Goal: Task Accomplishment & Management: Manage account settings

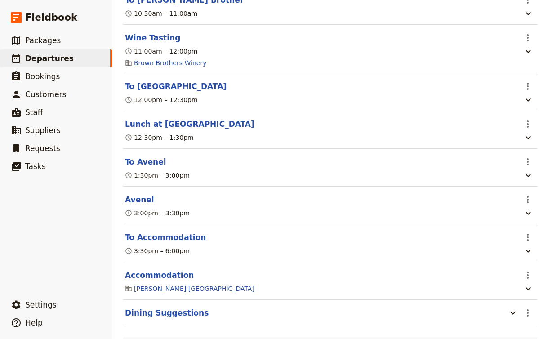
scroll to position [3706, 0]
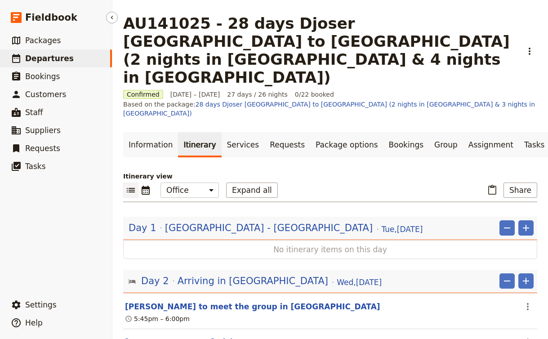
click at [67, 56] on link "​ Departures" at bounding box center [56, 58] width 112 height 18
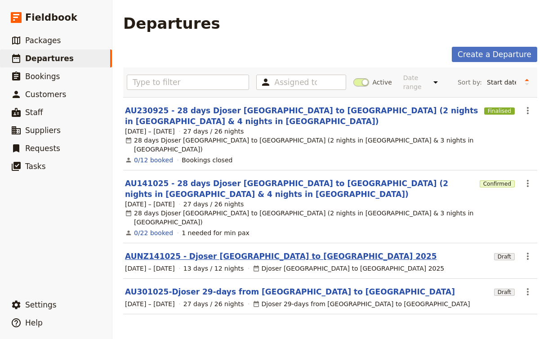
click at [206, 251] on link "AUNZ141025 - Djoser Melbourne to Sydney 2025" at bounding box center [281, 256] width 312 height 11
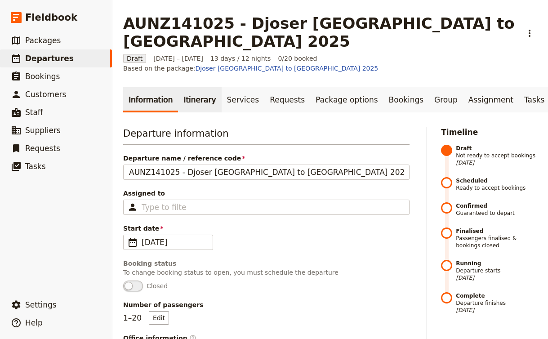
click at [193, 87] on link "Itinerary" at bounding box center [199, 99] width 43 height 25
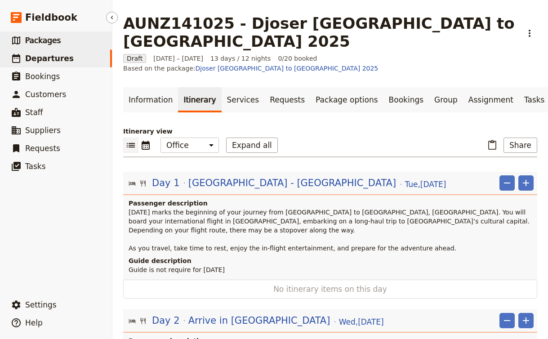
click at [34, 48] on link "​ Packages" at bounding box center [56, 40] width 112 height 18
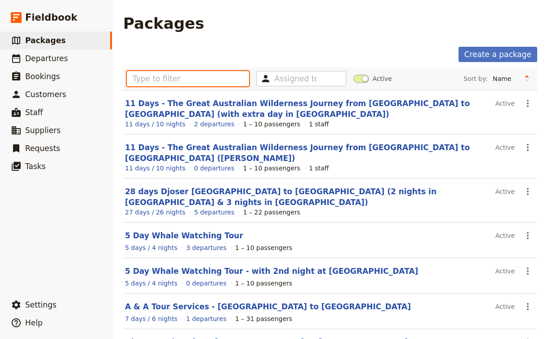
click at [184, 85] on input "text" at bounding box center [188, 78] width 122 height 15
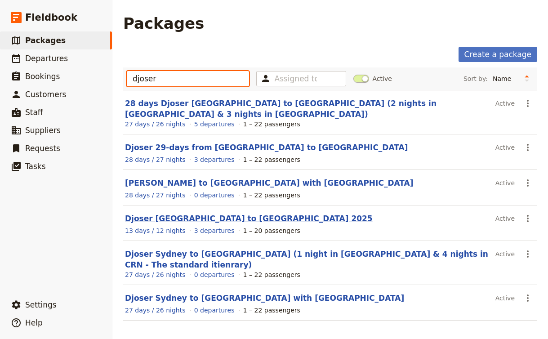
type input "djoser"
click at [208, 214] on link "Djoser [GEOGRAPHIC_DATA] to [GEOGRAPHIC_DATA] 2025" at bounding box center [249, 218] width 248 height 9
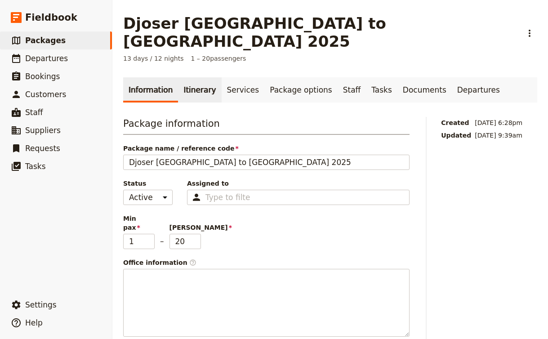
click at [186, 80] on link "Itinerary" at bounding box center [199, 89] width 43 height 25
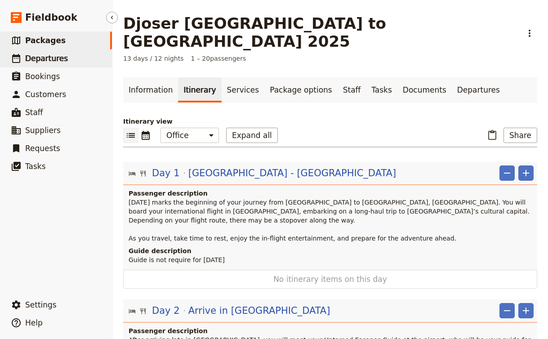
click at [49, 56] on span "Departures" at bounding box center [46, 58] width 43 height 9
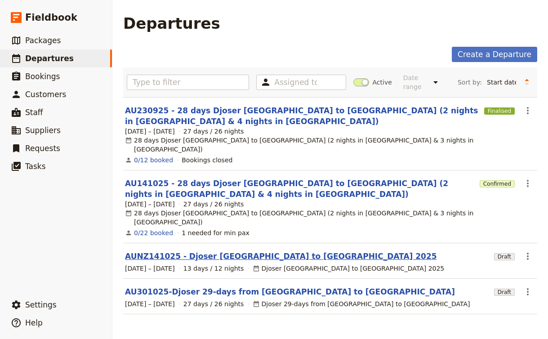
click at [209, 251] on link "AUNZ141025 - Djoser [GEOGRAPHIC_DATA] to [GEOGRAPHIC_DATA] 2025" at bounding box center [281, 256] width 312 height 11
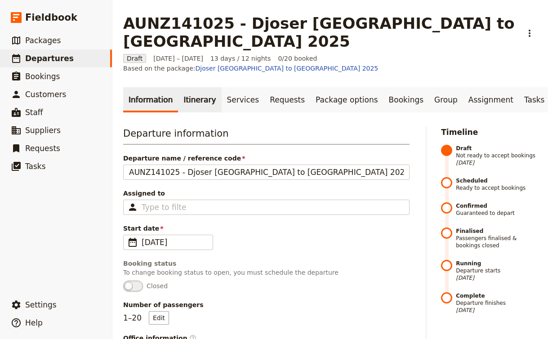
click at [194, 87] on link "Itinerary" at bounding box center [199, 99] width 43 height 25
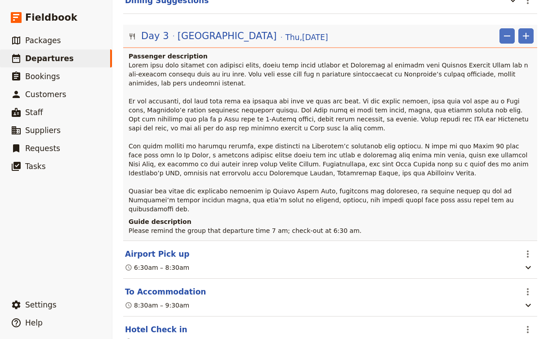
scroll to position [566, 0]
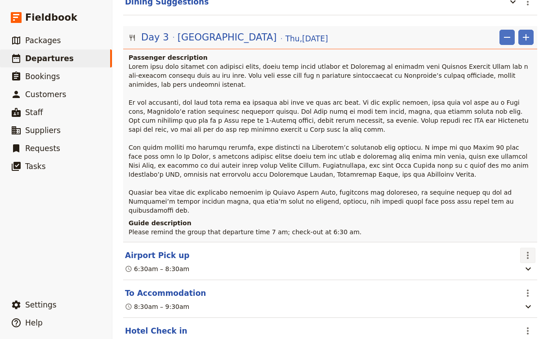
click at [527, 250] on icon "Actions" at bounding box center [527, 255] width 11 height 11
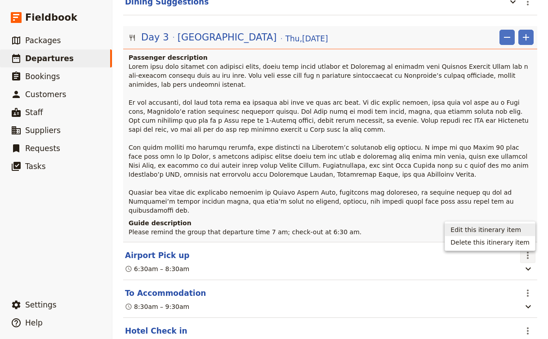
click at [493, 234] on span "Edit this itinerary item" at bounding box center [485, 229] width 71 height 9
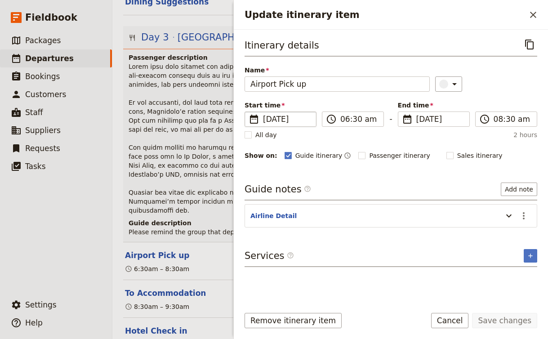
click at [282, 120] on span "[DATE]" at bounding box center [287, 119] width 48 height 11
click at [249, 112] on input "16/10/2025" at bounding box center [248, 111] width 0 height 0
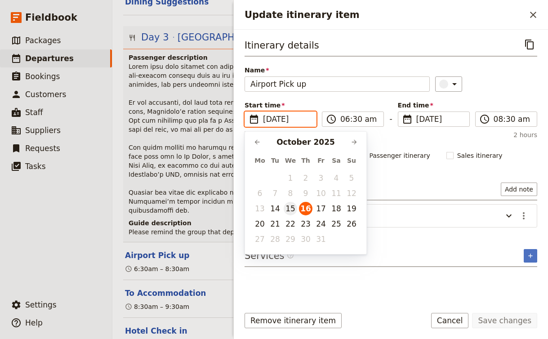
click at [288, 211] on button "15" at bounding box center [290, 208] width 13 height 13
type input "[DATE]"
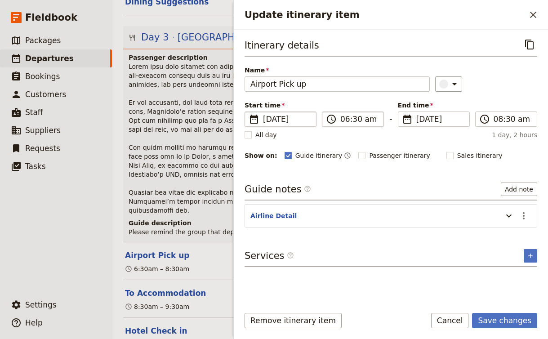
click at [340, 121] on label "​ 06:30 am" at bounding box center [353, 118] width 62 height 15
click at [340, 121] on input "06:30 am" at bounding box center [359, 119] width 38 height 11
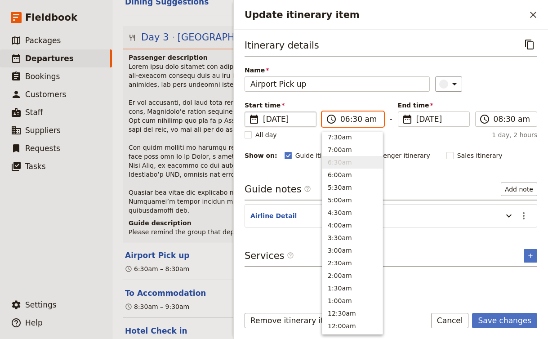
scroll to position [405, 0]
type input "06:30 pm"
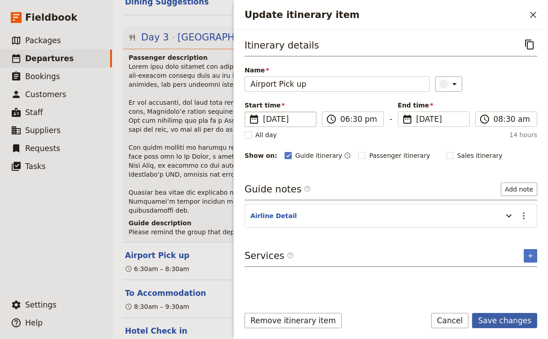
click at [498, 320] on button "Save changes" at bounding box center [504, 320] width 65 height 15
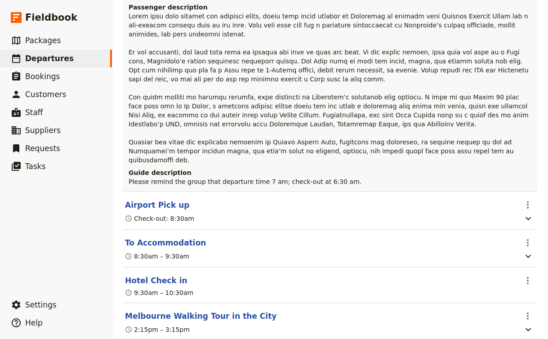
scroll to position [657, 0]
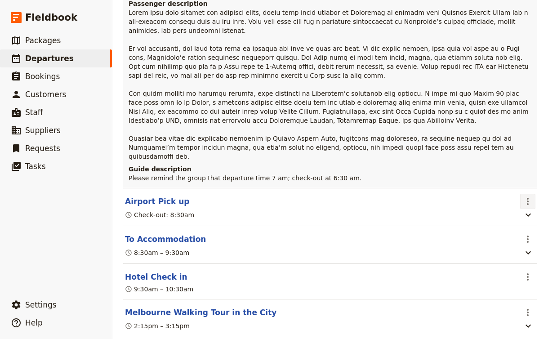
click at [527, 196] on icon "Actions" at bounding box center [527, 201] width 11 height 11
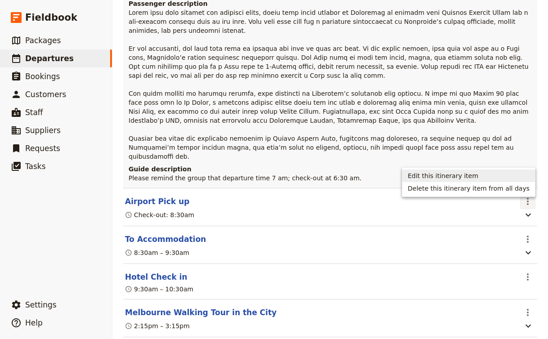
click at [478, 174] on span "Edit this itinerary item" at bounding box center [443, 175] width 71 height 9
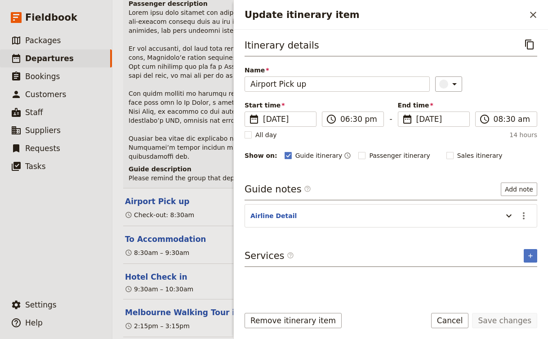
click at [385, 224] on section "Airline Detail ​" at bounding box center [391, 215] width 293 height 23
click at [433, 224] on section "Airline Detail ​" at bounding box center [391, 215] width 293 height 23
click at [501, 217] on div "Update itinerary item" at bounding box center [507, 215] width 18 height 15
click at [507, 217] on icon "Update itinerary item" at bounding box center [509, 215] width 11 height 11
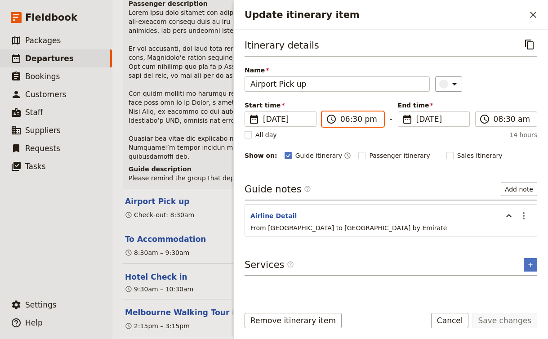
click at [357, 119] on input "06:30 pm" at bounding box center [359, 119] width 38 height 11
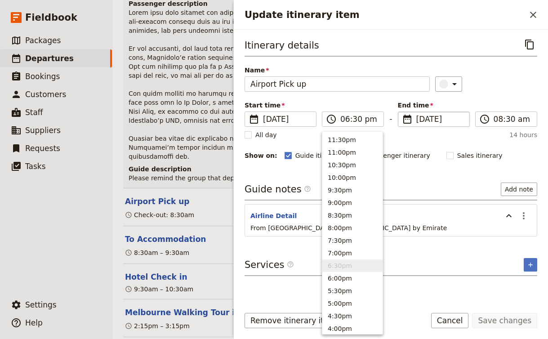
click at [439, 113] on fieldset "​ 16 Oct 2025 16/10/2025" at bounding box center [434, 118] width 72 height 15
click at [402, 112] on input "16/10/2025" at bounding box center [401, 111] width 0 height 0
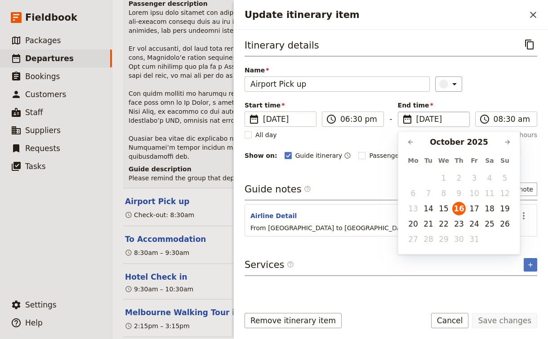
click at [439, 113] on fieldset "​ 16/10/2025" at bounding box center [434, 118] width 72 height 15
click at [439, 114] on input "16/10/2025" at bounding box center [440, 119] width 48 height 11
click at [447, 207] on button "15" at bounding box center [443, 208] width 13 height 13
type input "[DATE]"
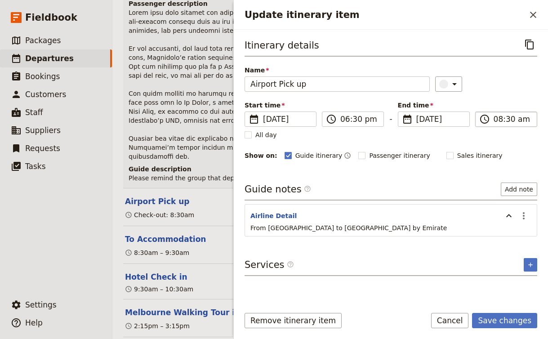
type input "08:30 am"
click at [523, 119] on input "08:30 am" at bounding box center [513, 119] width 38 height 11
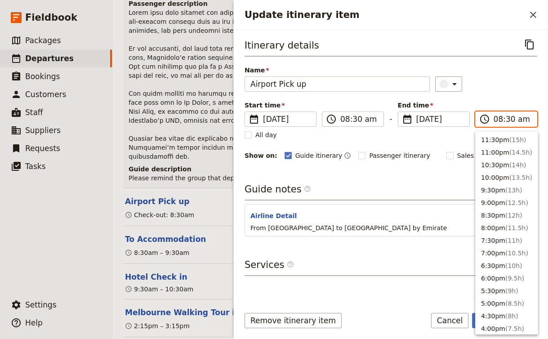
type input "08:30 pm"
click at [397, 314] on div "Remove itinerary item Save changes Cancel" at bounding box center [391, 326] width 314 height 26
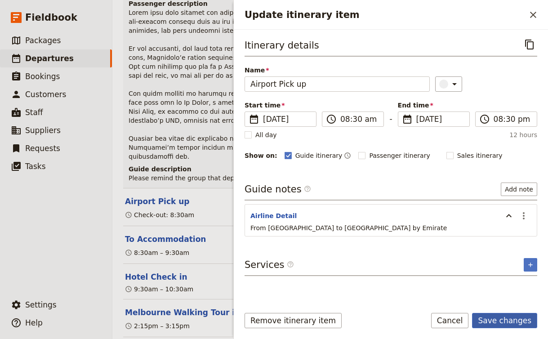
click at [500, 321] on button "Save changes" at bounding box center [504, 320] width 65 height 15
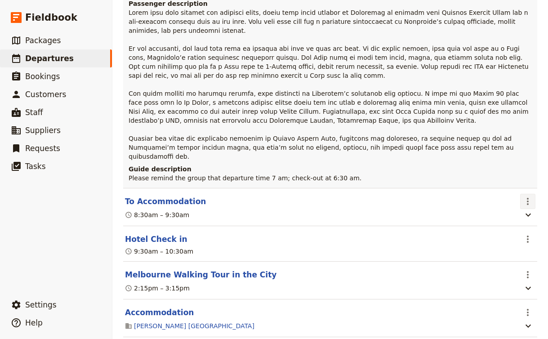
click at [530, 196] on icon "Actions" at bounding box center [527, 201] width 11 height 11
click at [497, 177] on span "Edit this itinerary item" at bounding box center [485, 175] width 71 height 9
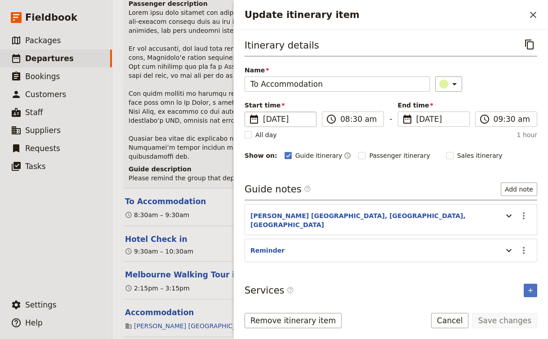
click at [275, 119] on span "[DATE]" at bounding box center [287, 119] width 48 height 11
click at [249, 112] on input "16/10/2025" at bounding box center [248, 111] width 0 height 0
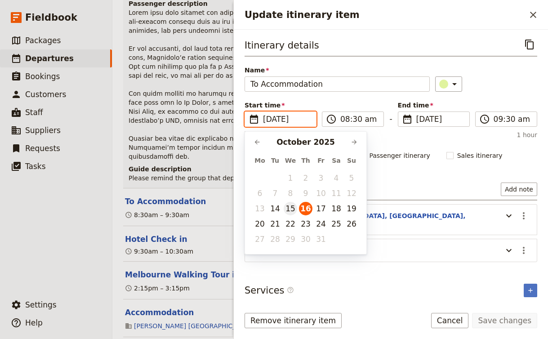
click at [286, 210] on button "15" at bounding box center [290, 208] width 13 height 13
type input "[DATE]"
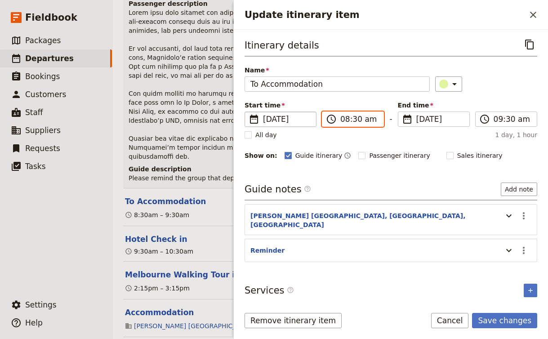
click at [370, 119] on input "08:30 am" at bounding box center [359, 119] width 38 height 11
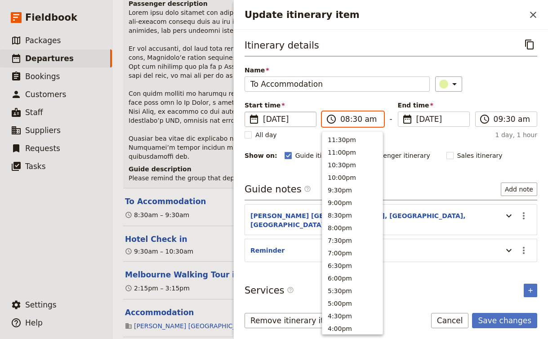
scroll to position [379, 0]
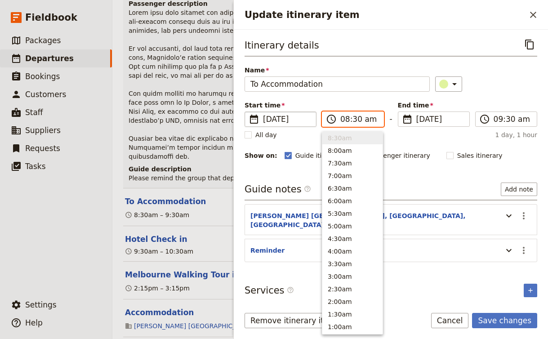
type input "08:30 pm"
click at [517, 123] on input "09:30 am" at bounding box center [513, 119] width 38 height 11
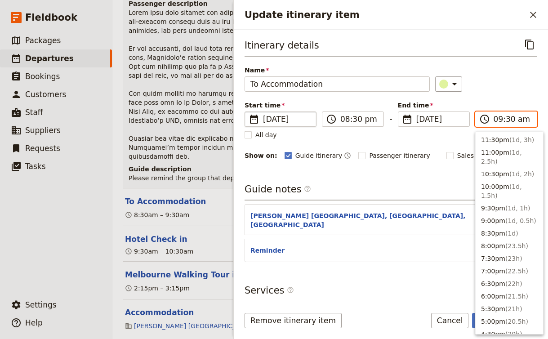
click at [523, 121] on input "09:30 am" at bounding box center [513, 119] width 38 height 11
type input "09:30 pm"
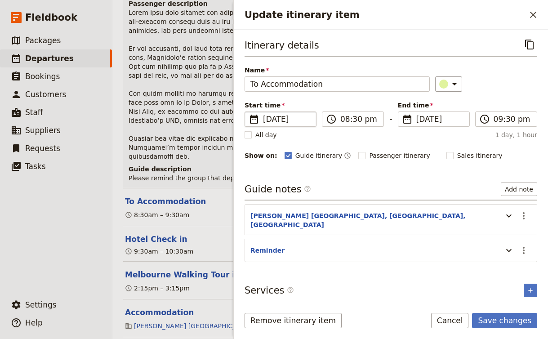
click at [430, 179] on div "Itinerary details ​ Name To Accommodation ​ Start time ​ 15 Oct 2025 15/10/2025…" at bounding box center [391, 168] width 293 height 262
click at [505, 318] on button "Save changes" at bounding box center [504, 320] width 65 height 15
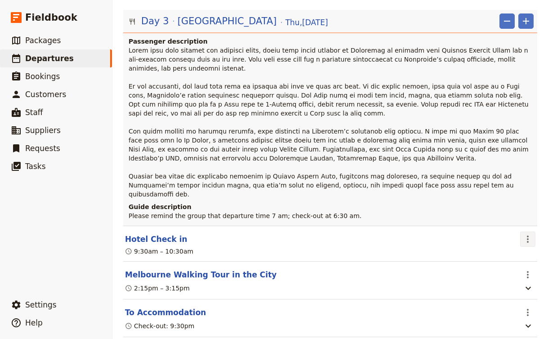
click at [523, 234] on icon "Actions" at bounding box center [527, 239] width 11 height 11
click at [508, 214] on span "Edit this itinerary item" at bounding box center [485, 214] width 71 height 9
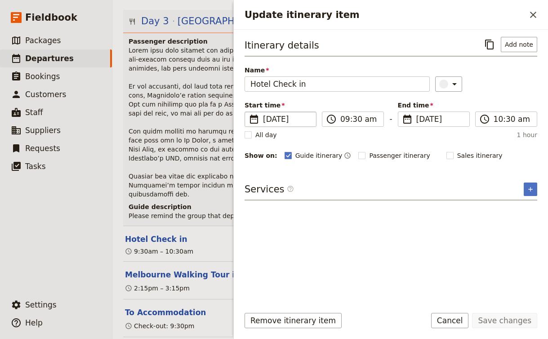
click at [283, 119] on span "[DATE]" at bounding box center [287, 119] width 48 height 11
click at [249, 112] on input "16/10/2025" at bounding box center [248, 111] width 0 height 0
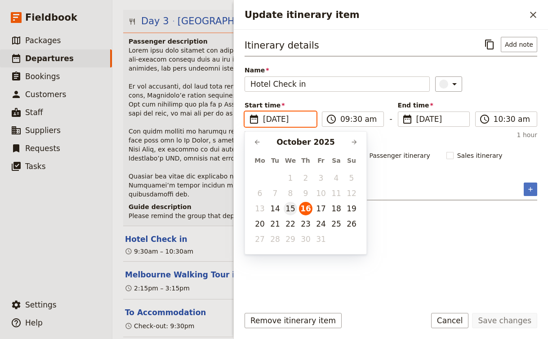
click at [292, 209] on button "15" at bounding box center [290, 208] width 13 height 13
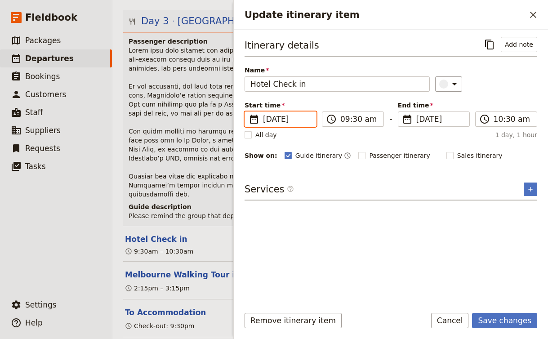
type input "[DATE]"
click at [428, 119] on span "[DATE]" at bounding box center [440, 119] width 48 height 11
click at [402, 112] on input "16/10/2025" at bounding box center [401, 111] width 0 height 0
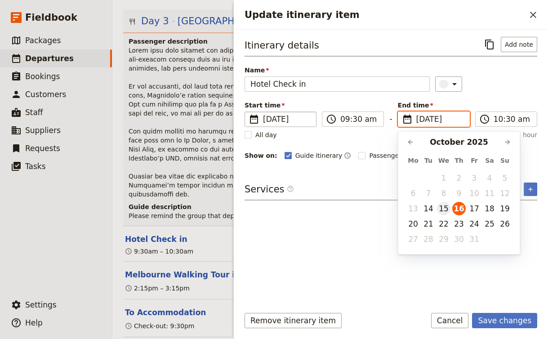
click at [446, 206] on button "15" at bounding box center [443, 208] width 13 height 13
type input "[DATE]"
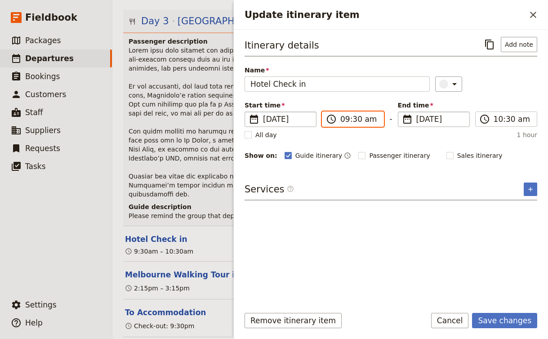
click at [366, 117] on input "09:30 am" at bounding box center [359, 119] width 38 height 11
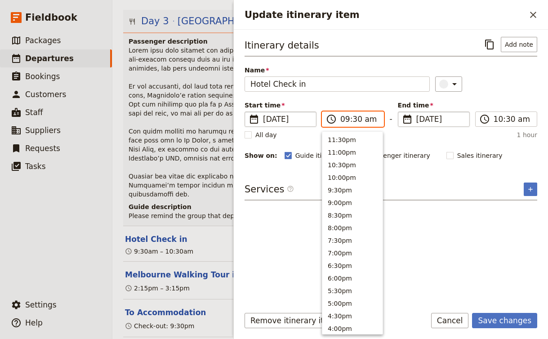
type input "09:30 pm"
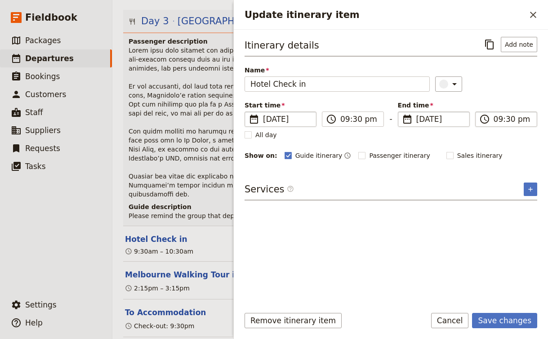
click at [526, 116] on input "09:30 pm" at bounding box center [513, 119] width 38 height 11
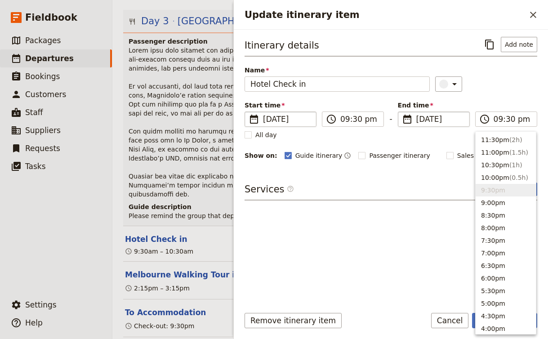
click at [495, 100] on div "Itinerary details ​ Add note Name Hotel Check in ​ Start time ​ 15 Oct 2025 15/…" at bounding box center [391, 99] width 293 height 124
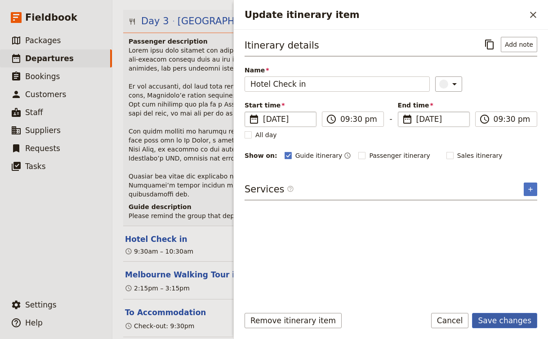
click at [515, 318] on button "Save changes" at bounding box center [504, 320] width 65 height 15
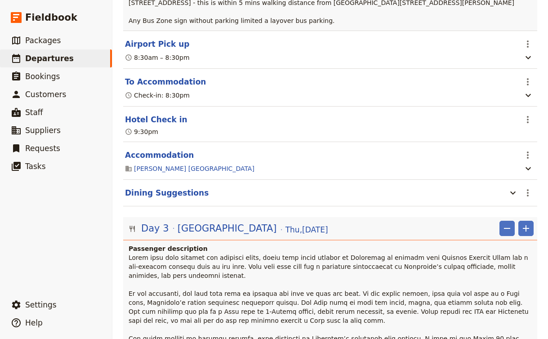
scroll to position [488, 0]
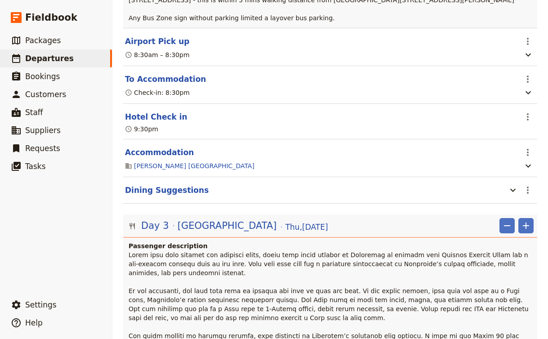
click at [313, 241] on h4 "Passenger description" at bounding box center [331, 245] width 405 height 9
click at [311, 251] on span at bounding box center [330, 326] width 402 height 151
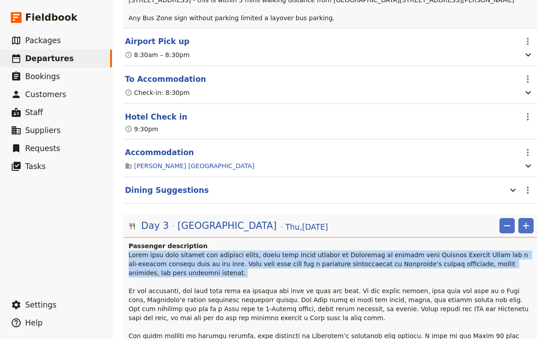
click at [311, 251] on span at bounding box center [330, 326] width 402 height 151
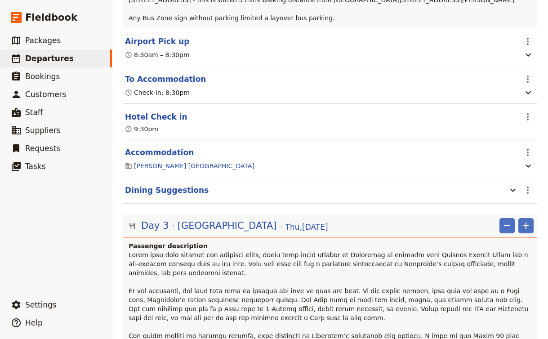
click at [311, 251] on span at bounding box center [330, 326] width 402 height 151
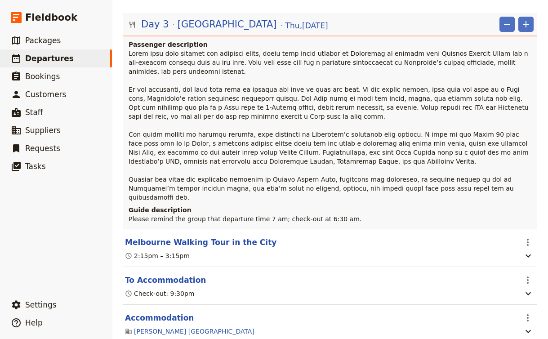
scroll to position [692, 0]
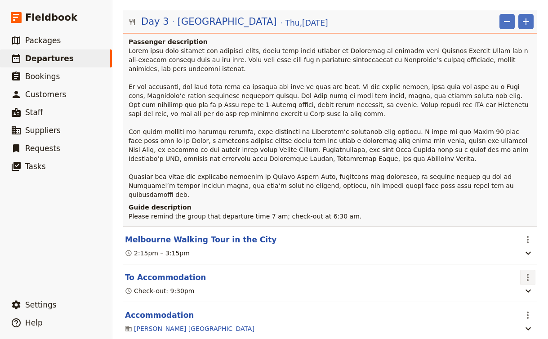
click at [526, 272] on icon "Actions" at bounding box center [527, 277] width 11 height 11
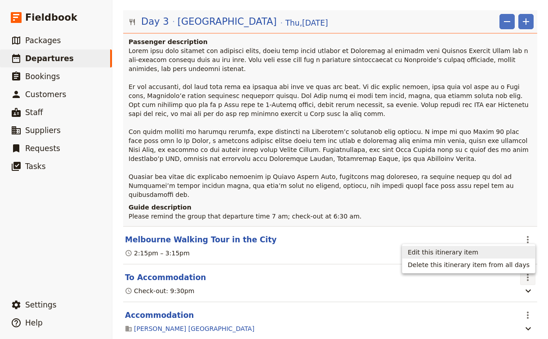
click at [468, 256] on span "Edit this itinerary item" at bounding box center [443, 252] width 71 height 9
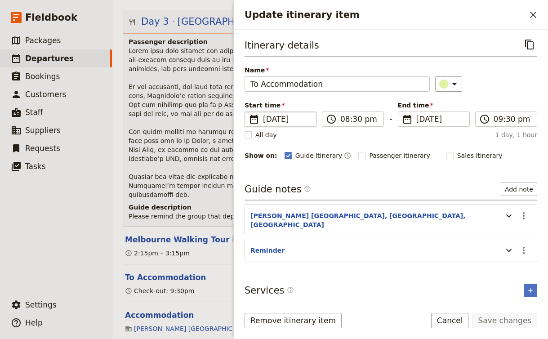
click at [298, 114] on span "[DATE]" at bounding box center [287, 119] width 48 height 11
click at [249, 112] on input "[DATE]" at bounding box center [248, 111] width 0 height 0
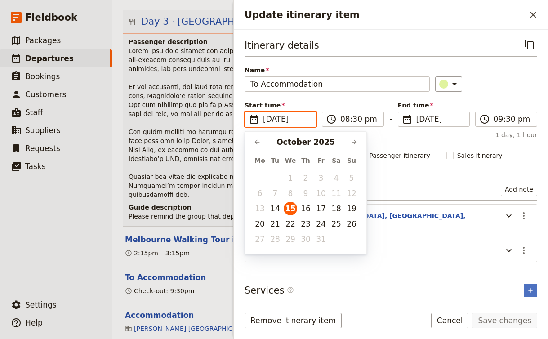
click at [141, 104] on span at bounding box center [330, 122] width 402 height 151
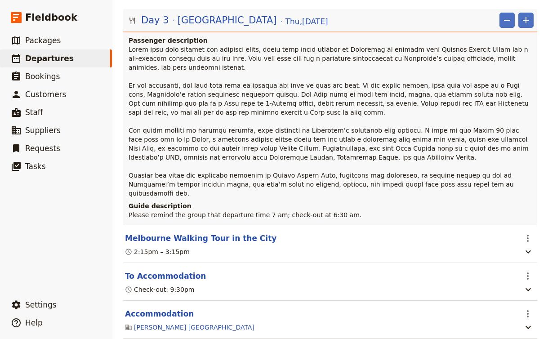
scroll to position [703, 0]
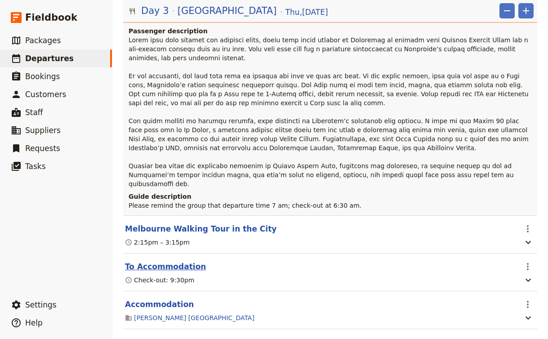
click at [161, 261] on button "To Accommodation" at bounding box center [165, 266] width 81 height 11
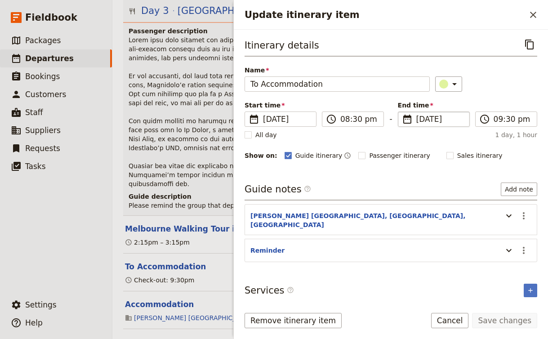
click at [435, 115] on span "[DATE]" at bounding box center [440, 119] width 48 height 11
click at [402, 112] on input "16/10/2025" at bounding box center [401, 111] width 0 height 0
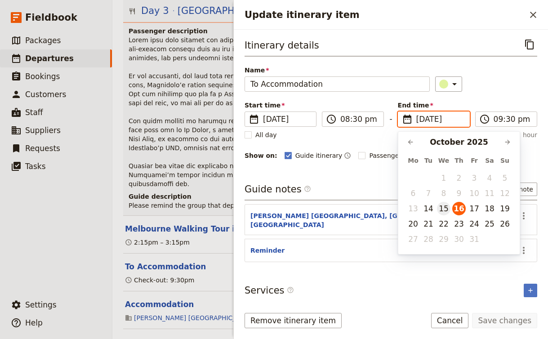
click at [446, 208] on button "15" at bounding box center [443, 208] width 13 height 13
type input "[DATE]"
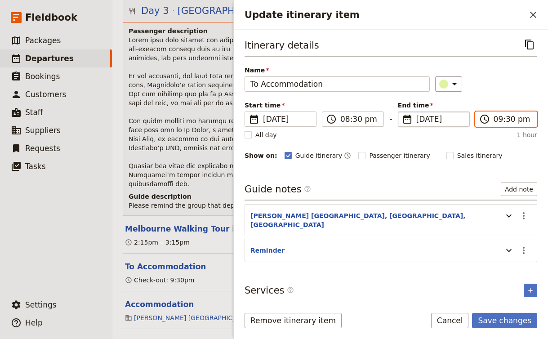
click at [524, 120] on input "09:30 pm" at bounding box center [513, 119] width 38 height 11
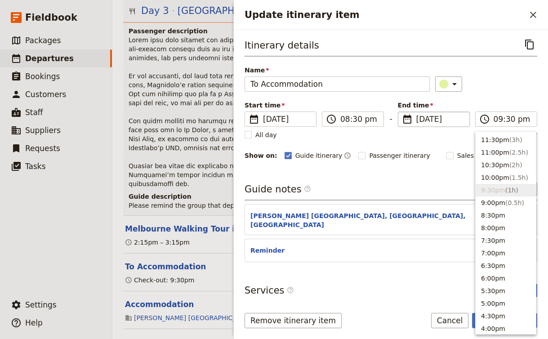
click at [407, 137] on div "All day 1 hour" at bounding box center [391, 134] width 293 height 9
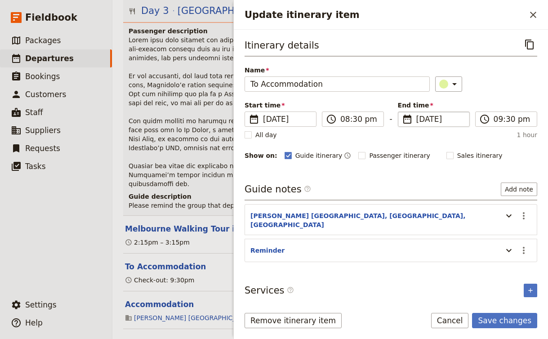
click at [499, 328] on div "Remove itinerary item Save changes Cancel" at bounding box center [391, 326] width 314 height 26
click at [503, 320] on button "Save changes" at bounding box center [504, 320] width 65 height 15
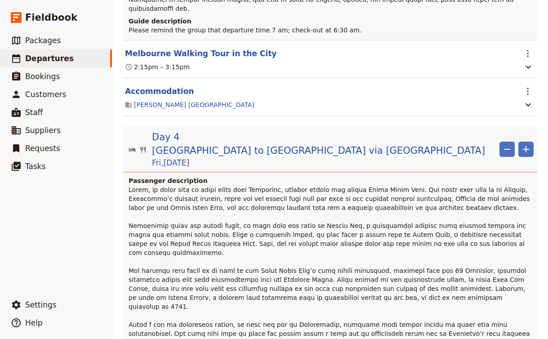
scroll to position [566, 0]
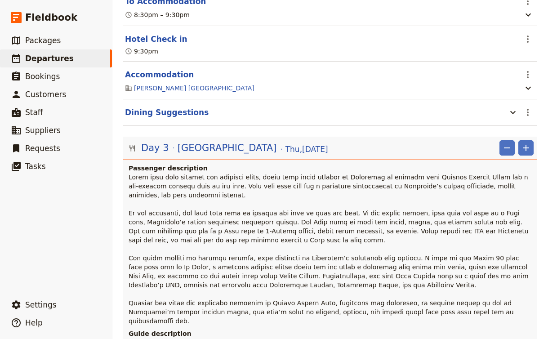
click at [280, 339] on span "Please remind the group that departure time 7 am; check-out at 6:30 am." at bounding box center [245, 342] width 233 height 7
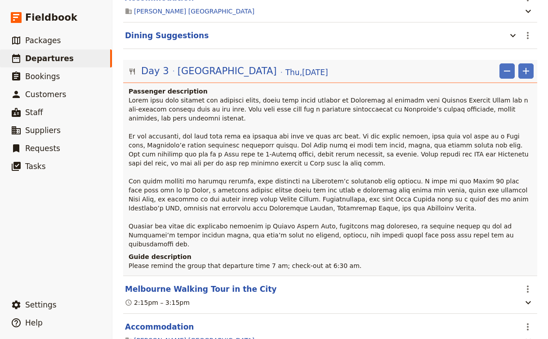
scroll to position [658, 0]
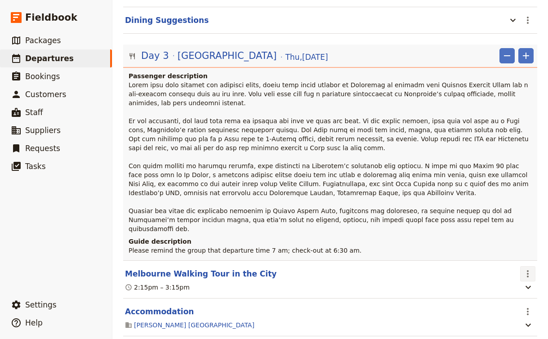
click at [529, 268] on icon "Actions" at bounding box center [527, 273] width 11 height 11
click at [487, 247] on span "Edit this itinerary item" at bounding box center [485, 248] width 71 height 9
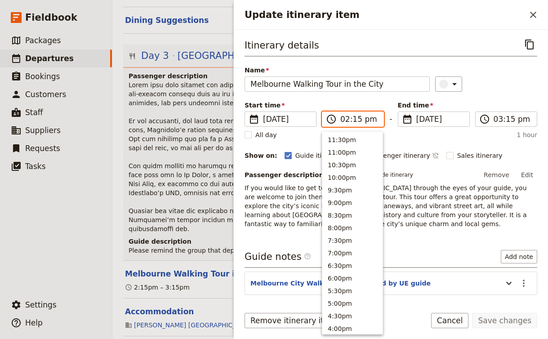
click at [345, 122] on input "02:15 pm" at bounding box center [359, 119] width 38 height 11
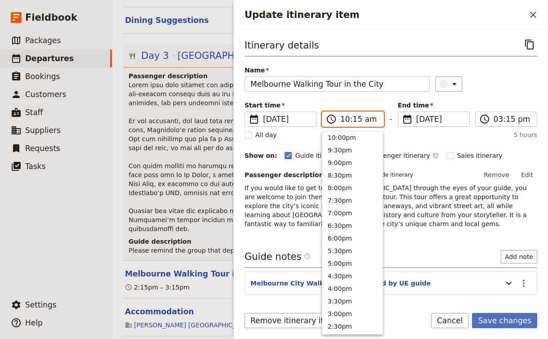
scroll to position [342, 0]
click at [356, 115] on input "10:15 am" at bounding box center [359, 119] width 38 height 11
type input "10:00 am"
click at [490, 93] on div "Itinerary details ​ Name Melbourne Walking Tour in the City ​ Start time ​ 16 O…" at bounding box center [391, 133] width 293 height 192
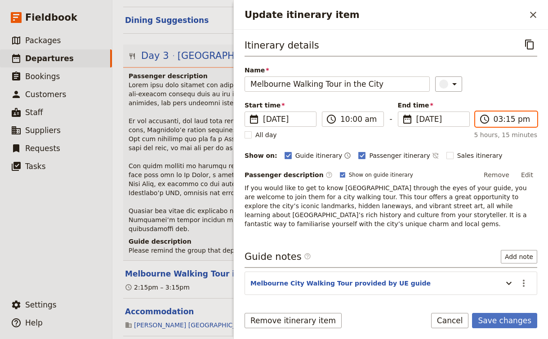
click at [495, 118] on input "03:15 pm" at bounding box center [513, 119] width 38 height 11
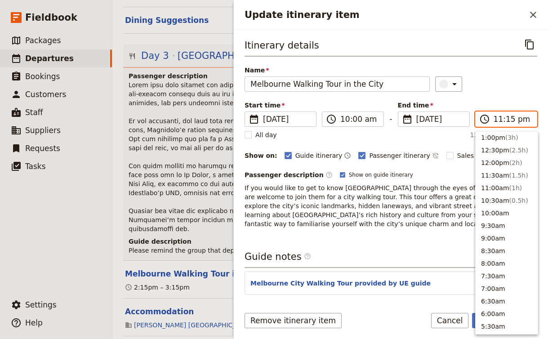
scroll to position [15, 0]
type input "11:00 am"
click at [428, 201] on p "If you would like to get to know [GEOGRAPHIC_DATA] through the eyes of your gui…" at bounding box center [391, 205] width 293 height 45
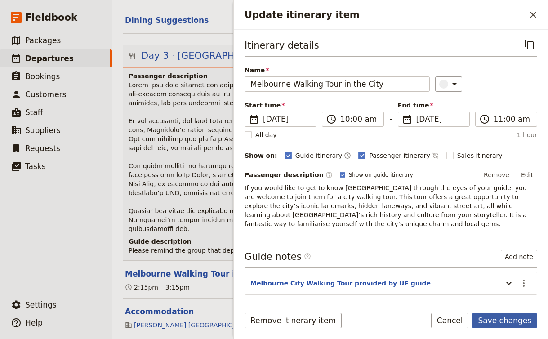
click at [499, 317] on button "Save changes" at bounding box center [504, 320] width 65 height 15
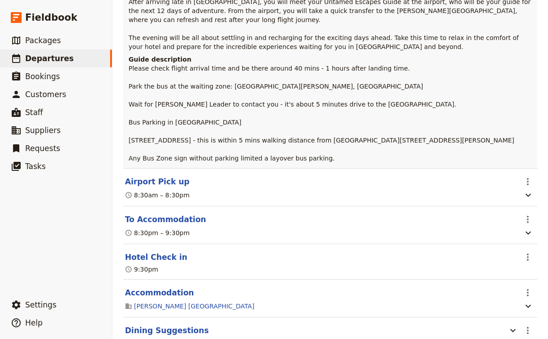
scroll to position [357, 0]
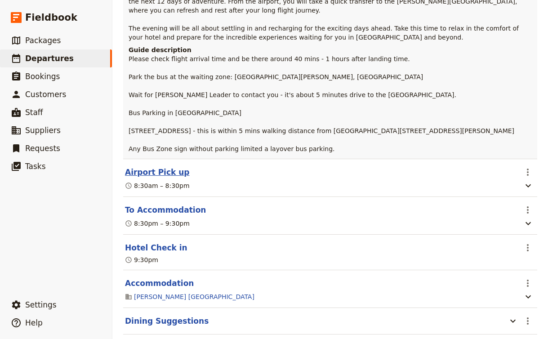
click at [149, 167] on button "Airport Pick up" at bounding box center [157, 172] width 65 height 11
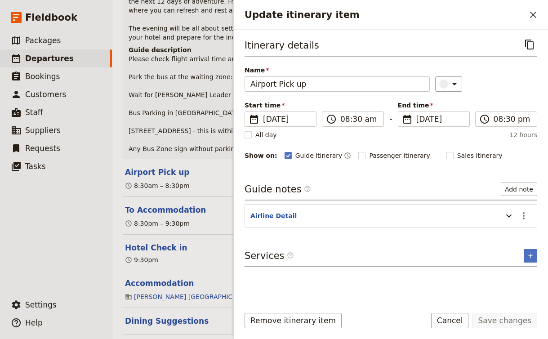
click at [366, 219] on header "Airline Detail" at bounding box center [374, 216] width 248 height 11
click at [499, 215] on div "Update itinerary item" at bounding box center [507, 215] width 18 height 15
click at [507, 216] on icon "Update itinerary item" at bounding box center [509, 215] width 11 height 11
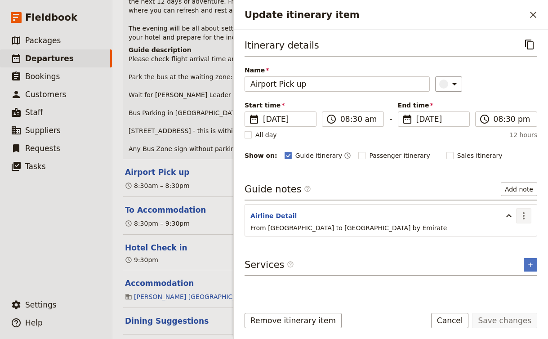
click at [524, 218] on icon "Actions" at bounding box center [523, 215] width 11 height 11
click at [499, 235] on span "Edit note" at bounding box center [498, 235] width 28 height 9
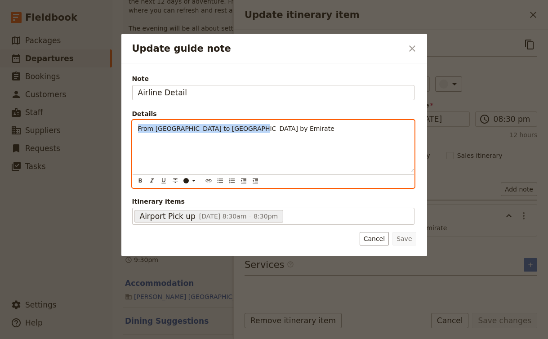
drag, startPoint x: 290, startPoint y: 135, endPoint x: 71, endPoint y: 123, distance: 219.3
click at [70, 339] on div "Update guide note ​ Note Airline Detail Details From Dubai to Melbourne by Emir…" at bounding box center [274, 339] width 548 height 0
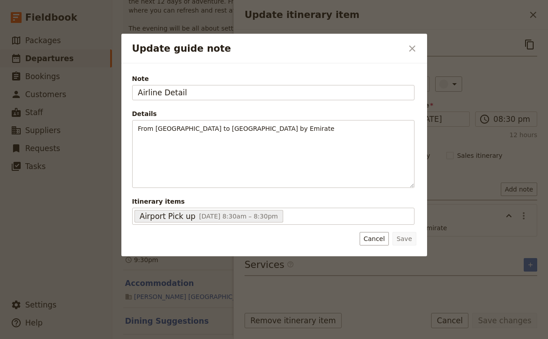
click at [211, 110] on div "Details" at bounding box center [273, 113] width 282 height 9
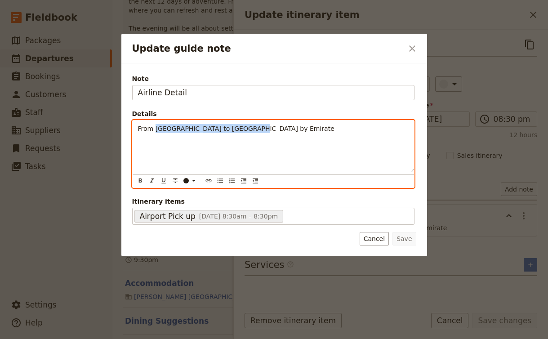
drag, startPoint x: 156, startPoint y: 131, endPoint x: 310, endPoint y: 135, distance: 154.7
click at [310, 135] on div "From Dubai to Melbourne by Emirate" at bounding box center [273, 146] width 281 height 52
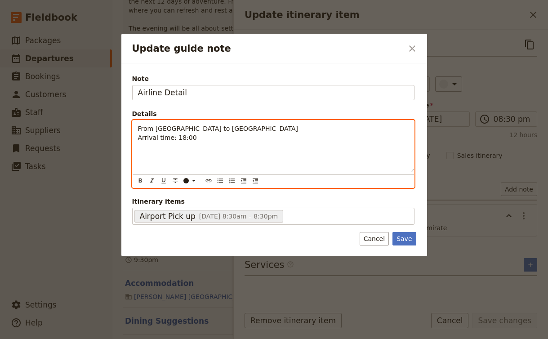
click at [255, 129] on p "From Singapore to Melbourne Arrival time: 18:00" at bounding box center [273, 133] width 271 height 18
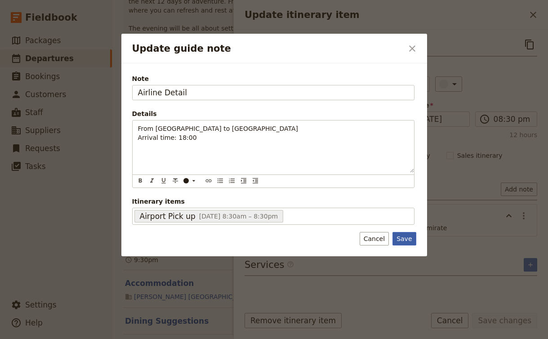
click at [394, 237] on button "Save" at bounding box center [403, 238] width 23 height 13
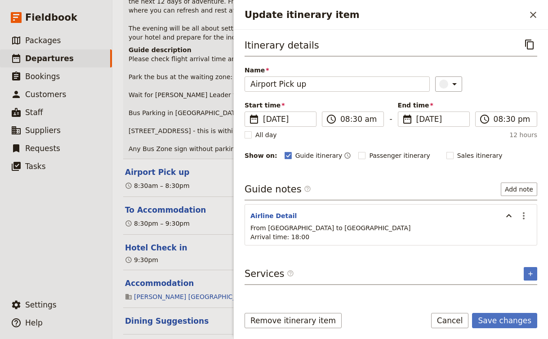
click at [328, 232] on p "From Singapore to Melbourne Arrival time: 18:00" at bounding box center [390, 232] width 281 height 18
click at [522, 216] on icon "Actions" at bounding box center [523, 215] width 11 height 11
click at [501, 233] on span "Edit note" at bounding box center [498, 235] width 28 height 9
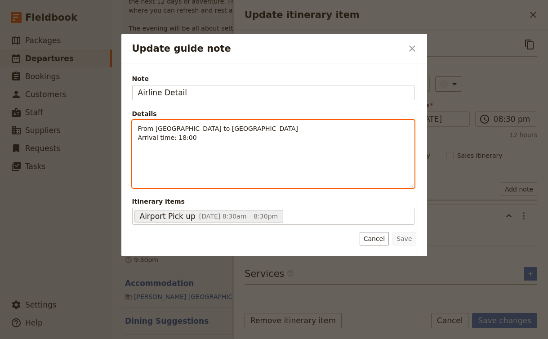
click at [137, 132] on div "From Singapore to Melbourne Arrival time: 18:00" at bounding box center [273, 153] width 281 height 67
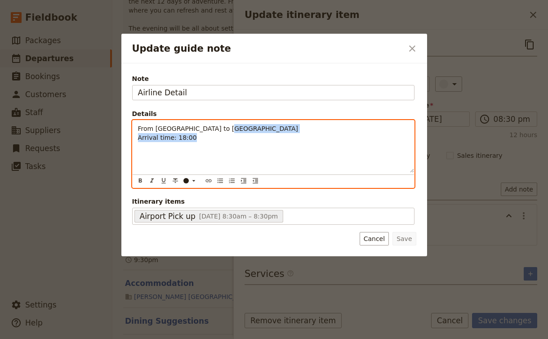
click at [252, 133] on p "From Singapore to Melbourne Arrival time: 18:00" at bounding box center [273, 133] width 271 height 18
click at [251, 128] on p "From Singapore to Melbourne Arrival time: 18:00" at bounding box center [273, 133] width 271 height 18
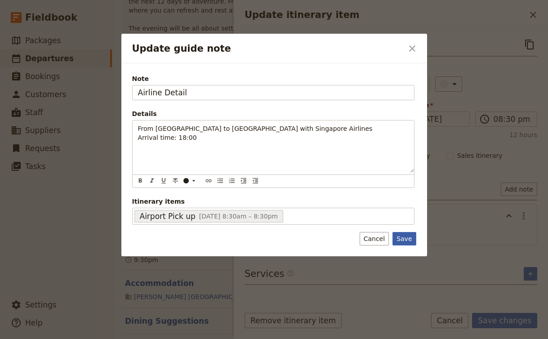
click at [402, 244] on button "Save" at bounding box center [403, 238] width 23 height 13
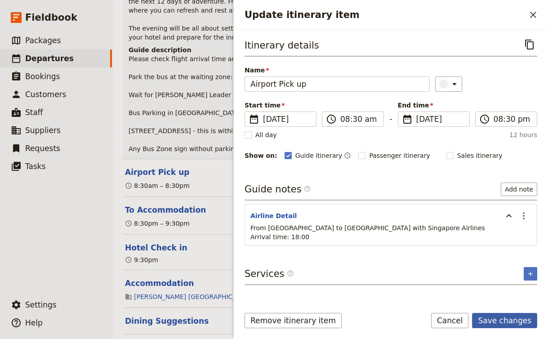
click at [504, 318] on button "Save changes" at bounding box center [504, 320] width 65 height 15
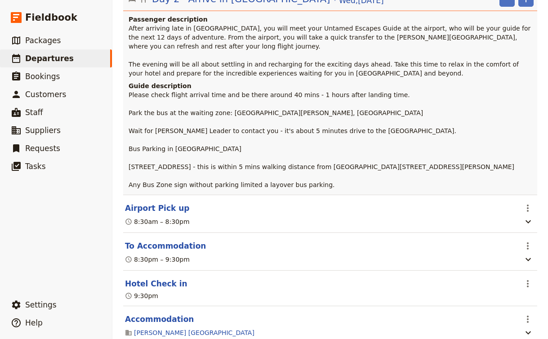
scroll to position [324, 0]
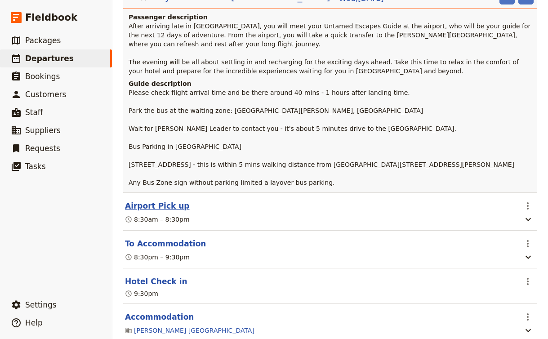
click at [161, 201] on button "Airport Pick up" at bounding box center [157, 206] width 65 height 11
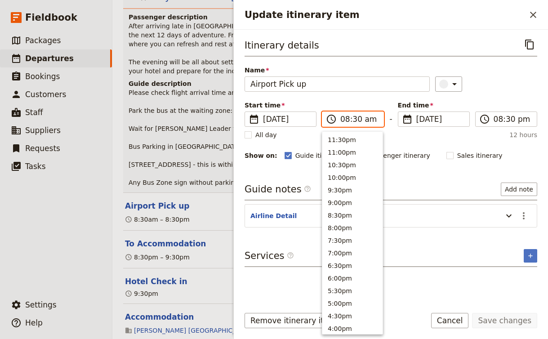
click at [359, 117] on input "08:30 am" at bounding box center [359, 119] width 38 height 11
click at [363, 119] on input "08:30 am" at bounding box center [359, 119] width 38 height 11
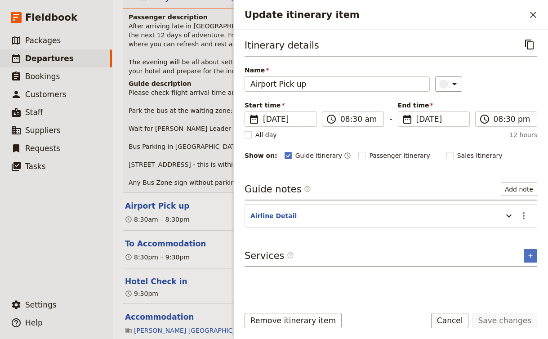
click at [392, 104] on div "Start time ​ 15 Oct 2025 15/10/2025 2025-10-15 08:30 ​ 08:30 am - End time ​ 15…" at bounding box center [391, 114] width 293 height 26
click at [347, 120] on input "08:30 am" at bounding box center [359, 119] width 38 height 11
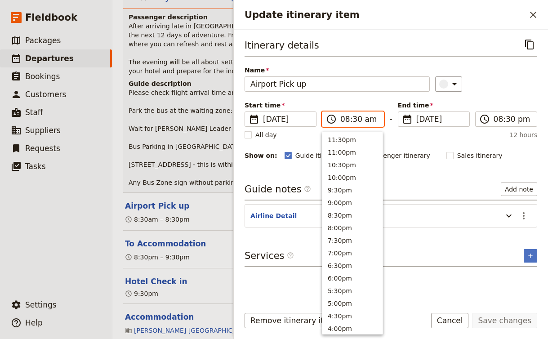
click at [346, 120] on input "08:30 am" at bounding box center [359, 119] width 38 height 11
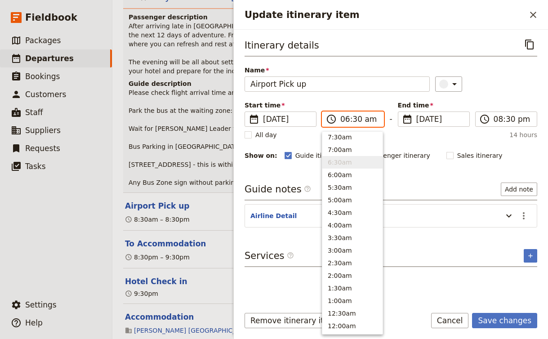
click at [370, 118] on input "06:30 am" at bounding box center [359, 119] width 38 height 11
click at [372, 119] on input "05:30 am" at bounding box center [359, 119] width 38 height 11
type input "06:30 pm"
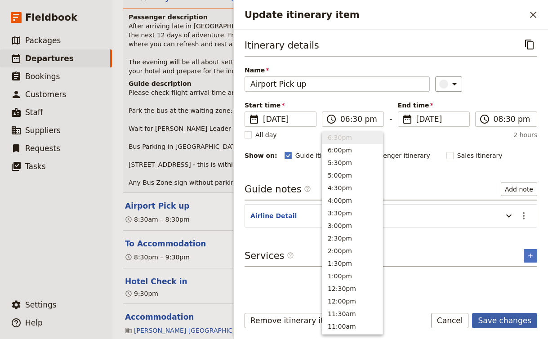
click at [523, 316] on button "Save changes" at bounding box center [504, 320] width 65 height 15
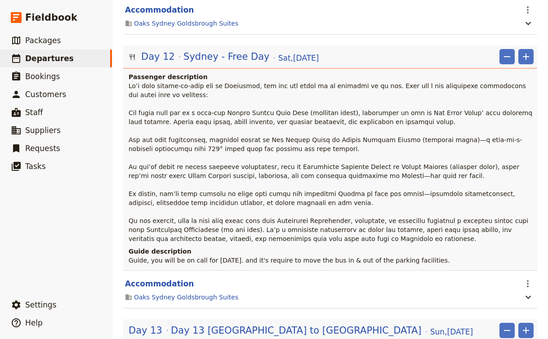
scroll to position [0, 0]
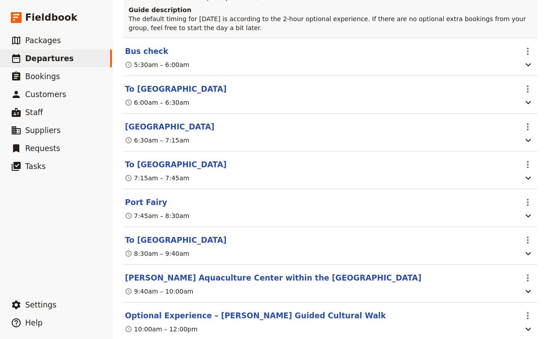
scroll to position [2137, 0]
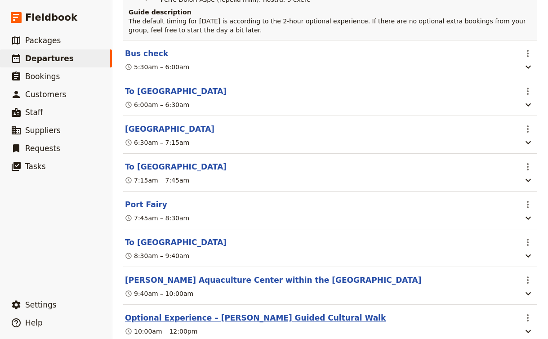
click at [252, 312] on button "Optional Experience – [PERSON_NAME] Guided Cultural Walk" at bounding box center [255, 317] width 261 height 11
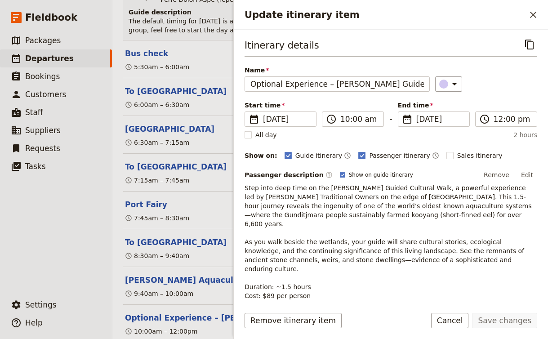
click at [405, 210] on p "Step into deep time on the [PERSON_NAME] Guided Cultural Walk, a powerful exper…" at bounding box center [391, 273] width 293 height 180
click at [227, 250] on div "8:30am – 9:40am" at bounding box center [320, 255] width 393 height 11
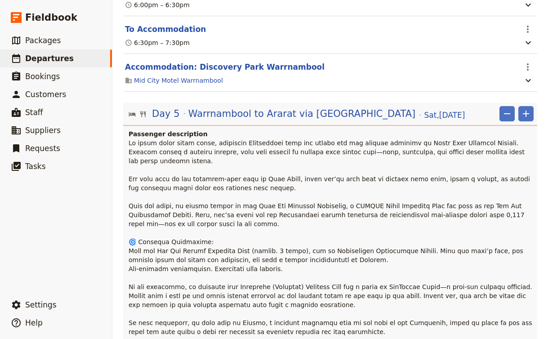
scroll to position [1770, 0]
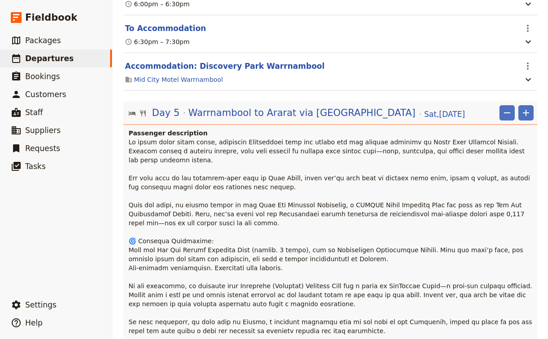
click at [229, 153] on span at bounding box center [332, 254] width 406 height 232
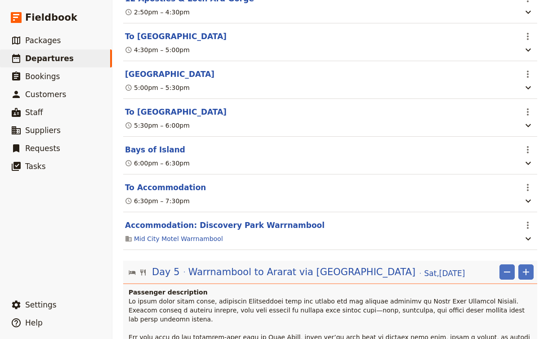
scroll to position [1611, 0]
click at [530, 237] on icon "button" at bounding box center [528, 238] width 5 height 3
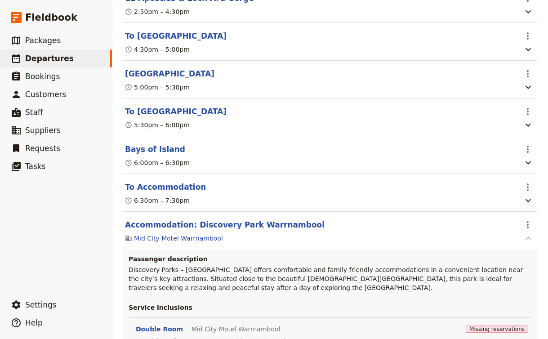
click at [533, 233] on icon "button" at bounding box center [528, 238] width 11 height 11
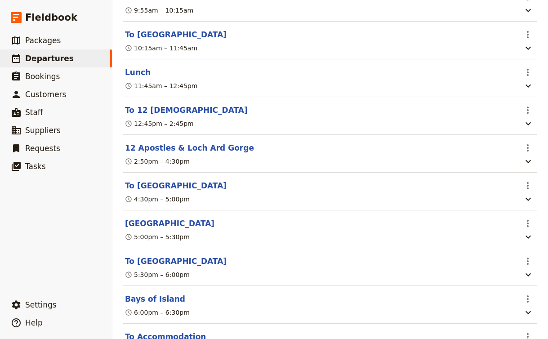
scroll to position [1463, 0]
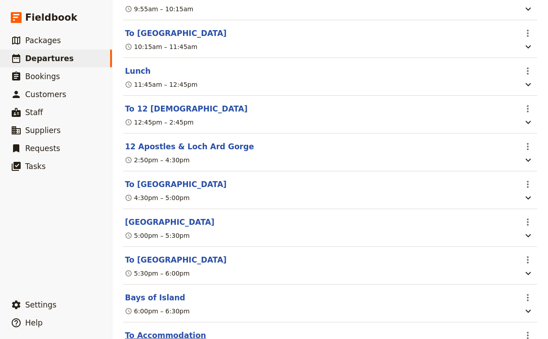
click at [175, 330] on button "To Accommodation" at bounding box center [165, 335] width 81 height 11
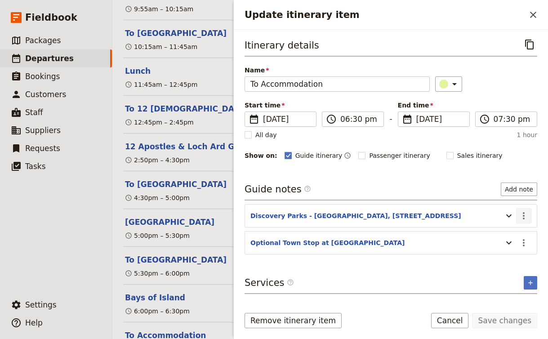
click at [521, 215] on icon "Actions" at bounding box center [523, 215] width 11 height 11
click at [502, 238] on span "Edit note" at bounding box center [498, 235] width 28 height 9
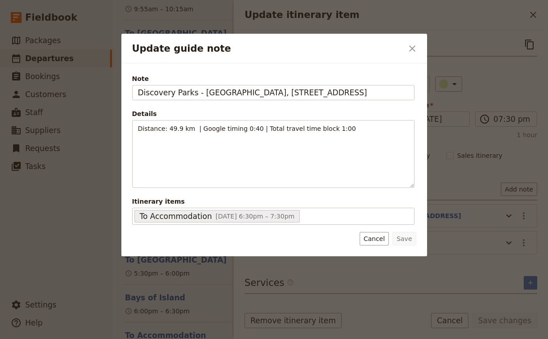
drag, startPoint x: 389, startPoint y: 94, endPoint x: 114, endPoint y: 89, distance: 275.2
click at [114, 339] on div "Update guide note ​ Note Discovery Parks - Warrnambool, 25 Pertobe Rd, Warrnamb…" at bounding box center [274, 339] width 548 height 0
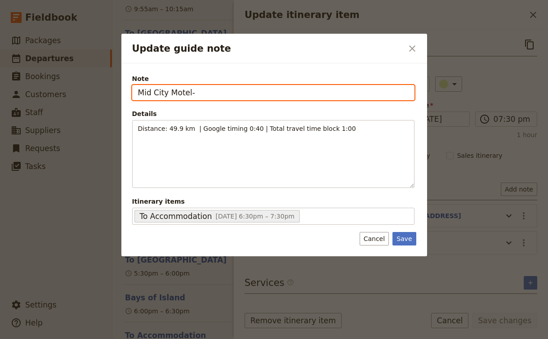
paste input "525 Raglan Parade, Warrnambool VIC 3280"
type input "Mid City Motel- 525 Raglan Parade, Warrnambool VIC 3280"
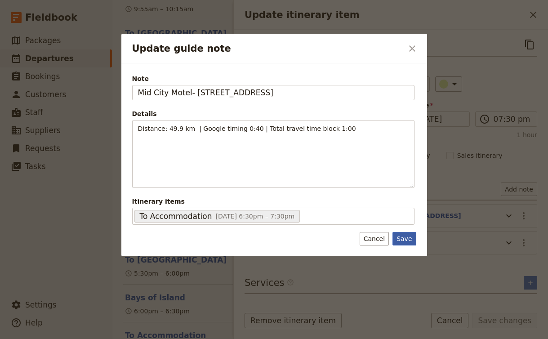
click at [407, 238] on button "Save" at bounding box center [403, 238] width 23 height 13
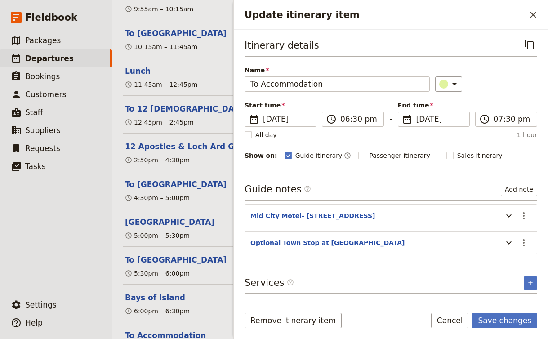
click at [273, 205] on section "Mid City Motel- 525 Raglan Parade, Warrnambool VIC 3280 ​" at bounding box center [391, 215] width 293 height 23
click at [527, 242] on icon "Actions" at bounding box center [523, 242] width 11 height 11
click at [509, 274] on span "Remove note" at bounding box center [505, 275] width 42 height 9
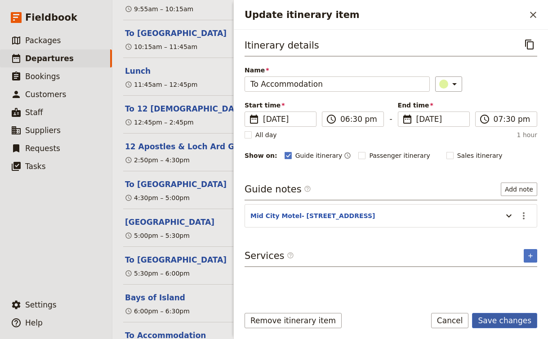
click at [503, 322] on button "Save changes" at bounding box center [504, 320] width 65 height 15
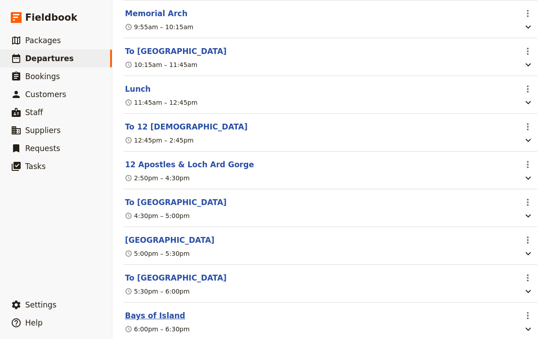
click at [147, 310] on button "Bays of Island" at bounding box center [155, 315] width 60 height 11
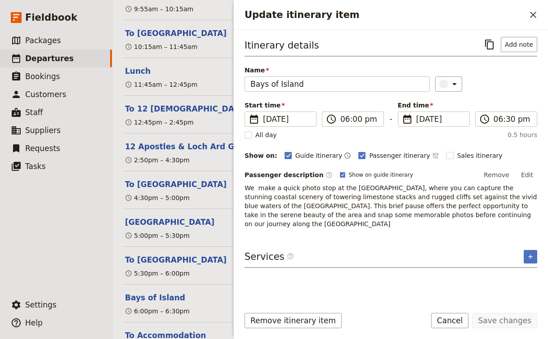
click at [382, 188] on span "We make a quick photo stop at the [GEOGRAPHIC_DATA], where you can capture the …" at bounding box center [392, 205] width 294 height 43
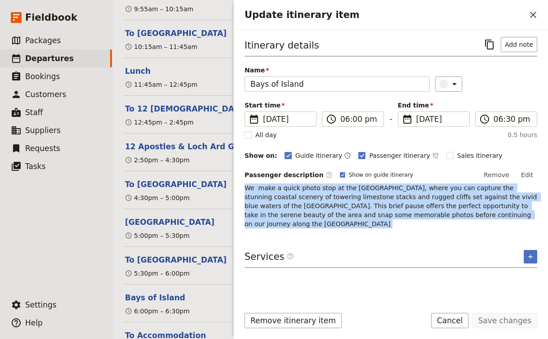
click at [382, 188] on span "We make a quick photo stop at the [GEOGRAPHIC_DATA], where you can capture the …" at bounding box center [392, 205] width 294 height 43
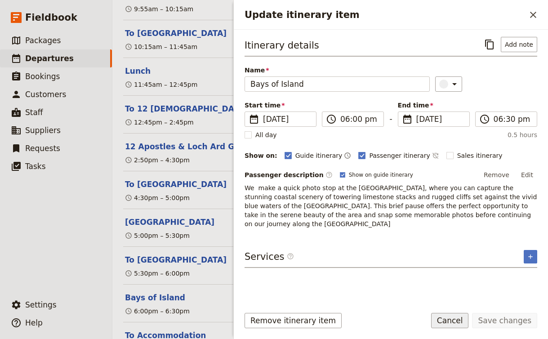
click at [453, 320] on button "Cancel" at bounding box center [450, 320] width 38 height 15
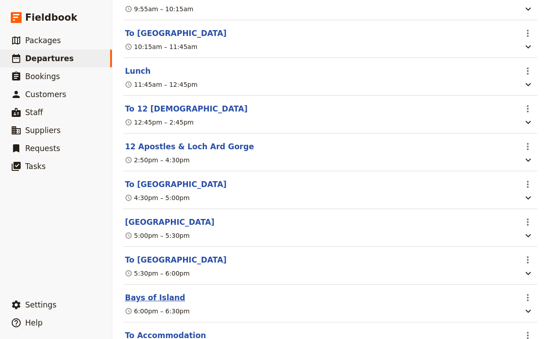
click at [169, 292] on button "Bays of Island" at bounding box center [155, 297] width 60 height 11
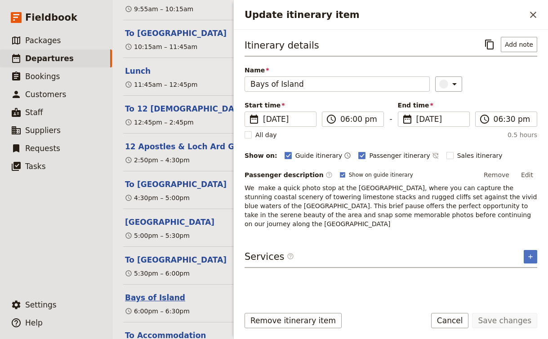
click at [169, 292] on button "Bays of Island" at bounding box center [155, 297] width 60 height 11
click at [176, 285] on section "Bays of Island ​ 6:00pm – 6:30pm" at bounding box center [330, 304] width 414 height 38
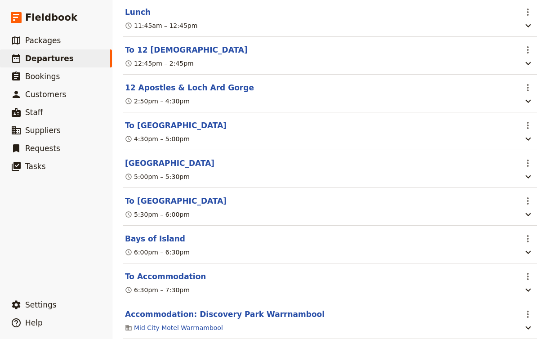
scroll to position [1491, 0]
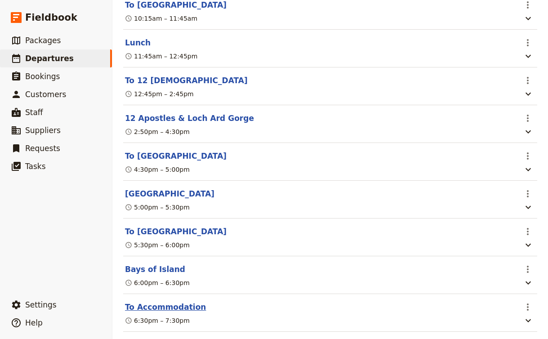
click at [167, 302] on button "To Accommodation" at bounding box center [165, 307] width 81 height 11
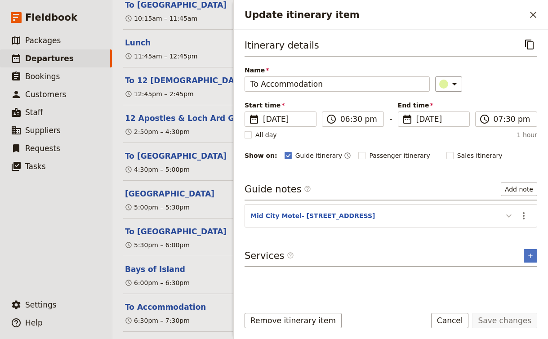
click at [511, 216] on icon "Update itinerary item" at bounding box center [508, 215] width 5 height 3
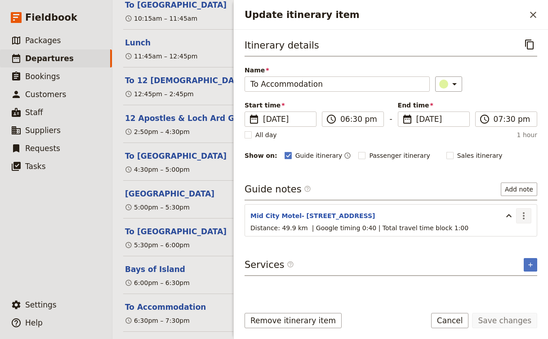
click at [526, 217] on icon "Actions" at bounding box center [523, 215] width 11 height 11
click at [514, 238] on span "Edit note" at bounding box center [505, 235] width 42 height 9
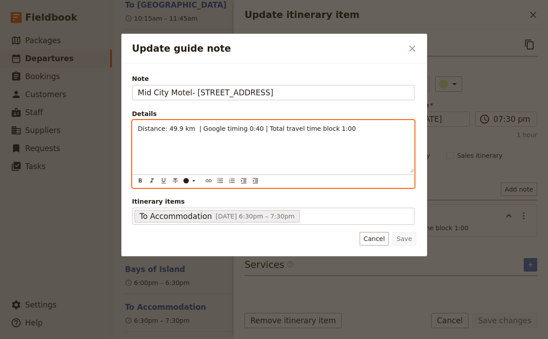
click at [179, 129] on span "Distance: 49.9 km | Google timing 0:40 | Total travel time block 1:00" at bounding box center [247, 128] width 218 height 7
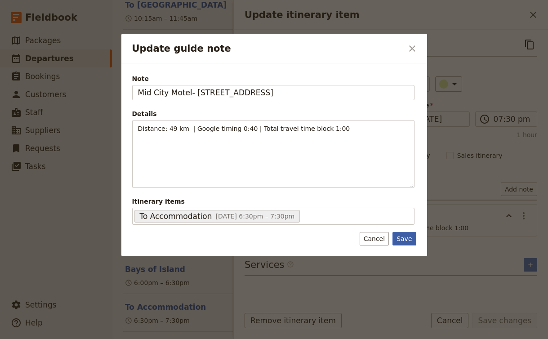
click at [404, 240] on button "Save" at bounding box center [403, 238] width 23 height 13
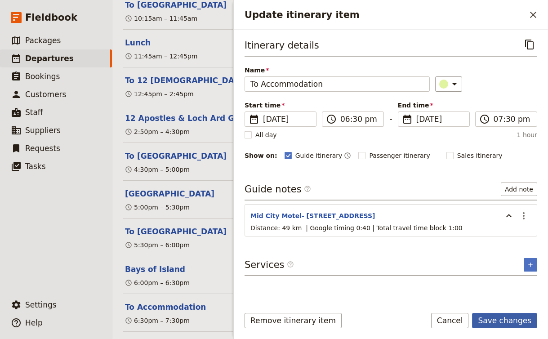
click at [514, 322] on button "Save changes" at bounding box center [504, 320] width 65 height 15
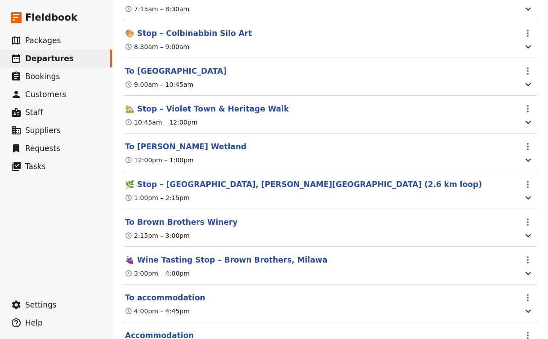
scroll to position [3968, 0]
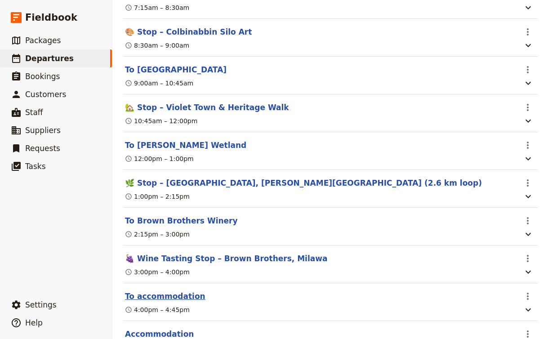
click at [158, 291] on button "To accommodation" at bounding box center [165, 296] width 80 height 11
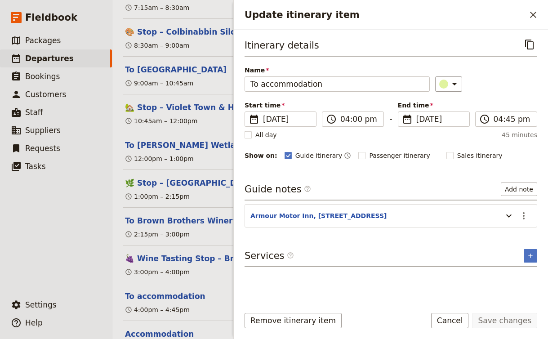
click at [398, 223] on section "Armour Motor Inn, 1 Camp St, Beechworth VIC 3747 ​" at bounding box center [391, 215] width 293 height 23
click at [503, 219] on button "Update itinerary item" at bounding box center [509, 215] width 14 height 15
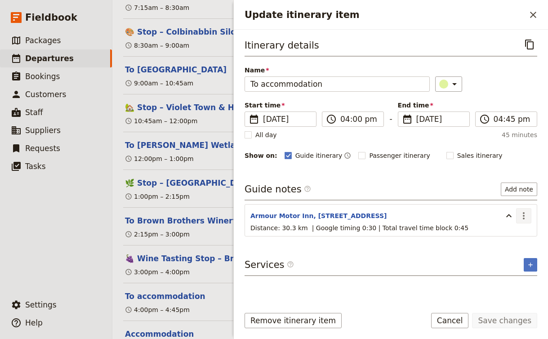
click at [526, 214] on icon "Actions" at bounding box center [523, 215] width 11 height 11
click at [512, 232] on span "Edit note" at bounding box center [498, 235] width 28 height 9
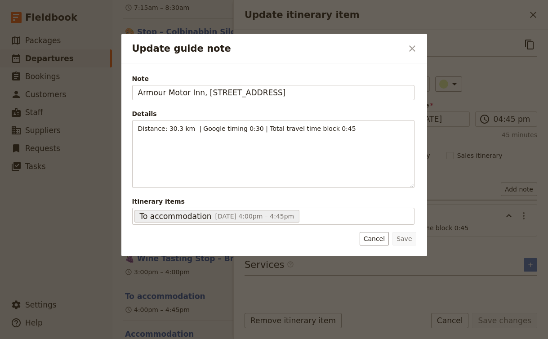
click at [513, 1] on div at bounding box center [274, 169] width 548 height 339
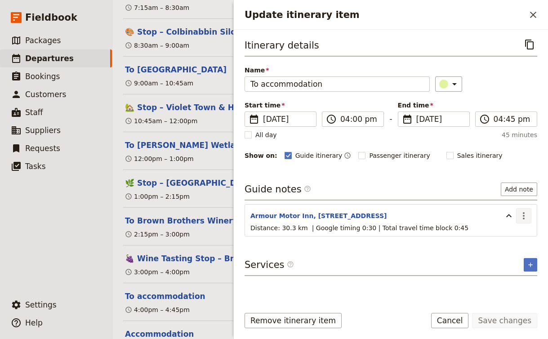
click at [523, 217] on icon "Actions" at bounding box center [523, 215] width 11 height 11
click at [512, 236] on span "Edit note" at bounding box center [498, 235] width 28 height 9
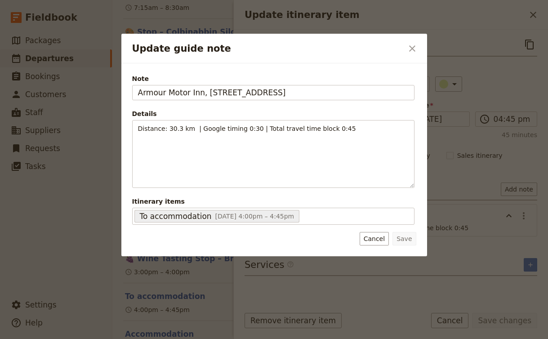
drag, startPoint x: 321, startPoint y: 91, endPoint x: -23, endPoint y: 81, distance: 344.1
click at [0, 81] on html "Fieldbook ​ ​ Fieldbook ​ ​ Packages ​ Departures ​ Bookings ​ Customers ​ Staf…" at bounding box center [274, 169] width 548 height 339
type input "The Grand Oaks Resort- 22 Oak Ave, Beechworth VIC 3747"
click at [409, 238] on button "Save" at bounding box center [403, 238] width 23 height 13
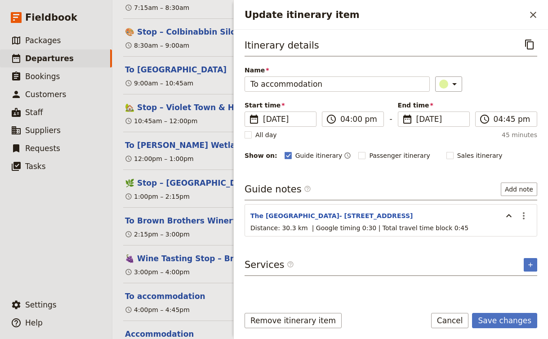
click at [157, 283] on section "To accommodation ​ 4:00pm – 4:45pm" at bounding box center [330, 302] width 414 height 38
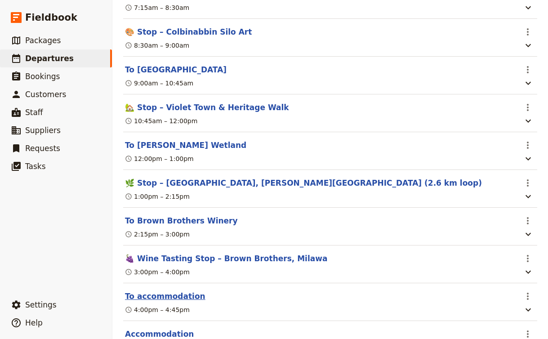
click at [167, 291] on button "To accommodation" at bounding box center [165, 296] width 80 height 11
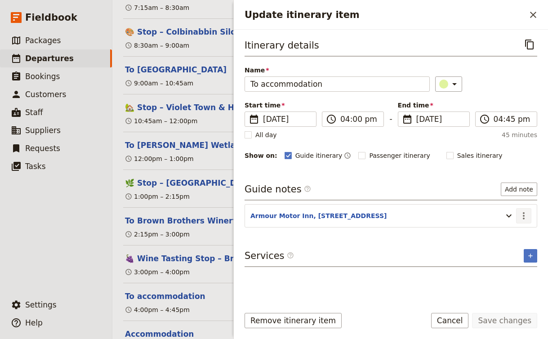
click at [524, 220] on icon "Actions" at bounding box center [523, 215] width 11 height 11
click at [514, 231] on button "Edit note" at bounding box center [504, 235] width 53 height 13
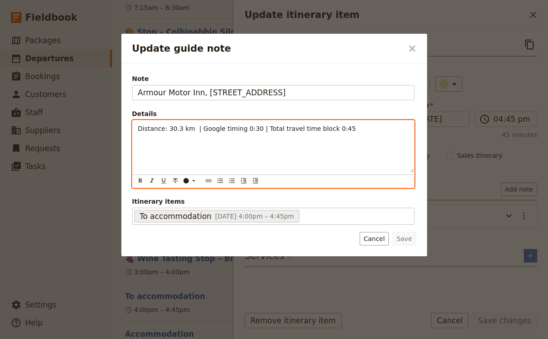
click at [179, 128] on span "Distance: 30.3 km | Google timing 0:30 | Total travel time block 0:45" at bounding box center [247, 128] width 218 height 7
click at [253, 130] on span "Distance: 32.8 km | Google timing 0:30 | Total travel time block 0:45" at bounding box center [247, 128] width 218 height 7
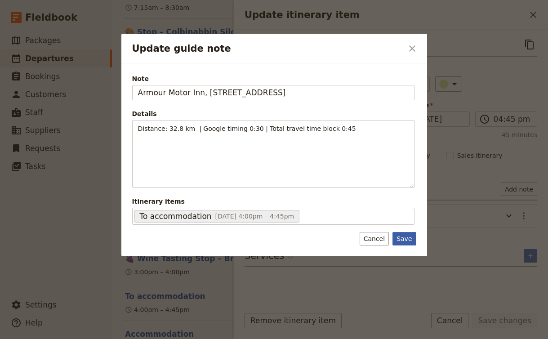
click at [400, 237] on button "Save" at bounding box center [403, 238] width 23 height 13
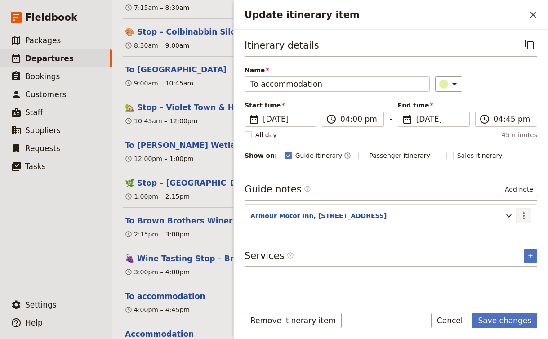
click at [528, 213] on icon "Actions" at bounding box center [523, 215] width 11 height 11
click at [501, 233] on span "Edit note" at bounding box center [498, 235] width 28 height 9
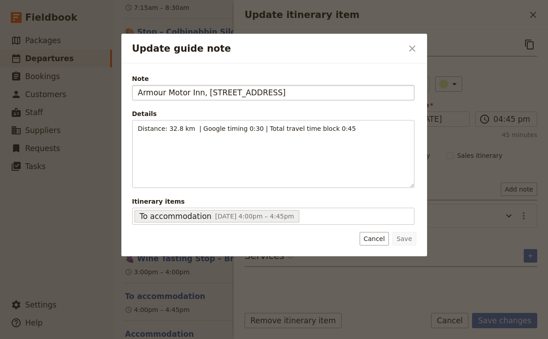
drag, startPoint x: 327, startPoint y: 85, endPoint x: 335, endPoint y: 90, distance: 9.1
click at [335, 90] on input "Armour Motor Inn, 1 Camp St, Beechworth VIC 3747" at bounding box center [273, 92] width 282 height 15
type input "The Grand Oaks Resort-22 Oak Ave, Beechworth VIC 3747"
click at [410, 242] on button "Save" at bounding box center [403, 238] width 23 height 13
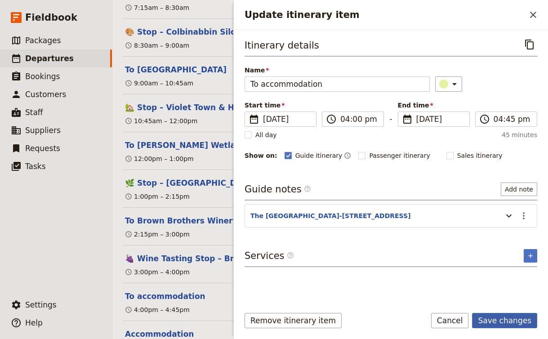
click at [511, 323] on button "Save changes" at bounding box center [504, 320] width 65 height 15
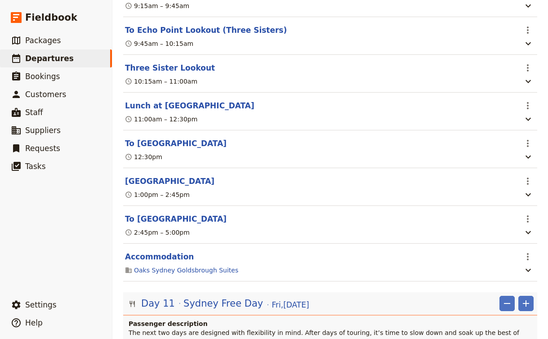
scroll to position [6255, 0]
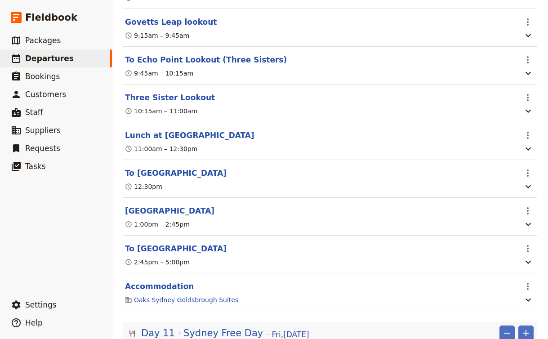
click at [235, 326] on span "Sydney Free Day" at bounding box center [223, 332] width 80 height 13
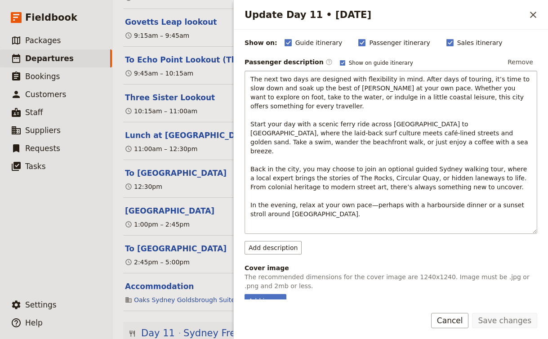
scroll to position [91, 0]
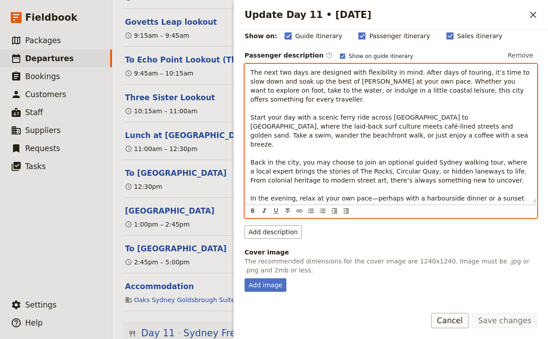
click at [352, 201] on p "The next two days are designed with flexibility in mind. After days of touring,…" at bounding box center [390, 140] width 281 height 144
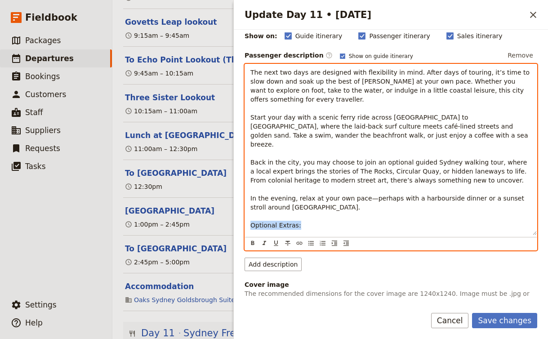
drag, startPoint x: 305, startPoint y: 214, endPoint x: 211, endPoint y: 216, distance: 94.4
click at [211, 216] on div "AUNZ141025 - Djoser Melbourne to Sydney 2025 ​ Draft 14 – 26 Oct 2025 13 days /…" at bounding box center [330, 169] width 436 height 339
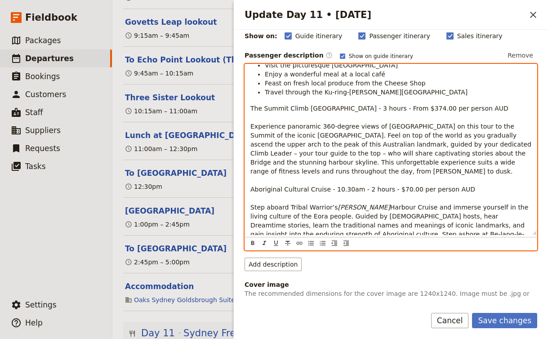
scroll to position [216, 0]
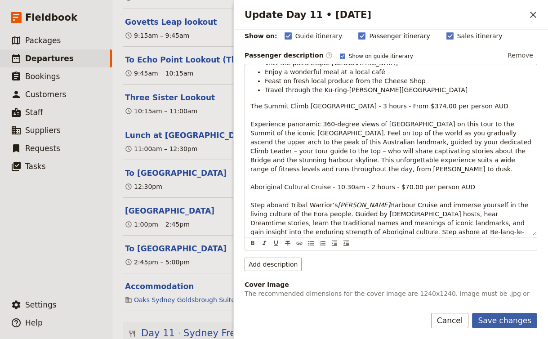
click at [517, 320] on button "Save changes" at bounding box center [504, 320] width 65 height 15
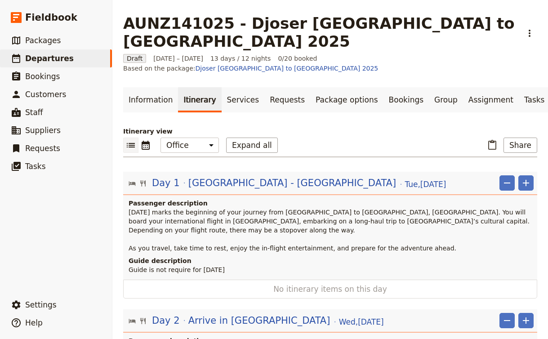
scroll to position [0, 0]
click at [523, 178] on icon "Add" at bounding box center [526, 183] width 11 height 11
click at [524, 178] on icon "Add" at bounding box center [526, 183] width 11 height 11
click at [234, 176] on span "[GEOGRAPHIC_DATA] - [GEOGRAPHIC_DATA]" at bounding box center [292, 182] width 208 height 13
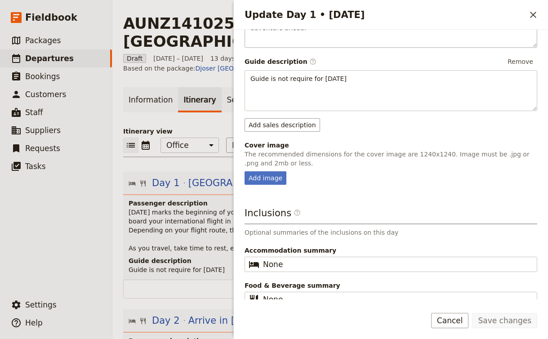
scroll to position [189, 0]
click at [273, 172] on div "Add image" at bounding box center [266, 178] width 42 height 13
click at [245, 171] on input "Add image" at bounding box center [244, 171] width 0 height 0
click at [203, 208] on p "[DATE] marks the beginning of your journey from [GEOGRAPHIC_DATA] to [GEOGRAPHI…" at bounding box center [331, 230] width 405 height 45
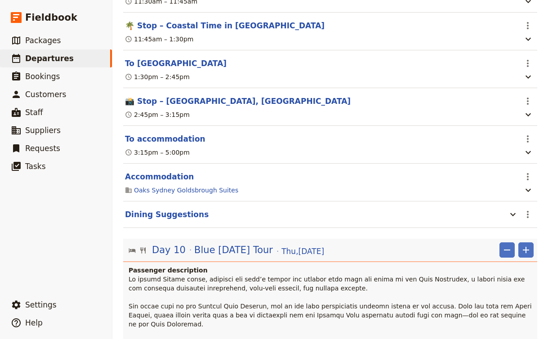
scroll to position [5661, 0]
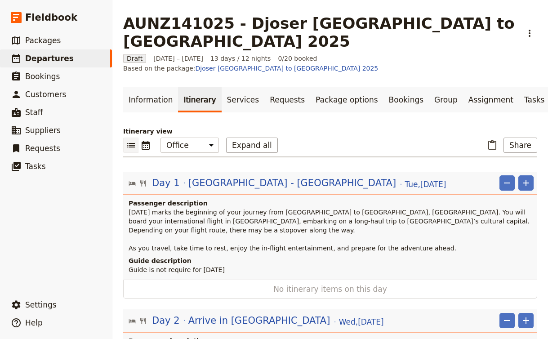
scroll to position [0, 0]
click at [345, 219] on header "Day 1 Amsterdam - Melbourne Tue , 14 Oct 2025 ​ ​ Passenger description Today m…" at bounding box center [330, 226] width 414 height 108
click at [523, 138] on button "Share" at bounding box center [521, 145] width 34 height 15
click at [502, 149] on span "Passenger itinerary" at bounding box center [501, 149] width 61 height 9
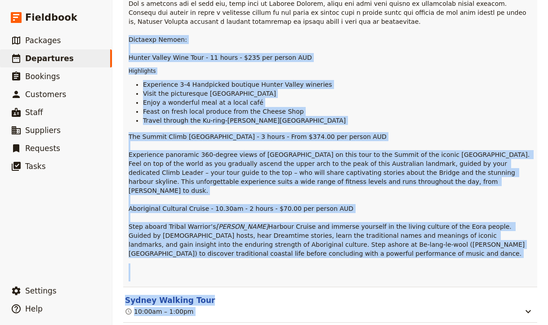
scroll to position [693, 0]
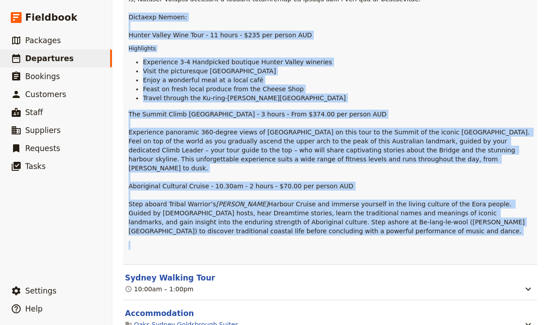
drag, startPoint x: 129, startPoint y: 107, endPoint x: 410, endPoint y: 170, distance: 288.0
click at [410, 170] on div "Hunter Valley Wine Tour - 11 hours - $235 per person AUD Highlights Experience …" at bounding box center [331, 14] width 405 height 489
copy div "Optional Extras: Hunter Valley Wine Tour - 11 hours - $235 per person AUD Highl…"
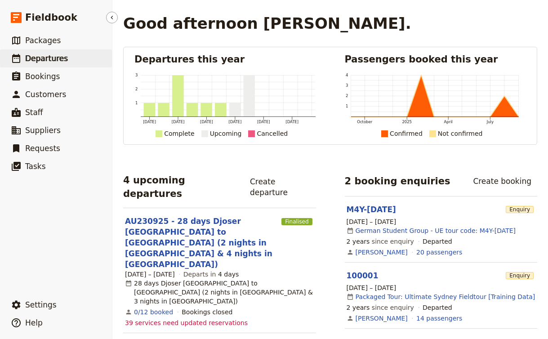
click at [47, 58] on span "Departures" at bounding box center [46, 58] width 43 height 9
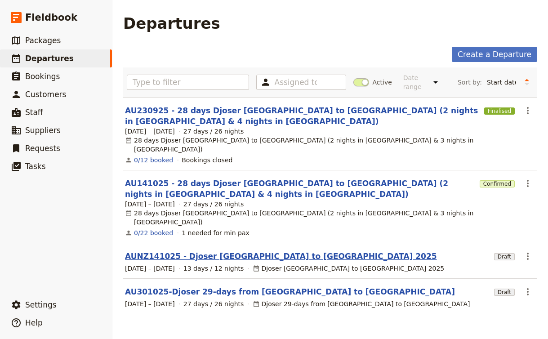
click at [252, 251] on link "AUNZ141025 - Djoser [GEOGRAPHIC_DATA] to [GEOGRAPHIC_DATA] 2025" at bounding box center [281, 256] width 312 height 11
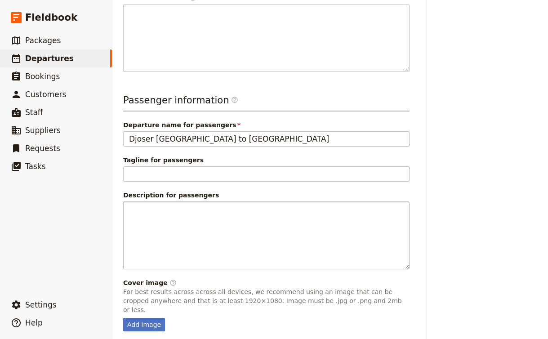
scroll to position [340, 0]
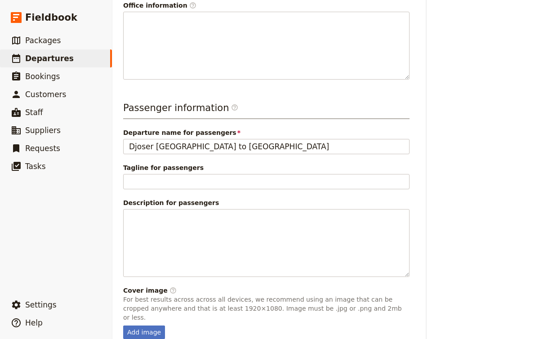
scroll to position [329, 0]
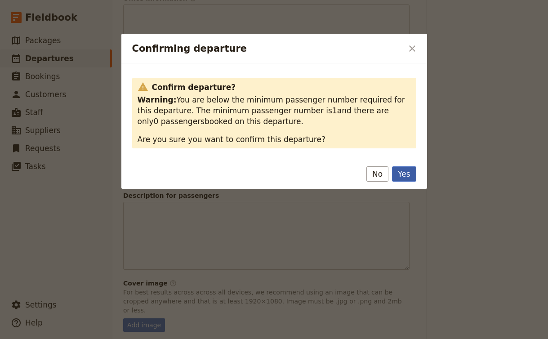
click at [401, 177] on button "Yes" at bounding box center [404, 173] width 24 height 15
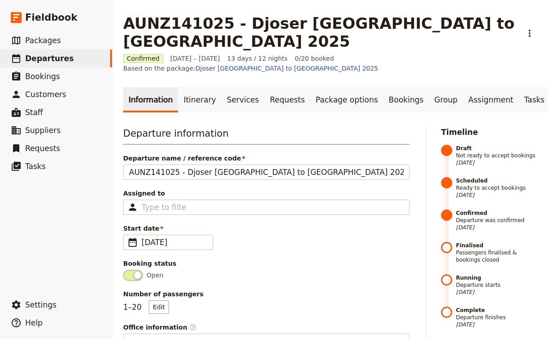
scroll to position [0, 0]
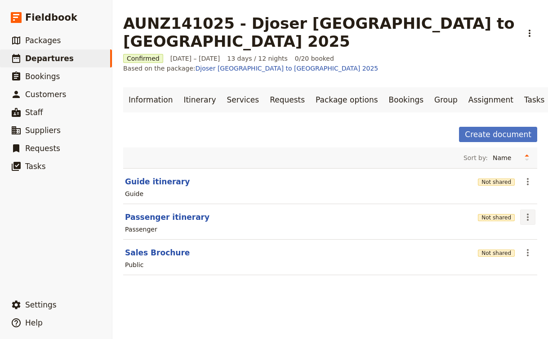
click at [529, 212] on icon "Actions" at bounding box center [527, 217] width 11 height 11
click at [508, 205] on span "Share" at bounding box center [502, 209] width 54 height 9
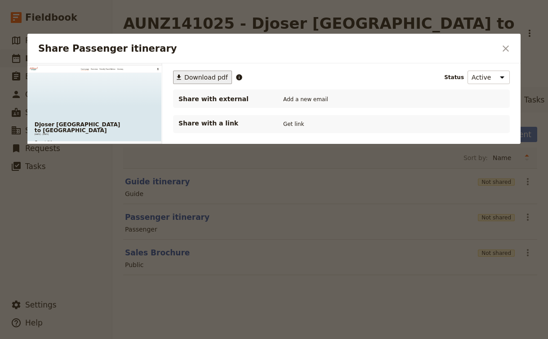
click at [198, 76] on span "Download pdf" at bounding box center [206, 77] width 44 height 9
click at [507, 48] on icon "Close dialog" at bounding box center [506, 48] width 6 height 6
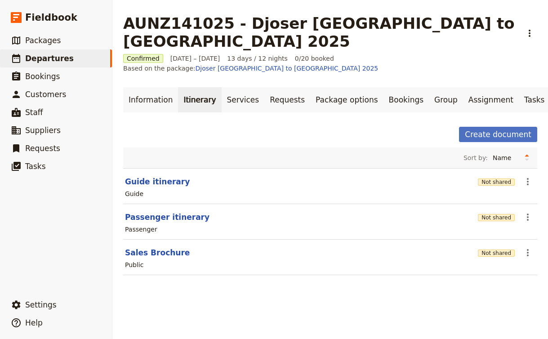
click at [196, 87] on link "Itinerary" at bounding box center [199, 99] width 43 height 25
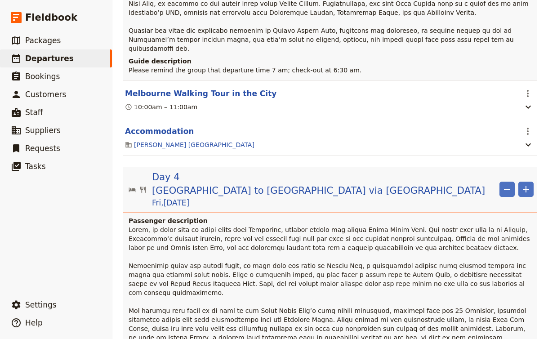
scroll to position [758, 0]
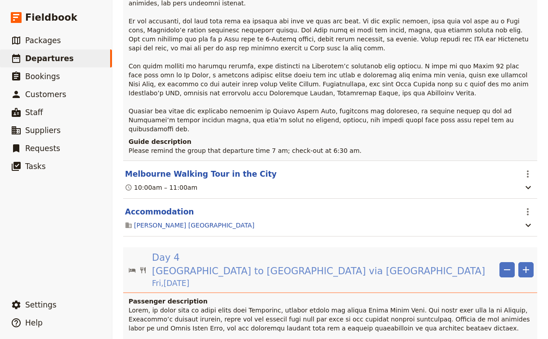
click at [307, 264] on span "[GEOGRAPHIC_DATA] to [GEOGRAPHIC_DATA] via [GEOGRAPHIC_DATA]" at bounding box center [318, 270] width 333 height 13
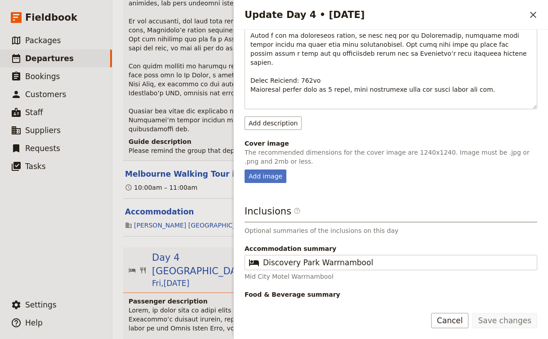
scroll to position [298, 0]
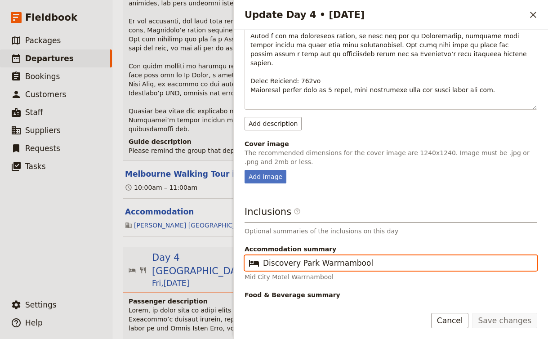
click at [392, 258] on input "Discovery Park Warrnambool" at bounding box center [397, 263] width 268 height 11
drag, startPoint x: 392, startPoint y: 240, endPoint x: 221, endPoint y: 240, distance: 171.7
click at [221, 240] on div "AUNZ141025 - Djoser Melbourne to Sydney 2025 ​ Confirmed 14 – 26 Oct 2025 13 da…" at bounding box center [330, 169] width 436 height 339
type input "Mid City Motel"
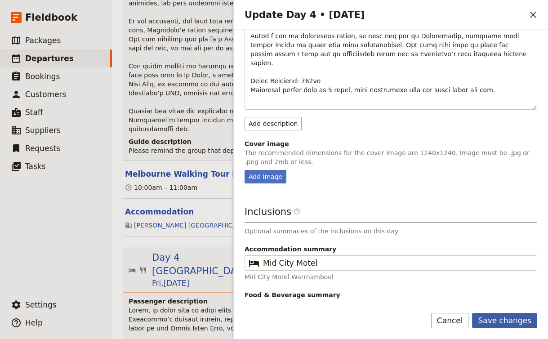
click at [508, 318] on button "Save changes" at bounding box center [504, 320] width 65 height 15
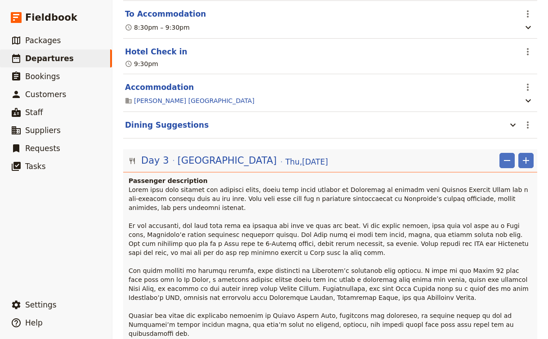
scroll to position [580, 0]
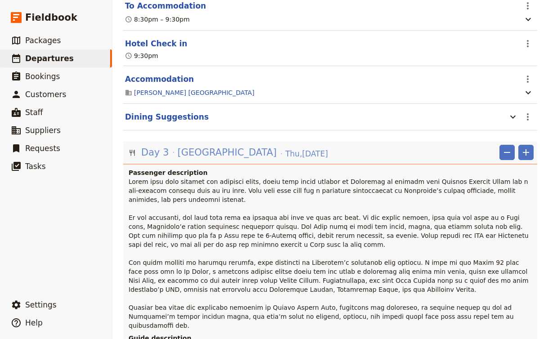
click at [205, 146] on span "[GEOGRAPHIC_DATA]" at bounding box center [227, 152] width 99 height 13
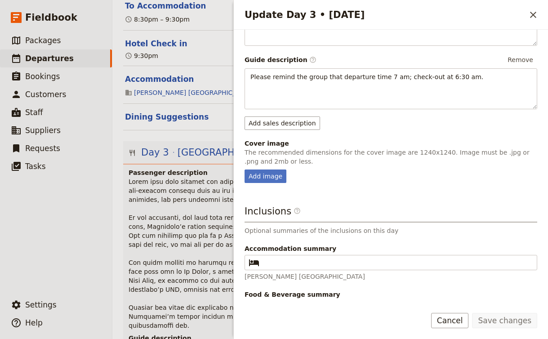
scroll to position [334, 0]
click at [168, 189] on span at bounding box center [330, 253] width 402 height 151
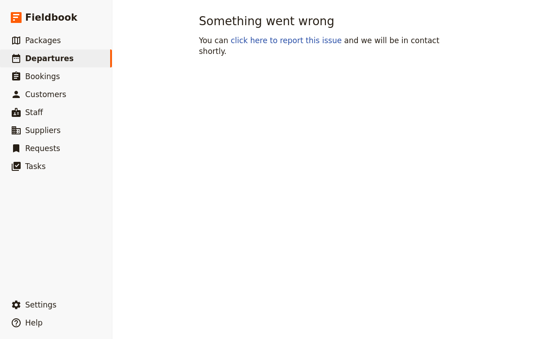
scroll to position [0, 0]
click at [54, 52] on link "​ Departures" at bounding box center [56, 58] width 112 height 18
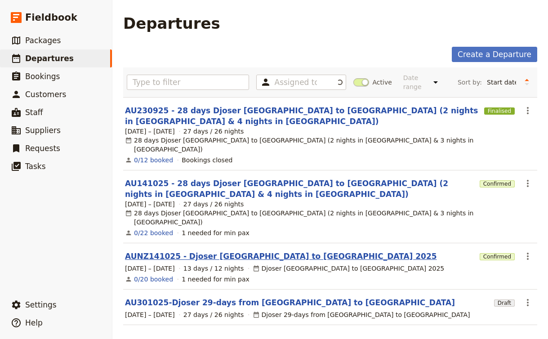
click at [185, 251] on link "AUNZ141025 - Djoser [GEOGRAPHIC_DATA] to [GEOGRAPHIC_DATA] 2025" at bounding box center [281, 256] width 312 height 11
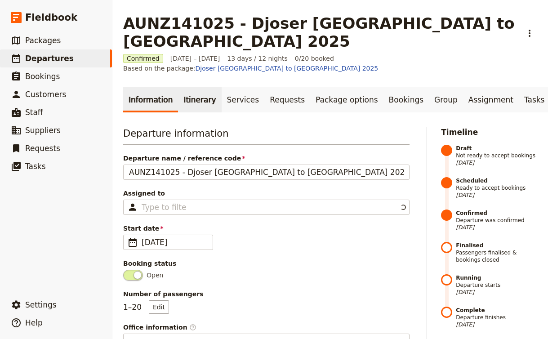
click at [187, 87] on link "Itinerary" at bounding box center [199, 99] width 43 height 25
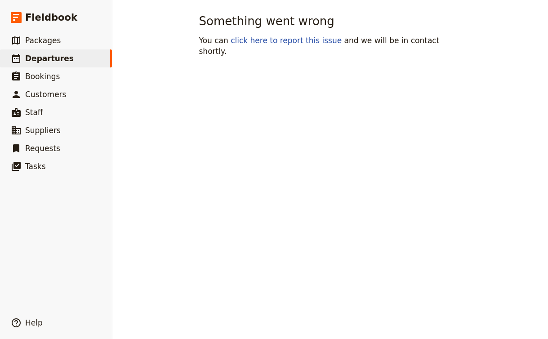
click at [299, 119] on div "Something went wrong You can click here to report this issue and we will be in …" at bounding box center [330, 169] width 436 height 339
click at [66, 61] on link "​ Departures" at bounding box center [56, 58] width 112 height 18
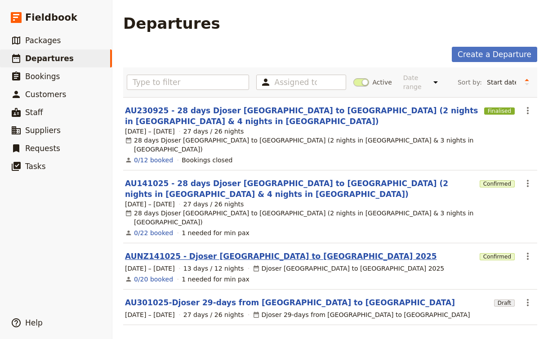
click at [215, 251] on link "AUNZ141025 - Djoser [GEOGRAPHIC_DATA] to [GEOGRAPHIC_DATA] 2025" at bounding box center [281, 256] width 312 height 11
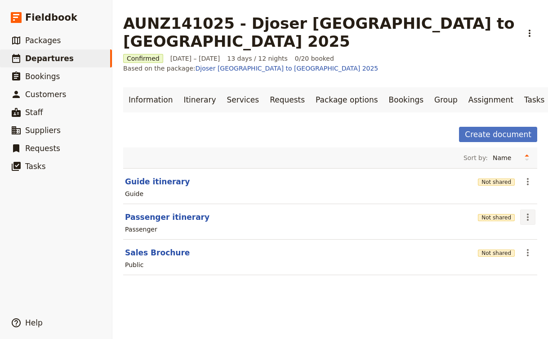
click at [521, 210] on button "​" at bounding box center [527, 217] width 15 height 15
click at [499, 210] on span "Share" at bounding box center [502, 209] width 54 height 9
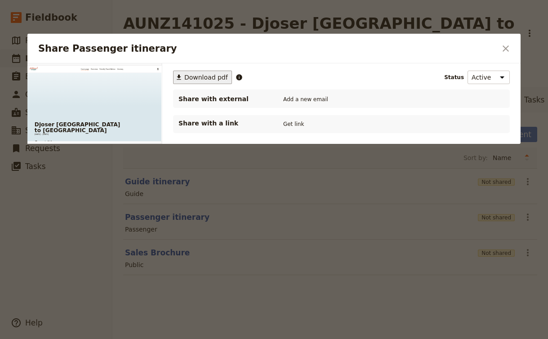
click at [201, 80] on span "Download pdf" at bounding box center [206, 77] width 44 height 9
click at [507, 51] on icon "Close dialog" at bounding box center [505, 48] width 11 height 11
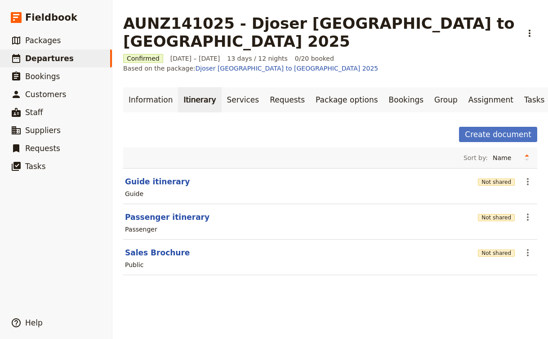
click at [183, 87] on link "Itinerary" at bounding box center [199, 99] width 43 height 25
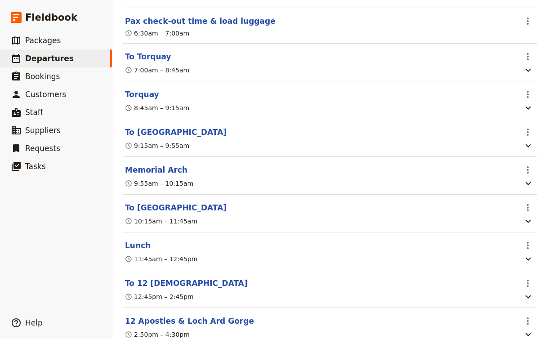
scroll to position [1586, 0]
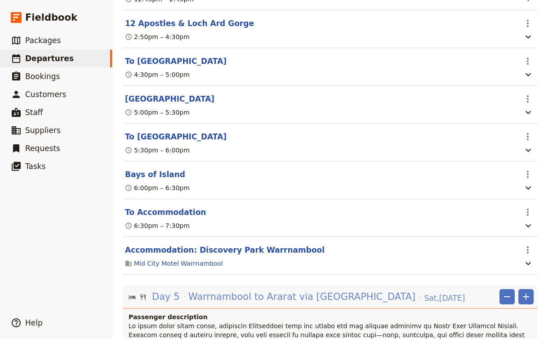
click at [328, 290] on span "Warrnambool to Ararat via [GEOGRAPHIC_DATA]" at bounding box center [301, 296] width 227 height 13
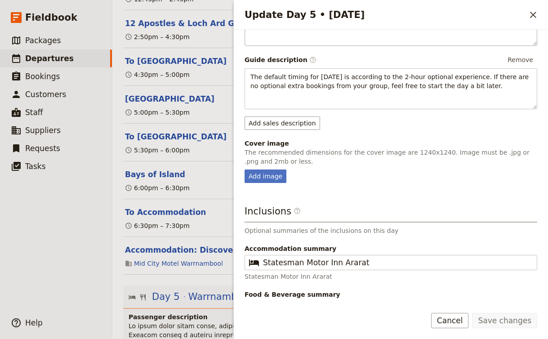
scroll to position [415, 0]
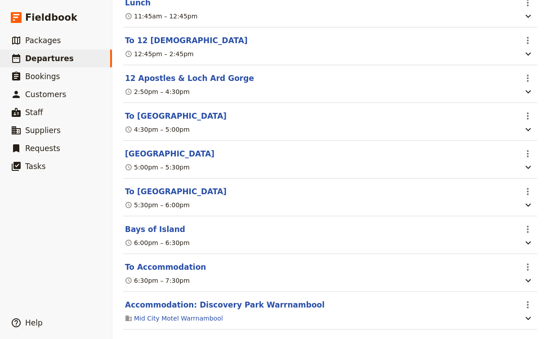
scroll to position [1531, 0]
click at [243, 299] on button "Accommodation: Discovery Park Warrnambool" at bounding box center [225, 304] width 200 height 11
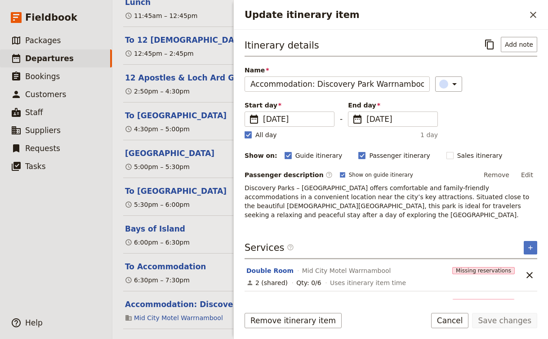
click at [390, 219] on p "Discovery Parks – Warrnambool offers comfortable and family-friendly accommodat…" at bounding box center [391, 201] width 293 height 36
click at [299, 213] on p "Discovery Parks – Warrnambool offers comfortable and family-friendly accommodat…" at bounding box center [391, 201] width 293 height 36
click at [527, 179] on button "Edit" at bounding box center [527, 174] width 20 height 13
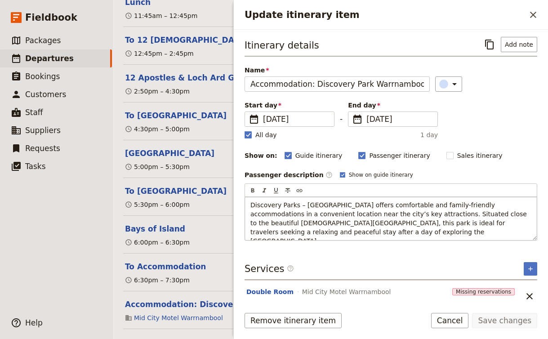
click at [345, 228] on p "Discovery Parks – Warrnambool offers comfortable and family-friendly accommodat…" at bounding box center [390, 223] width 281 height 45
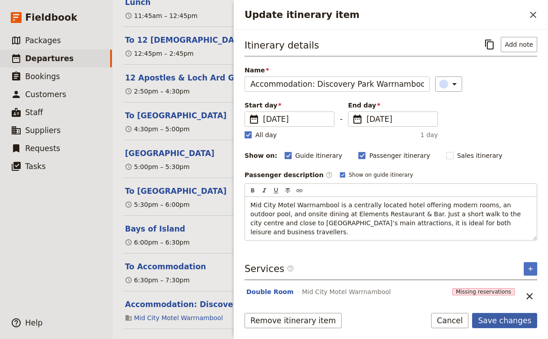
click at [514, 322] on button "Save changes" at bounding box center [504, 320] width 65 height 15
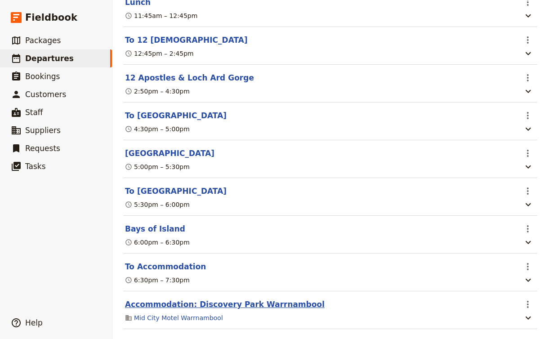
click at [275, 299] on button "Accommodation: Discovery Park Warrnambool" at bounding box center [225, 304] width 200 height 11
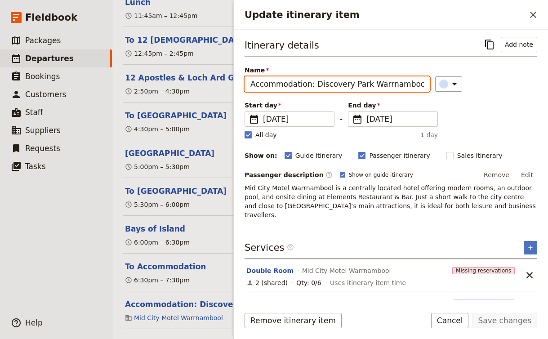
click at [313, 82] on input "Accommodation: Discovery Park Warrnambool" at bounding box center [337, 83] width 185 height 15
drag, startPoint x: 308, startPoint y: 86, endPoint x: 445, endPoint y: 99, distance: 136.8
click at [445, 99] on div "Itinerary details ​ Add note Name Accommodation: Discovery Park Warrnambool ​ S…" at bounding box center [391, 128] width 293 height 183
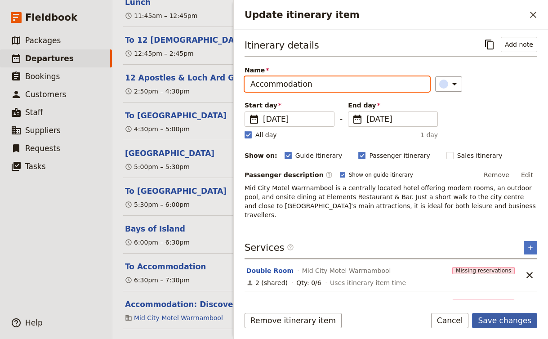
type input "Accommodation"
click at [506, 326] on button "Save changes" at bounding box center [504, 320] width 65 height 15
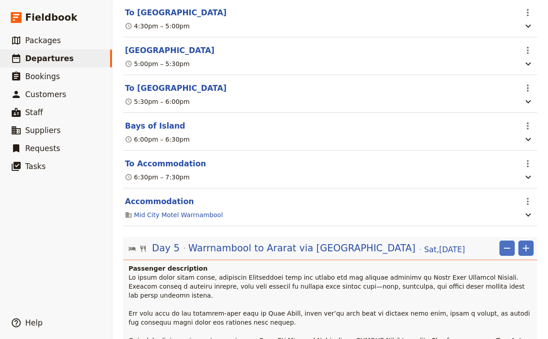
scroll to position [1634, 0]
click at [530, 196] on icon "Actions" at bounding box center [527, 201] width 11 height 11
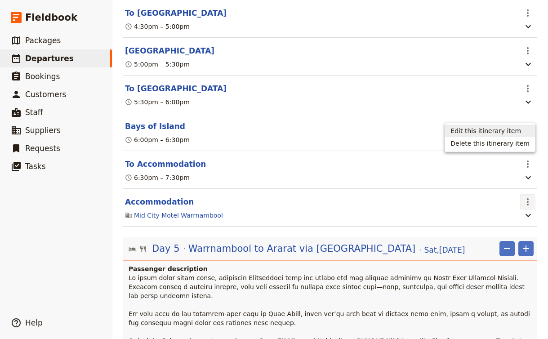
click at [509, 125] on button "Edit this itinerary item" at bounding box center [490, 131] width 90 height 13
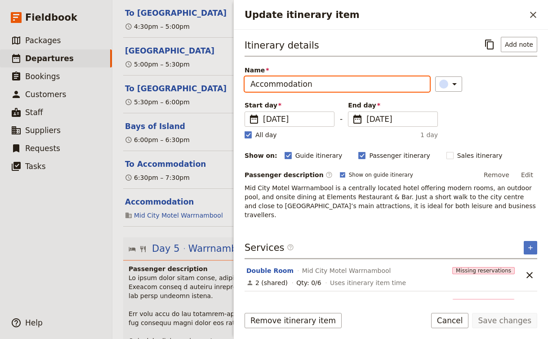
click at [331, 82] on input "Accommodation" at bounding box center [337, 83] width 185 height 15
type input "Accommodation: Mid City Motel"
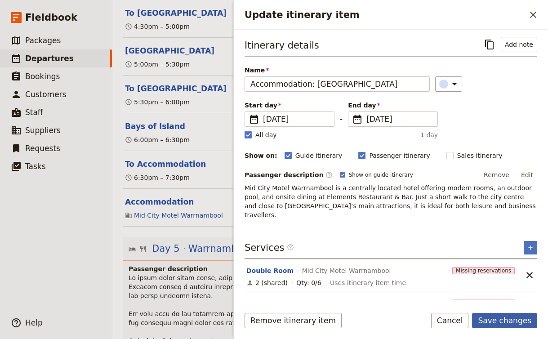
click at [512, 319] on button "Save changes" at bounding box center [504, 320] width 65 height 15
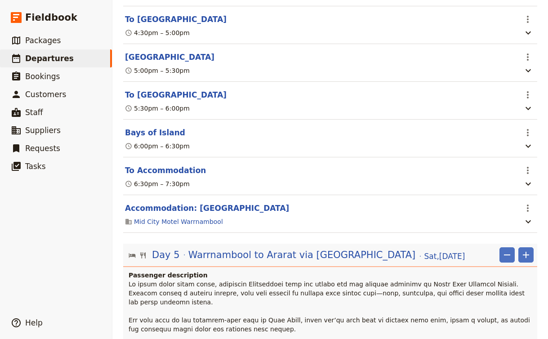
scroll to position [1616, 0]
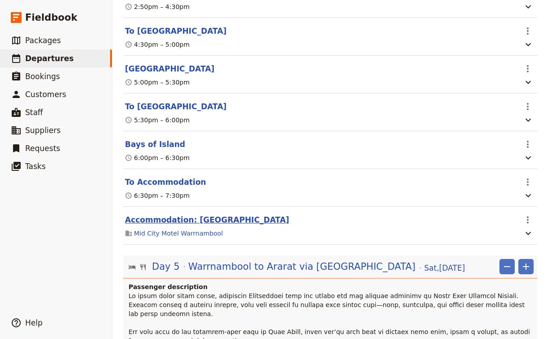
click at [218, 214] on button "Accommodation: Mid City Motel" at bounding box center [207, 219] width 164 height 11
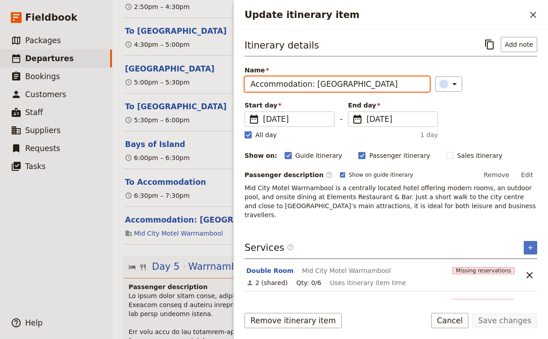
drag, startPoint x: 307, startPoint y: 84, endPoint x: 436, endPoint y: 92, distance: 128.8
click at [436, 92] on div "Itinerary details ​ Add note Name Accommodation: Mid City Motel ​ Start day ​ 1…" at bounding box center [391, 128] width 293 height 183
type input "Accommodation"
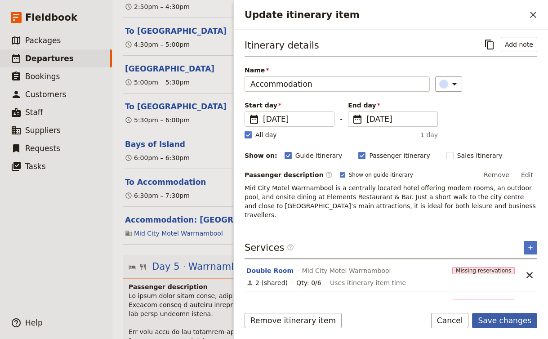
click at [514, 323] on button "Save changes" at bounding box center [504, 320] width 65 height 15
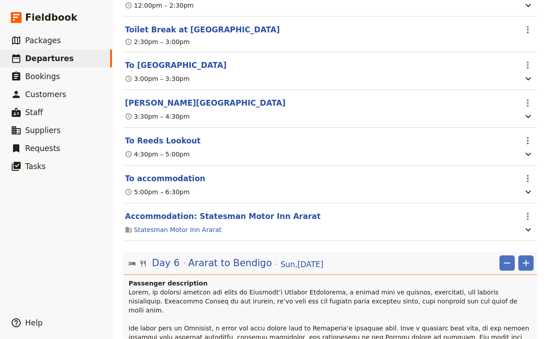
scroll to position [2505, 0]
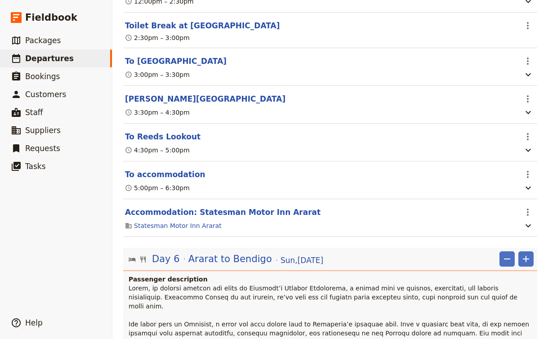
click at [247, 199] on section "Accommodation: Statesman Motor Inn Ararat ​ Statesman Motor Inn Ararat" at bounding box center [330, 218] width 414 height 38
click at [247, 207] on button "Accommodation: Statesman Motor Inn Ararat" at bounding box center [223, 212] width 196 height 11
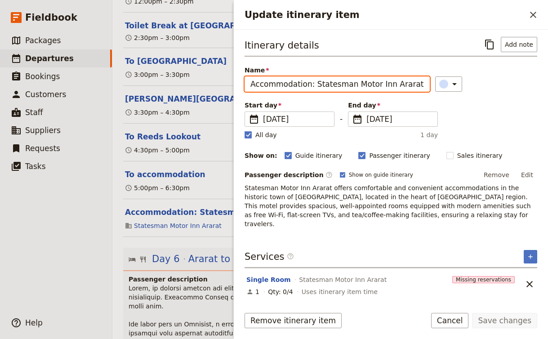
drag, startPoint x: 307, startPoint y: 85, endPoint x: 420, endPoint y: 80, distance: 113.4
click at [420, 80] on input "Accommodation: Statesman Motor Inn Ararat" at bounding box center [337, 83] width 185 height 15
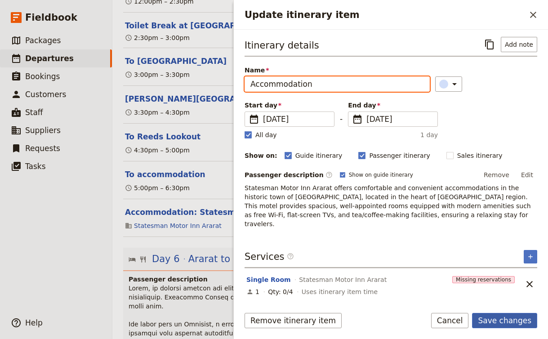
type input "Accommodation"
click at [498, 320] on button "Save changes" at bounding box center [504, 320] width 65 height 15
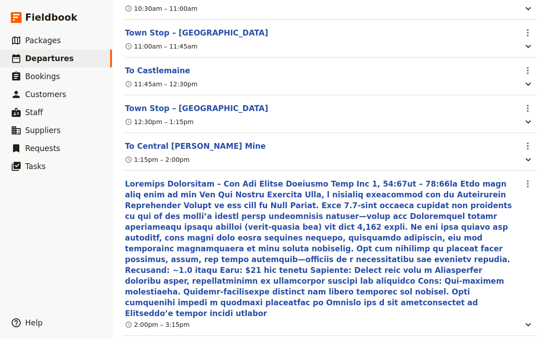
scroll to position [3196, 0]
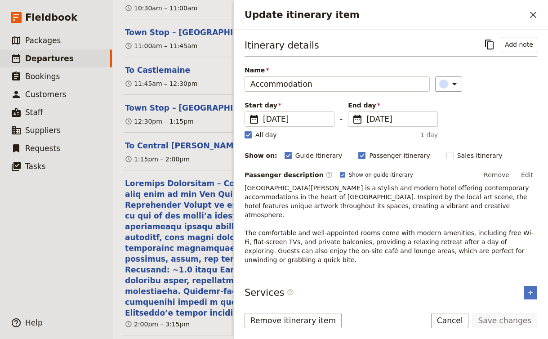
scroll to position [0, 0]
click at [449, 326] on button "Cancel" at bounding box center [450, 320] width 38 height 15
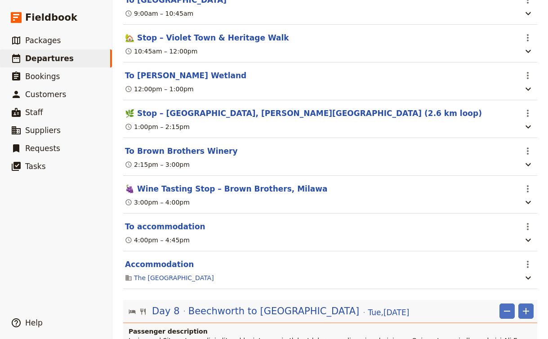
scroll to position [4040, 0]
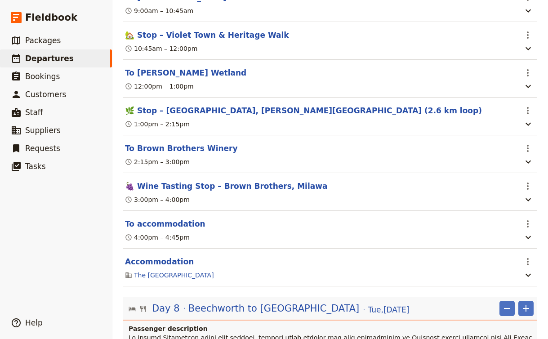
click at [166, 256] on button "Accommodation" at bounding box center [159, 261] width 69 height 11
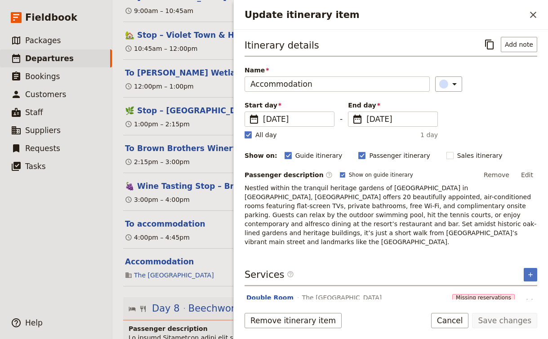
click at [327, 202] on span "Nestled within the tranquil heritage gardens of Mayday Hills in Beechworth, The…" at bounding box center [391, 214] width 292 height 61
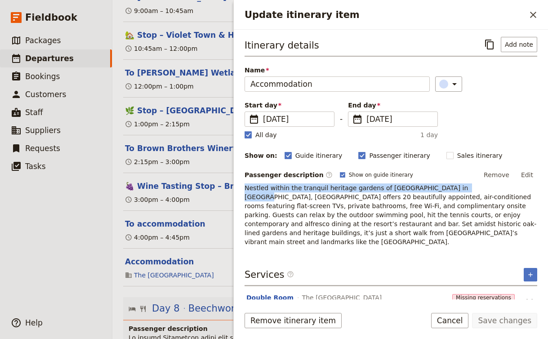
drag, startPoint x: 464, startPoint y: 187, endPoint x: 240, endPoint y: 188, distance: 223.9
click at [240, 188] on div "Itinerary details ​ Add note Name Accommodation ​ Start day ​ 20 Oct 2025 20/10…" at bounding box center [391, 165] width 314 height 270
click at [530, 174] on button "Edit" at bounding box center [527, 174] width 20 height 13
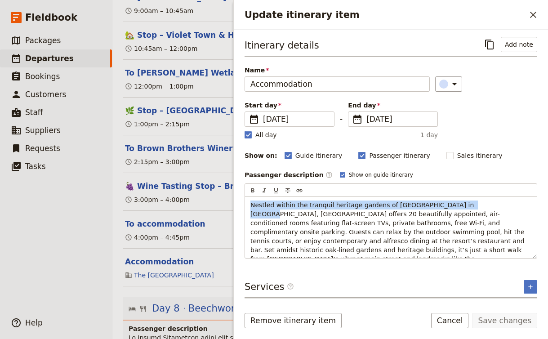
drag, startPoint x: 470, startPoint y: 206, endPoint x: 227, endPoint y: 196, distance: 243.0
click at [227, 196] on div "AUNZ141025 - Djoser Melbourne to Sydney 2025 ​ Confirmed 14 – 26 Oct 2025 13 da…" at bounding box center [330, 169] width 436 height 339
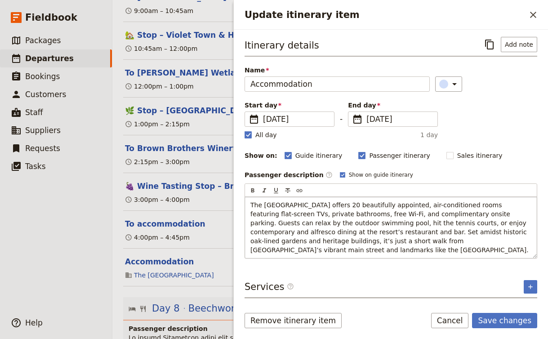
click at [430, 210] on span "The Grand Oaks Resort offers 20 beautifully appointed, air-conditioned rooms fe…" at bounding box center [389, 227] width 278 height 52
click at [501, 223] on span "The [GEOGRAPHIC_DATA] offers 20 beautifully appointed, air-conditioned rooms fe…" at bounding box center [389, 227] width 278 height 52
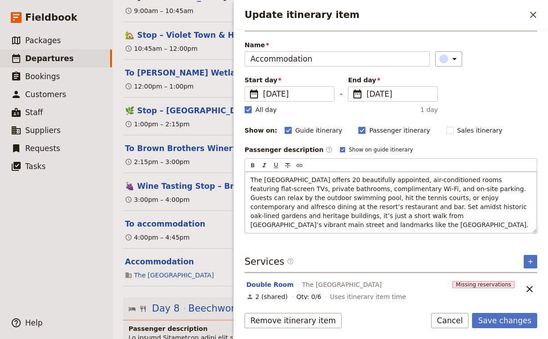
scroll to position [37, 0]
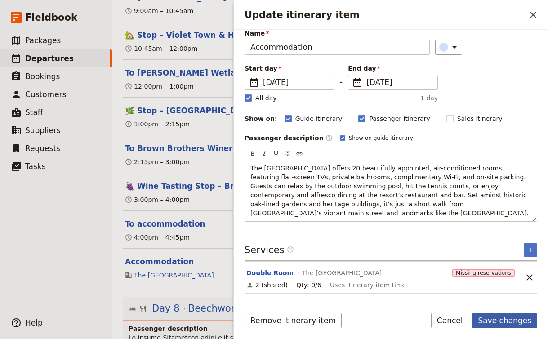
click at [511, 316] on button "Save changes" at bounding box center [504, 320] width 65 height 15
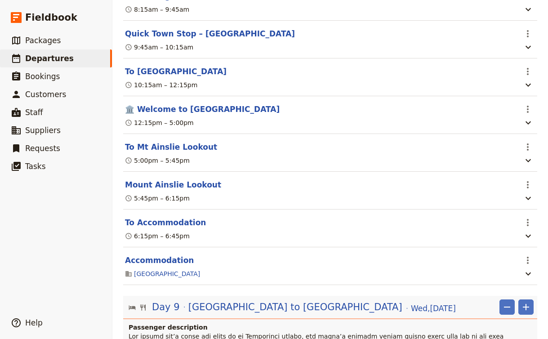
scroll to position [4783, 0]
click at [168, 254] on button "Accommodation" at bounding box center [159, 259] width 69 height 11
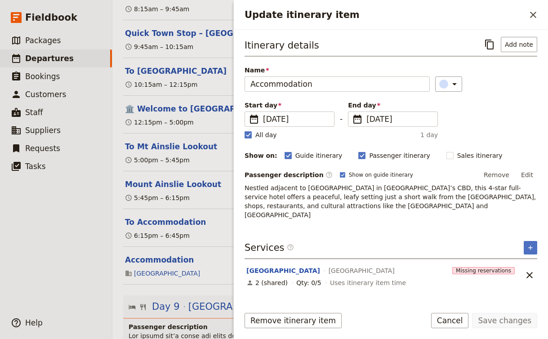
click at [359, 207] on span "Nestled adjacent to Glebe Park in Canberra’s CBD, this 4‑star full-service hote…" at bounding box center [392, 201] width 294 height 34
click at [245, 187] on span "Nestled adjacent to Glebe Park in Canberra’s CBD, this 4‑star full-service hote…" at bounding box center [392, 201] width 294 height 34
click at [527, 176] on button "Edit" at bounding box center [527, 174] width 20 height 13
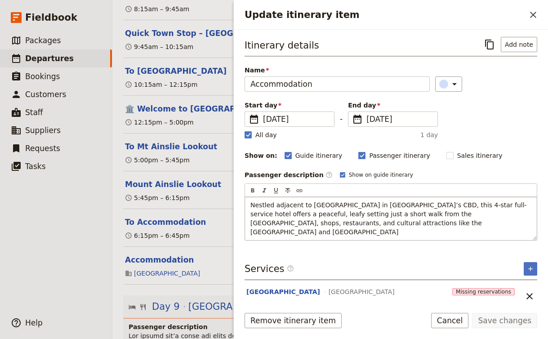
click at [255, 205] on span "Nestled adjacent to Glebe Park in Canberra’s CBD, this 4‑star full-service hote…" at bounding box center [388, 218] width 276 height 34
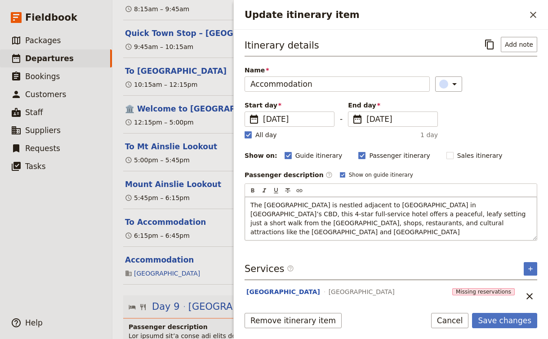
click at [309, 235] on p "The [GEOGRAPHIC_DATA] is nestled adjacent to [GEOGRAPHIC_DATA] in [GEOGRAPHIC_D…" at bounding box center [390, 219] width 281 height 36
click at [522, 322] on button "Save changes" at bounding box center [504, 320] width 65 height 15
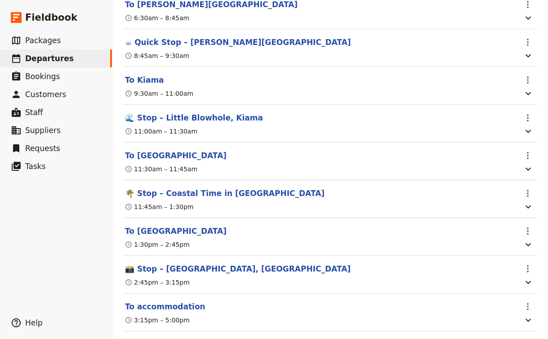
scroll to position [5500, 0]
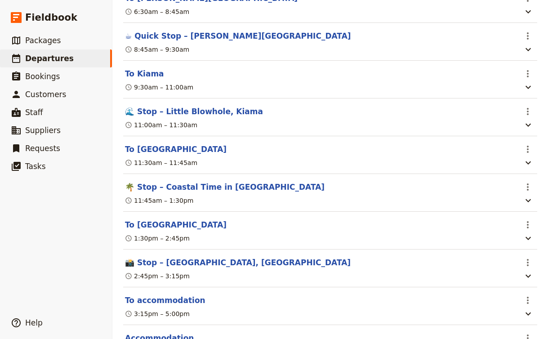
click at [177, 333] on button "Accommodation" at bounding box center [159, 338] width 69 height 11
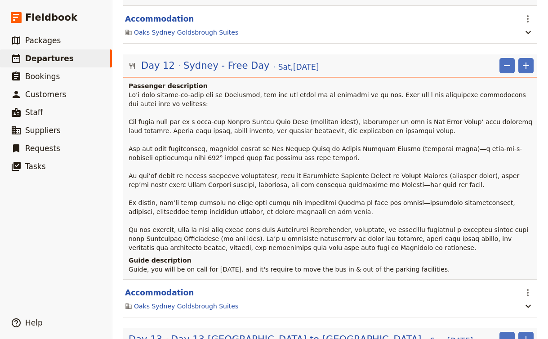
scroll to position [0, 0]
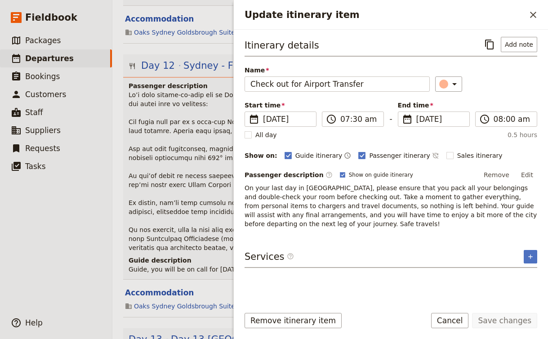
click at [358, 227] on p "On your last day in [GEOGRAPHIC_DATA], please ensure that you pack all your bel…" at bounding box center [391, 205] width 293 height 45
click at [352, 206] on span "On your last day in [GEOGRAPHIC_DATA], please ensure that you pack all your bel…" at bounding box center [392, 205] width 294 height 43
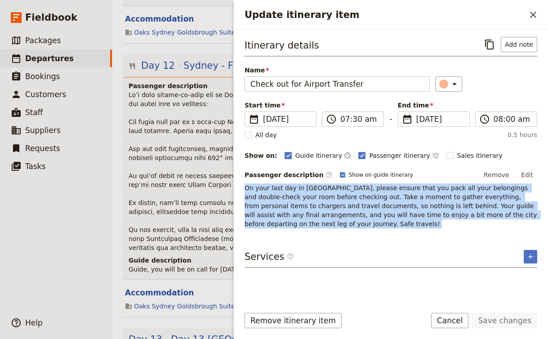
click at [352, 206] on span "On your last day in [GEOGRAPHIC_DATA], please ensure that you pack all your bel…" at bounding box center [392, 205] width 294 height 43
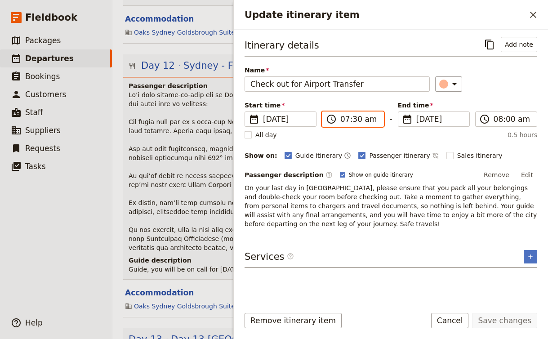
click at [351, 116] on input "07:30 am" at bounding box center [359, 119] width 38 height 11
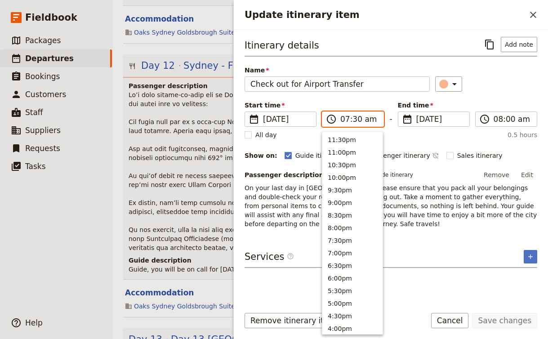
click at [351, 116] on input "07:30 am" at bounding box center [359, 119] width 38 height 11
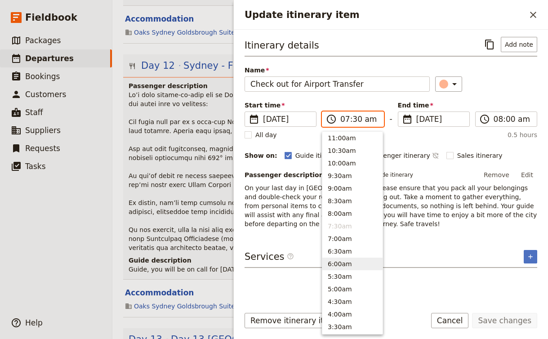
type input "06:00 am"
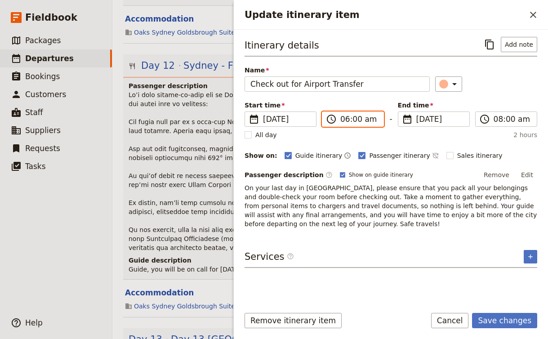
click at [193, 90] on p at bounding box center [331, 171] width 405 height 162
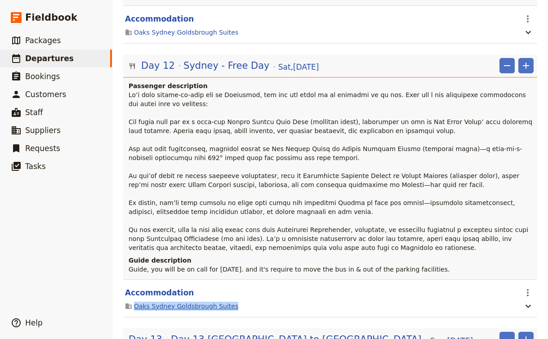
drag, startPoint x: 238, startPoint y: 102, endPoint x: 135, endPoint y: 103, distance: 102.5
click at [135, 301] on div "Oaks Sydney Goldsbrough Suites" at bounding box center [320, 306] width 393 height 11
copy link "Oaks Sydney Goldsbrough Suites"
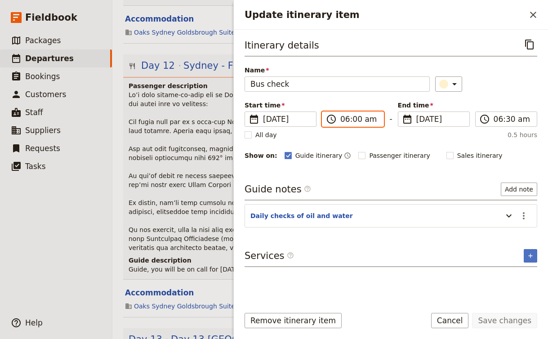
click at [358, 119] on input "06:00 am" at bounding box center [359, 119] width 38 height 11
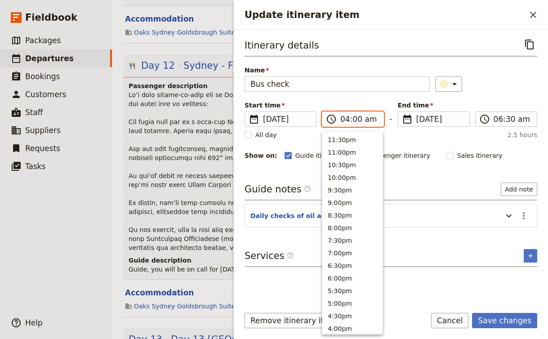
scroll to position [406, 0]
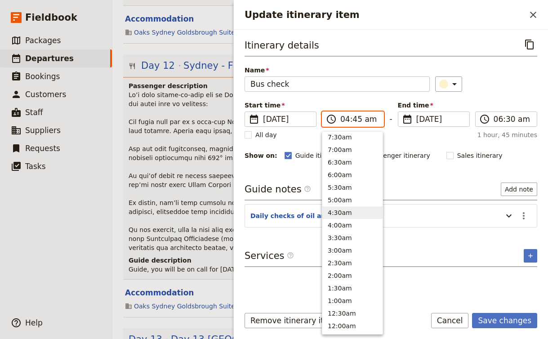
click at [354, 120] on input "04:45 am" at bounding box center [359, 119] width 38 height 11
type input "04:30 am"
click at [497, 115] on input "06:30 am" at bounding box center [513, 119] width 38 height 11
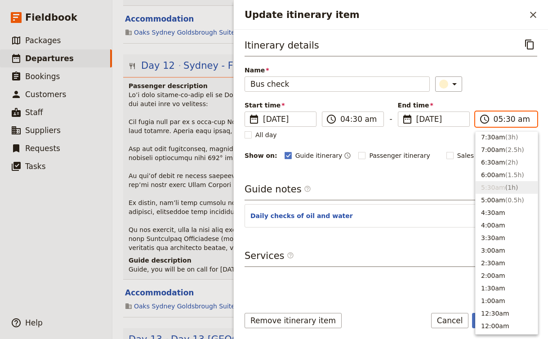
type input "05:00 am"
click at [410, 176] on div "Itinerary details ​ Name Bus check ​ Start time ​ 26 Oct 2025 26/10/2025 2025-1…" at bounding box center [391, 168] width 293 height 262
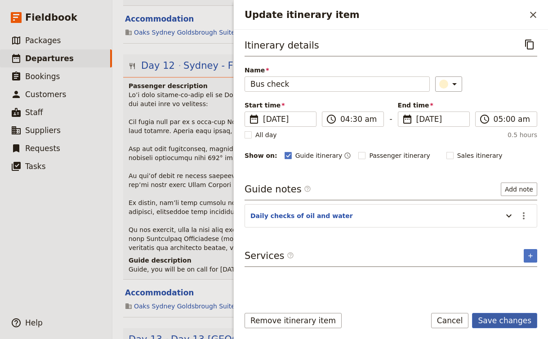
click at [506, 320] on button "Save changes" at bounding box center [504, 320] width 65 height 15
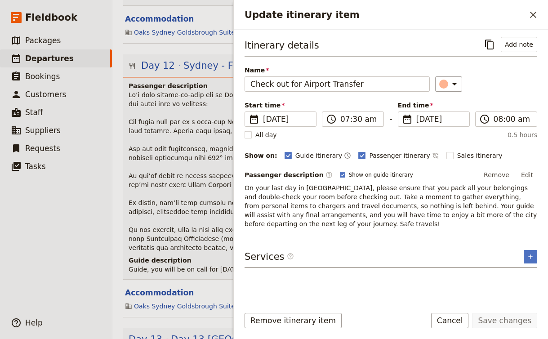
click at [296, 227] on p "On your last day in [GEOGRAPHIC_DATA], please ensure that you pack all your bel…" at bounding box center [391, 205] width 293 height 45
click at [354, 113] on label "​ 07:30 am" at bounding box center [353, 118] width 62 height 15
click at [354, 114] on input "07:30 am" at bounding box center [359, 119] width 38 height 11
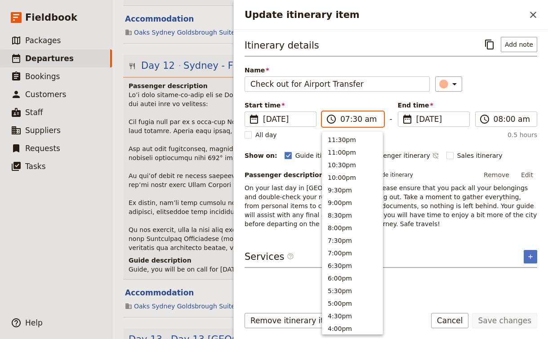
scroll to position [405, 0]
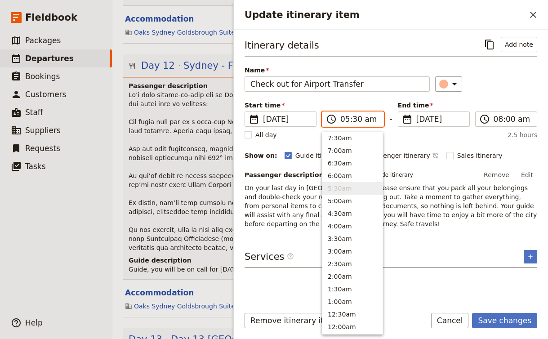
type input "05:00 am"
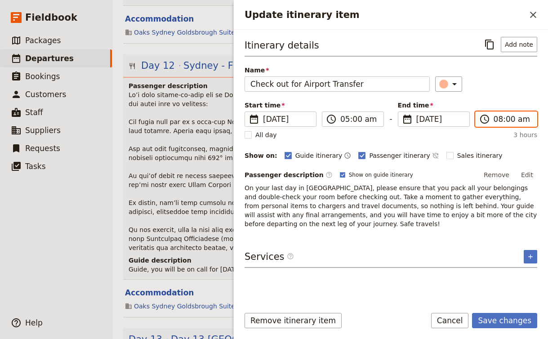
click at [498, 120] on input "08:00 am" at bounding box center [513, 119] width 38 height 11
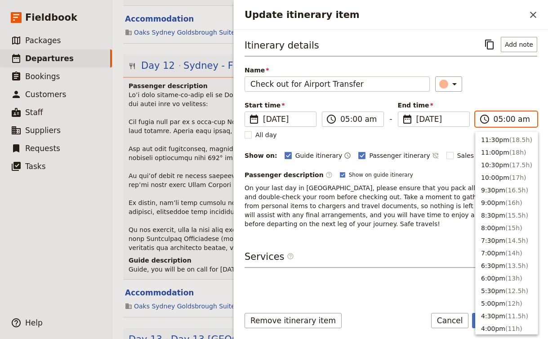
scroll to position [406, 0]
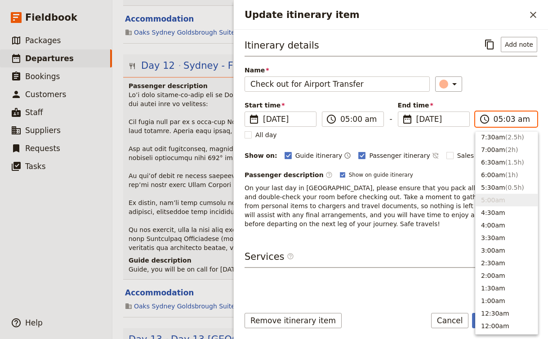
type input "05:30 am"
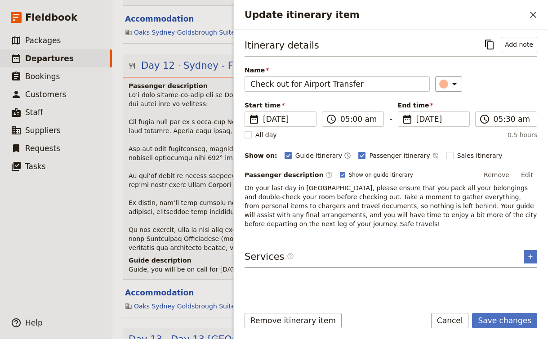
click at [483, 87] on div "​" at bounding box center [486, 83] width 102 height 15
click at [504, 317] on button "Save changes" at bounding box center [504, 320] width 65 height 15
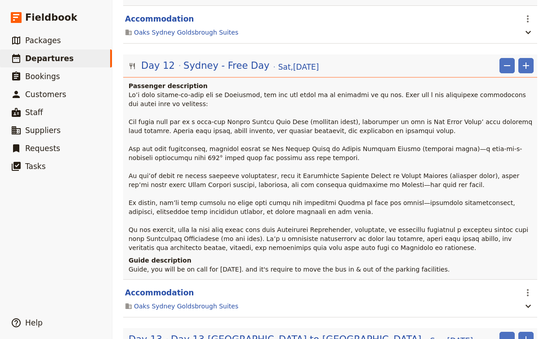
scroll to position [0, 0]
click at [279, 333] on span "Day 13 [GEOGRAPHIC_DATA] to [GEOGRAPHIC_DATA]" at bounding box center [296, 339] width 250 height 13
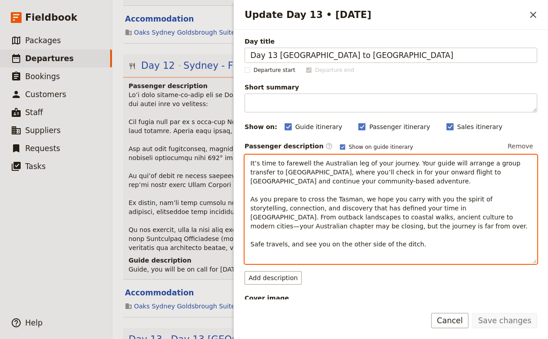
click at [425, 253] on div "It’s time to farewell the Australian leg of your journey. Your guide will arran…" at bounding box center [391, 209] width 293 height 109
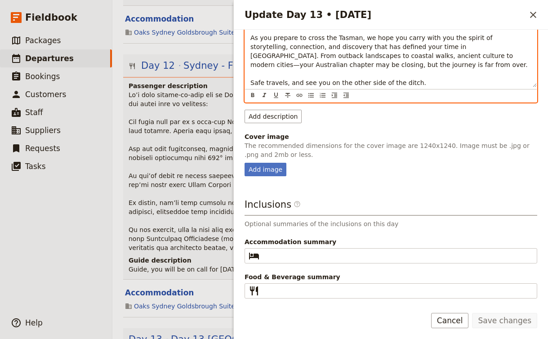
scroll to position [161, 0]
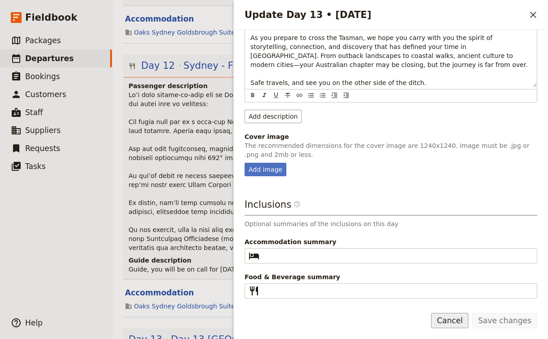
click at [452, 322] on button "Cancel" at bounding box center [450, 320] width 38 height 15
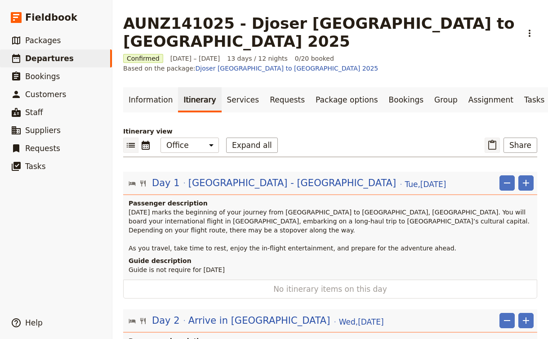
scroll to position [0, 0]
click at [512, 138] on button "Share" at bounding box center [521, 145] width 34 height 15
click at [513, 140] on span "Guide itinerary" at bounding box center [494, 137] width 47 height 9
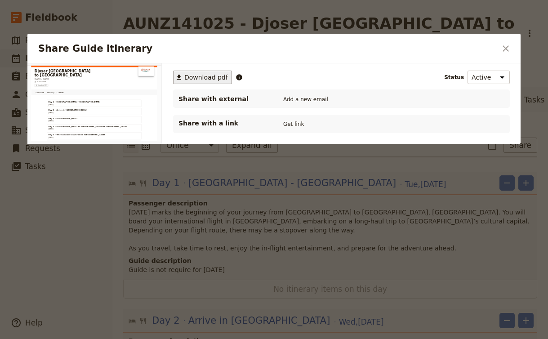
click at [203, 75] on span "Download pdf" at bounding box center [206, 77] width 44 height 9
click at [505, 45] on icon "Close dialog" at bounding box center [505, 48] width 11 height 11
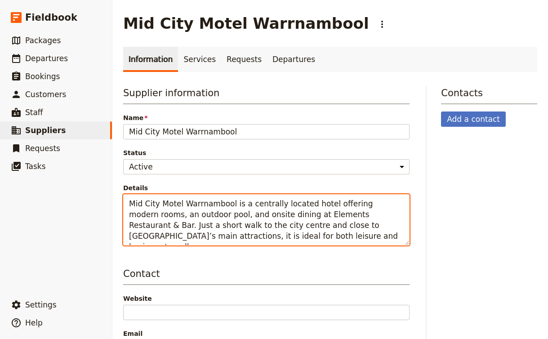
click at [224, 231] on textarea "Mid City Motel Warrnambool is a centrally located hotel offering modern rooms, …" at bounding box center [266, 219] width 286 height 51
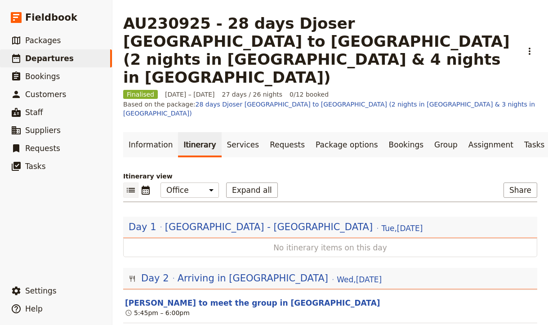
scroll to position [0, 30]
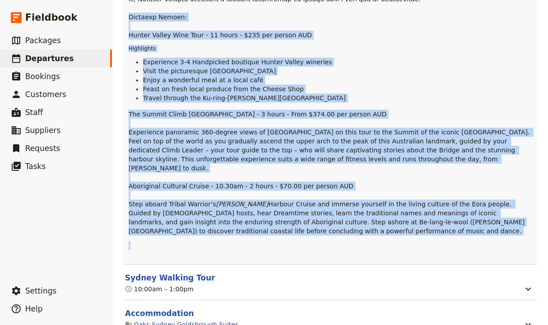
click at [51, 58] on span "Departures" at bounding box center [49, 58] width 49 height 9
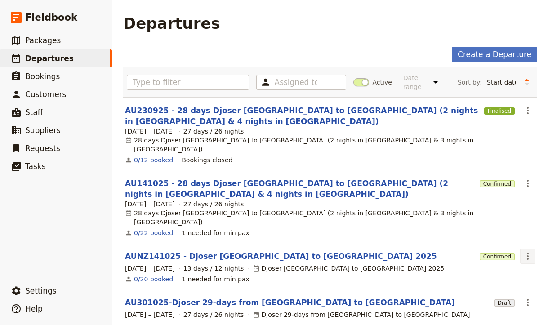
click at [526, 251] on icon "Actions" at bounding box center [527, 256] width 11 height 11
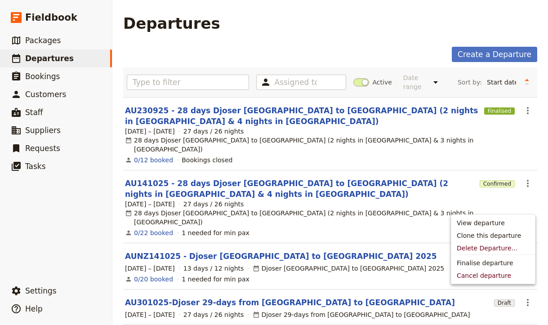
click at [526, 251] on icon "Actions" at bounding box center [527, 256] width 11 height 11
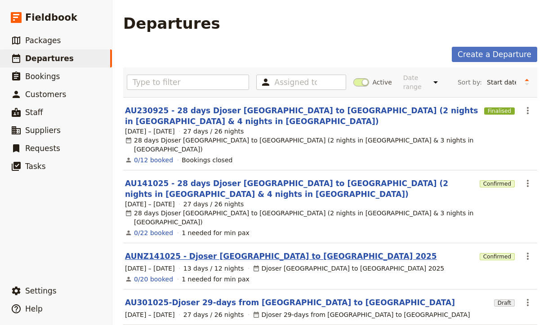
click at [224, 251] on link "AUNZ141025 - Djoser [GEOGRAPHIC_DATA] to [GEOGRAPHIC_DATA] 2025" at bounding box center [281, 256] width 312 height 11
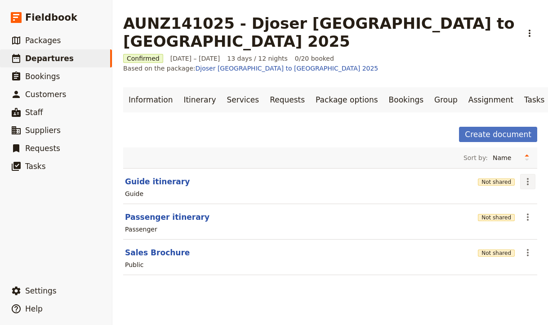
click at [524, 176] on icon "Actions" at bounding box center [527, 181] width 11 height 11
click at [388, 204] on section "Passenger itinerary Not shared ​ Passenger" at bounding box center [330, 222] width 414 height 36
click at [527, 178] on icon "Actions" at bounding box center [528, 181] width 2 height 7
click at [524, 176] on icon "Actions" at bounding box center [527, 181] width 11 height 11
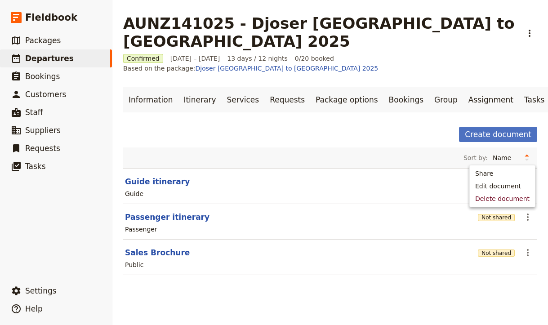
click at [524, 176] on icon "Actions" at bounding box center [527, 181] width 11 height 11
click at [526, 210] on button "​" at bounding box center [527, 217] width 15 height 15
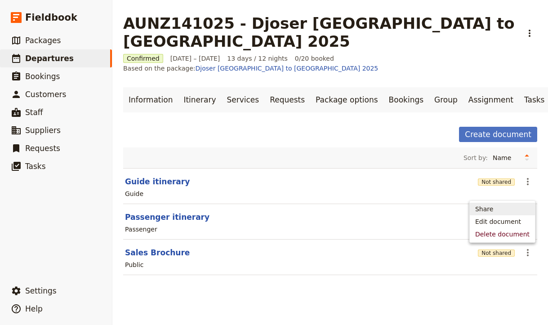
click at [508, 206] on span "Share" at bounding box center [502, 209] width 54 height 9
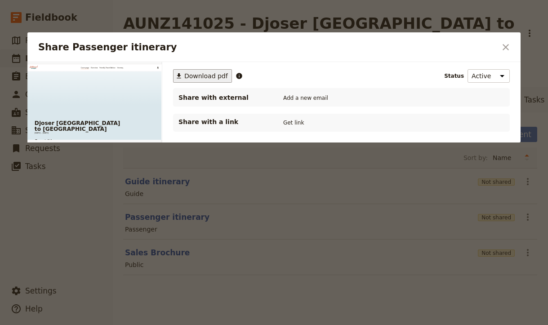
click at [188, 76] on span "Download pdf" at bounding box center [206, 75] width 44 height 9
click at [506, 47] on icon "Close dialog" at bounding box center [506, 47] width 6 height 6
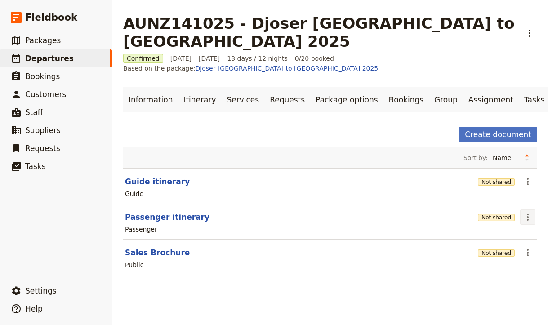
click at [533, 212] on icon "Actions" at bounding box center [527, 217] width 11 height 11
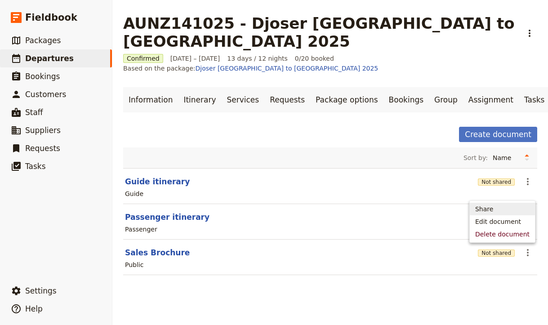
click at [509, 210] on span "Share" at bounding box center [502, 209] width 54 height 9
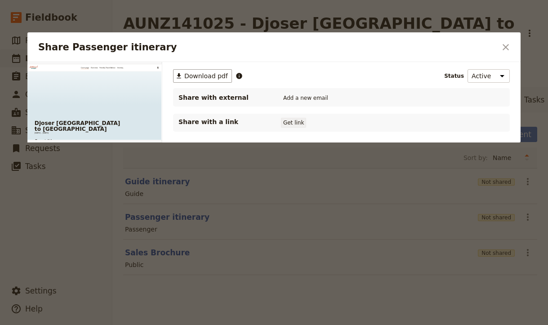
click at [295, 124] on button "Get link" at bounding box center [293, 123] width 25 height 10
click at [371, 119] on button "Get link" at bounding box center [361, 123] width 25 height 10
click at [508, 44] on icon "Close dialog" at bounding box center [505, 47] width 11 height 11
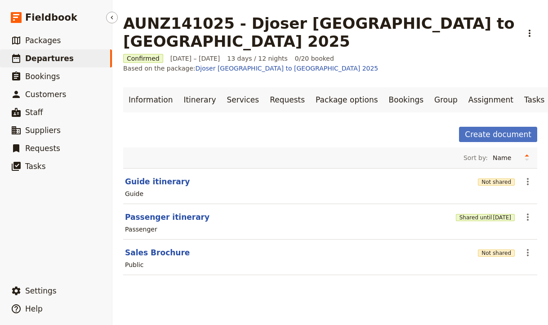
click at [95, 60] on link "​ Departures" at bounding box center [56, 58] width 112 height 18
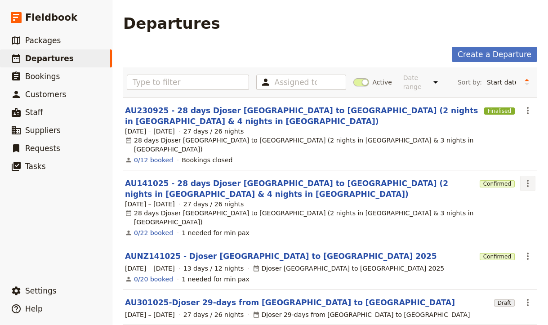
click at [522, 176] on button "​" at bounding box center [527, 183] width 15 height 15
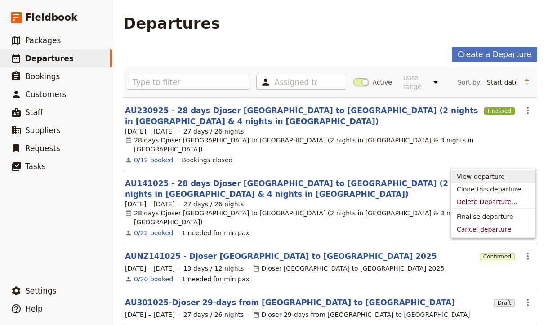
click at [470, 174] on span "View departure" at bounding box center [481, 176] width 48 height 9
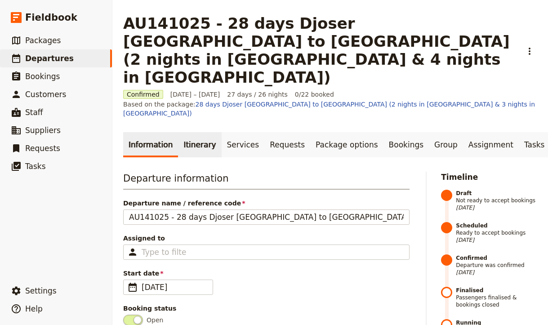
click at [187, 132] on link "Itinerary" at bounding box center [199, 144] width 43 height 25
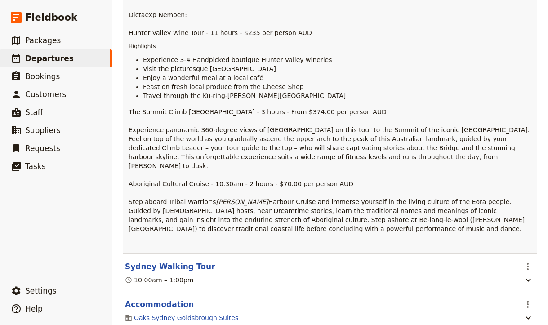
scroll to position [862, 0]
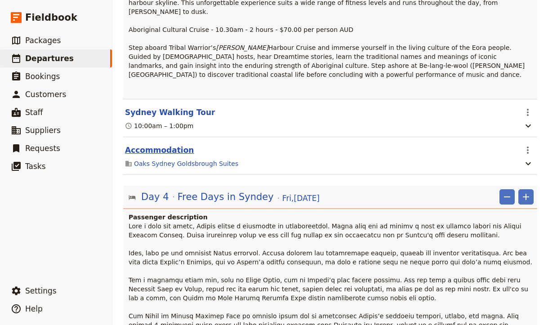
click at [150, 145] on button "Accommodation" at bounding box center [159, 150] width 69 height 11
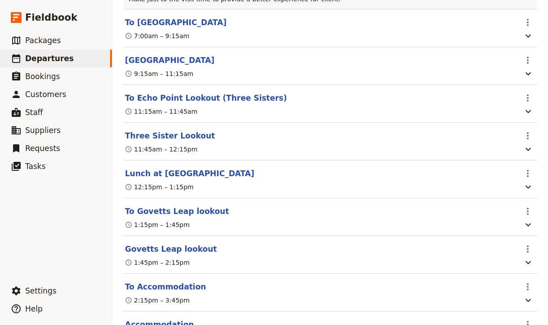
scroll to position [1910, 0]
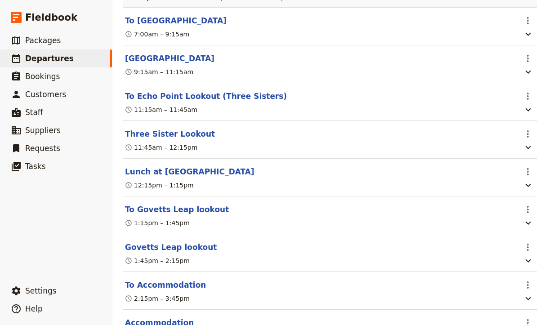
click at [147, 317] on button "Accommodation" at bounding box center [159, 322] width 69 height 11
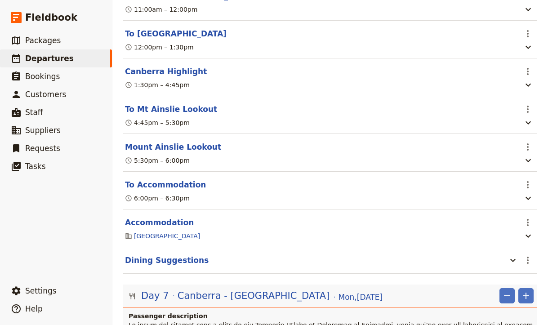
scroll to position [2631, 0]
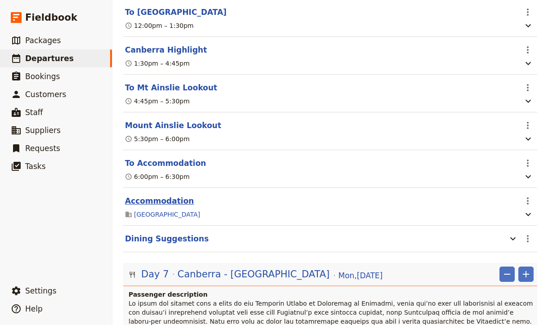
click at [173, 196] on button "Accommodation" at bounding box center [159, 201] width 69 height 11
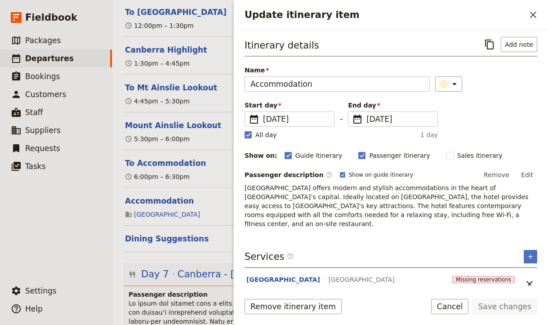
click at [361, 197] on span "[GEOGRAPHIC_DATA] offers modern and stylish accommodations in the heart of [GEO…" at bounding box center [388, 205] width 286 height 43
click at [528, 177] on button "Edit" at bounding box center [527, 174] width 20 height 13
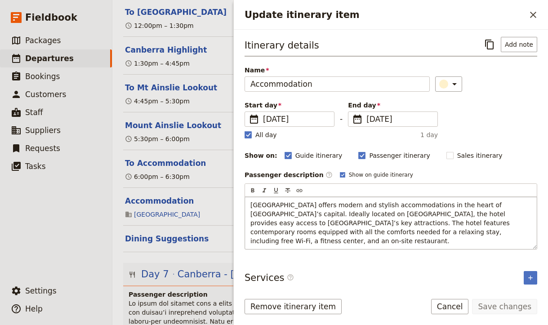
click at [411, 222] on span "[GEOGRAPHIC_DATA] offers modern and stylish accommodations in the heart of [GEO…" at bounding box center [380, 222] width 261 height 43
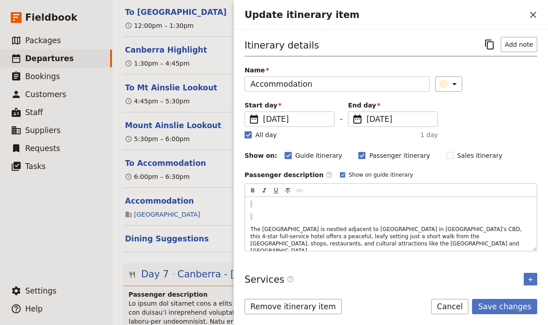
drag, startPoint x: 250, startPoint y: 229, endPoint x: 246, endPoint y: 181, distance: 47.9
click at [246, 181] on div "Passenger description ​ Show on guide itinerary Edit ​ ​ ​ ​ ​ The [GEOGRAPHIC_…" at bounding box center [391, 209] width 293 height 83
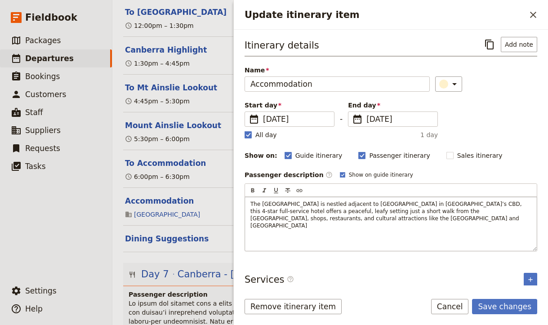
click at [431, 232] on div "The [GEOGRAPHIC_DATA] is nestled adjacent to [GEOGRAPHIC_DATA] in [GEOGRAPHIC_D…" at bounding box center [391, 224] width 292 height 54
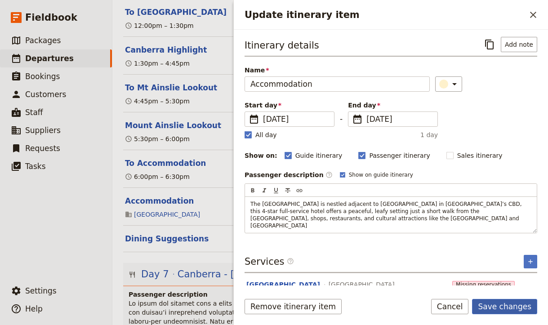
click at [497, 309] on button "Save changes" at bounding box center [504, 306] width 65 height 15
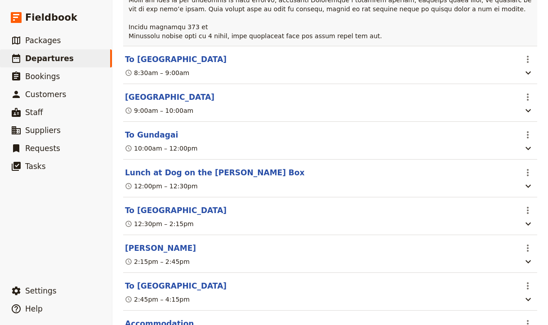
scroll to position [3061, 0]
click at [167, 318] on button "Accommodation" at bounding box center [159, 323] width 69 height 11
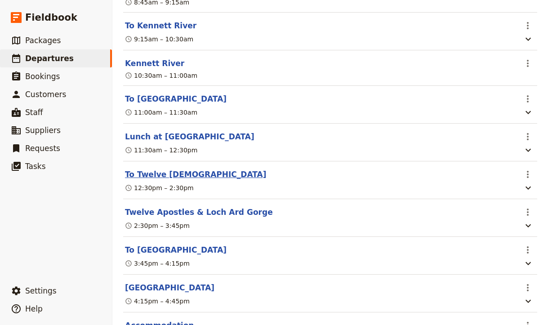
scroll to position [4973, 0]
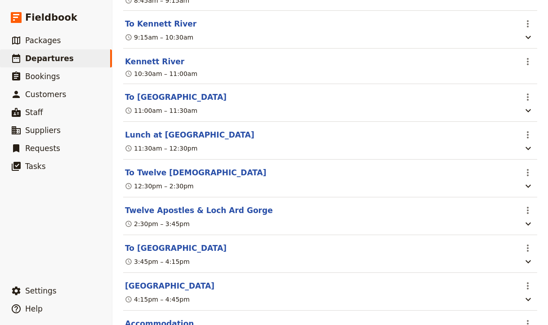
click at [154, 318] on button "Accommodation" at bounding box center [159, 323] width 69 height 11
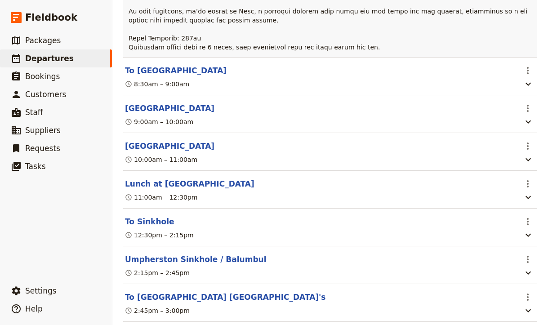
scroll to position [5520, 0]
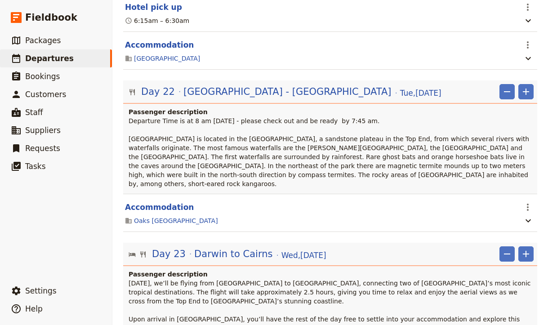
scroll to position [11364, 0]
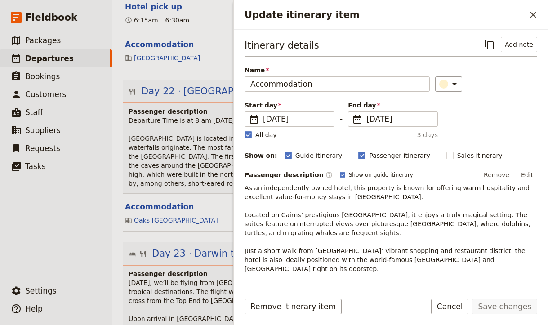
click at [343, 214] on span "As an independently owned hotel, this property is known for offering warm hospi…" at bounding box center [389, 228] width 288 height 88
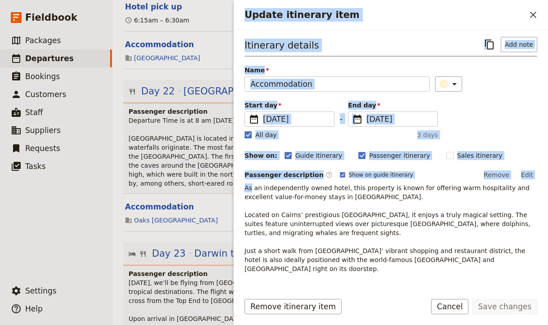
drag, startPoint x: 252, startPoint y: 188, endPoint x: 228, endPoint y: 188, distance: 24.3
click at [228, 189] on div "AU141025 - 28 days Djoser [GEOGRAPHIC_DATA] to [GEOGRAPHIC_DATA] (2 nights in […" at bounding box center [330, 162] width 436 height 325
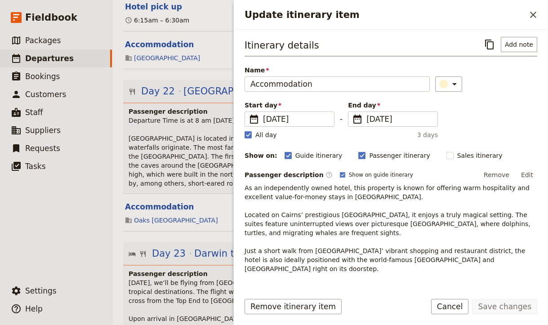
click at [523, 192] on p "As an independently owned hotel, this property is known for offering warm hospi…" at bounding box center [391, 228] width 293 height 90
click at [526, 181] on button "Edit" at bounding box center [527, 174] width 20 height 13
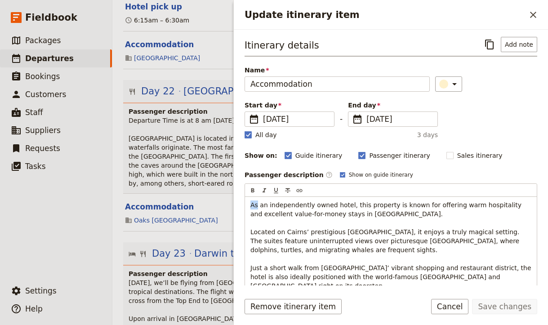
drag, startPoint x: 258, startPoint y: 208, endPoint x: 227, endPoint y: 208, distance: 31.5
click at [227, 208] on div "AU141025 - 28 days Djoser [GEOGRAPHIC_DATA] to [GEOGRAPHIC_DATA] (2 nights in […" at bounding box center [330, 162] width 436 height 325
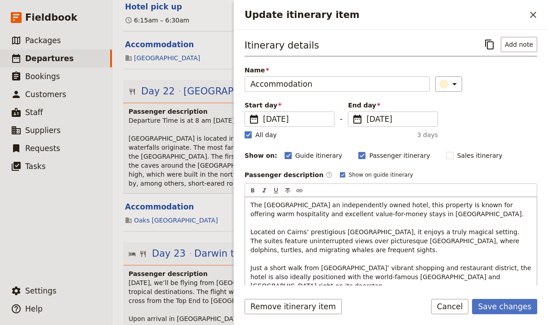
click at [342, 222] on p "The [GEOGRAPHIC_DATA] an independently owned hotel, this property is known for …" at bounding box center [390, 246] width 281 height 90
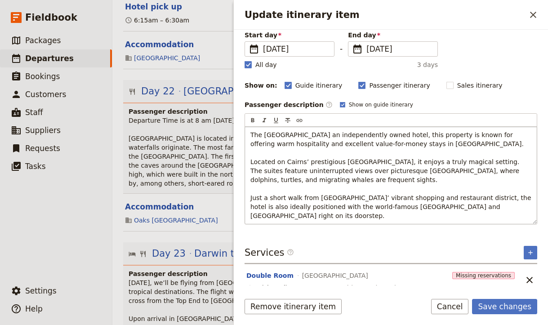
scroll to position [72, 0]
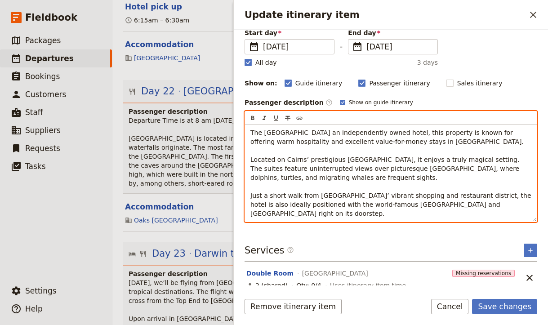
click at [364, 219] on div "The [GEOGRAPHIC_DATA] an independently owned hotel, this property is known for …" at bounding box center [391, 173] width 292 height 97
click at [364, 218] on div "The [GEOGRAPHIC_DATA] an independently owned hotel, this property is known for …" at bounding box center [391, 173] width 292 height 97
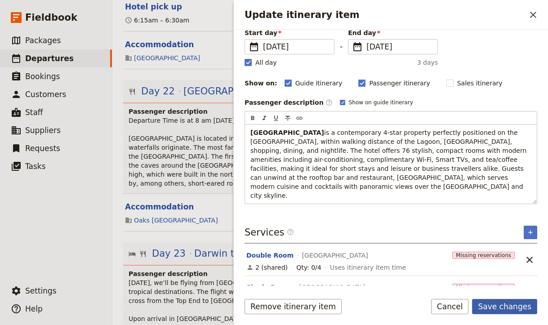
click at [498, 309] on button "Save changes" at bounding box center [504, 306] width 65 height 15
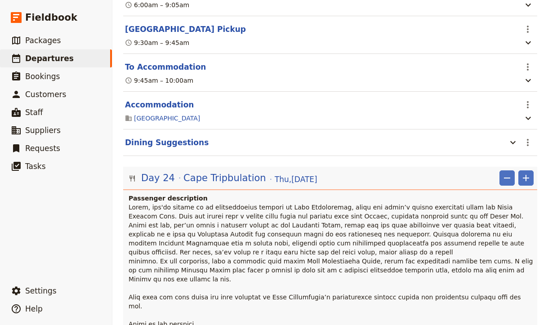
scroll to position [11762, 0]
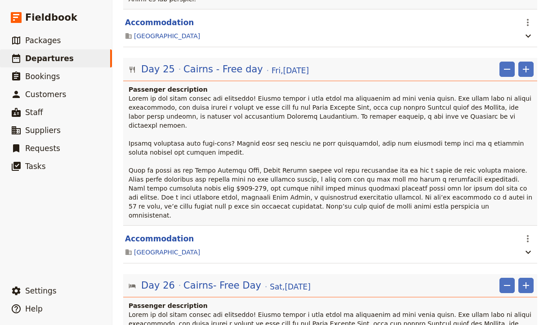
scroll to position [0, 0]
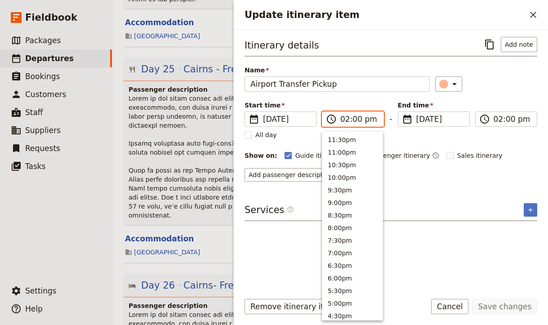
click at [353, 121] on input "02:00 pm" at bounding box center [359, 119] width 38 height 11
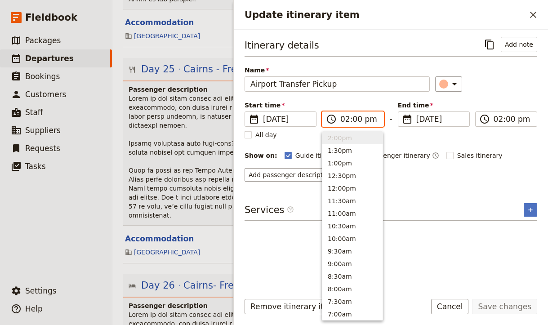
click at [347, 120] on input "02:00 pm" at bounding box center [359, 119] width 38 height 11
click at [357, 120] on input "02:00 pm" at bounding box center [359, 119] width 38 height 11
type input "02:30 pm"
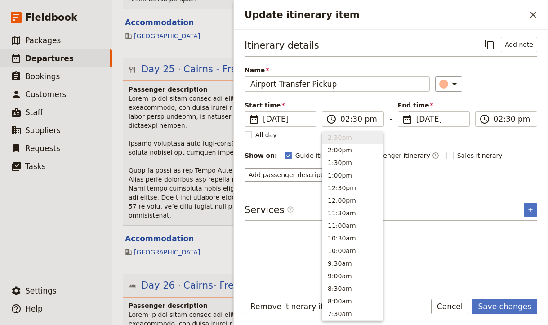
click at [476, 87] on div "​" at bounding box center [486, 83] width 102 height 15
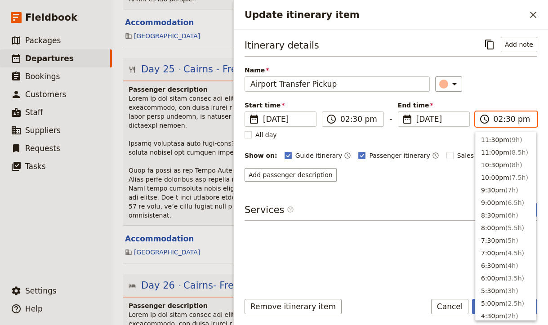
click at [503, 118] on input "02:30 pm" at bounding box center [513, 119] width 38 height 11
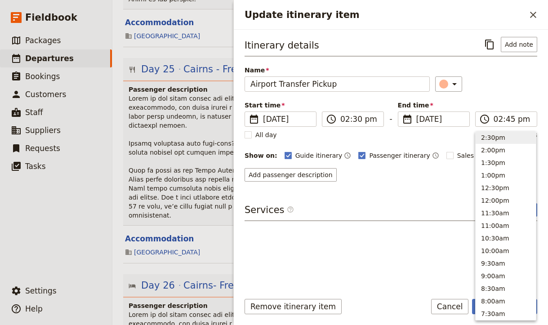
click at [507, 81] on div "​" at bounding box center [486, 83] width 102 height 15
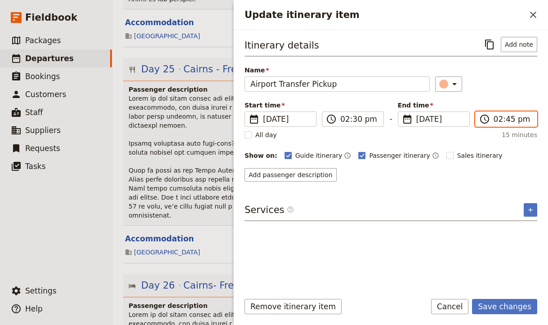
click at [499, 117] on input "02:45 pm" at bounding box center [513, 119] width 38 height 11
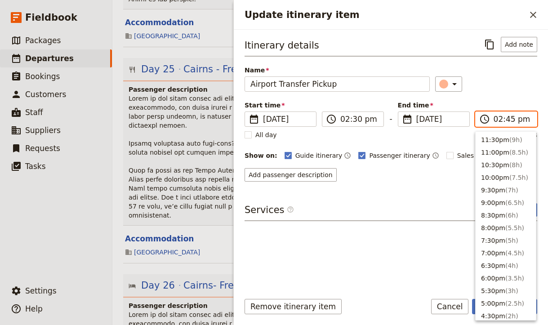
scroll to position [228, 0]
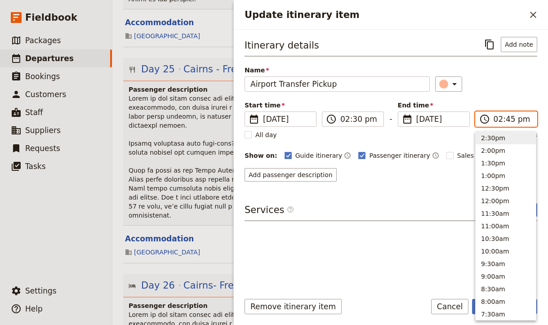
click at [499, 117] on input "02:45 pm" at bounding box center [513, 119] width 38 height 11
type input "03:00 pm"
click at [522, 79] on div "​" at bounding box center [486, 83] width 102 height 15
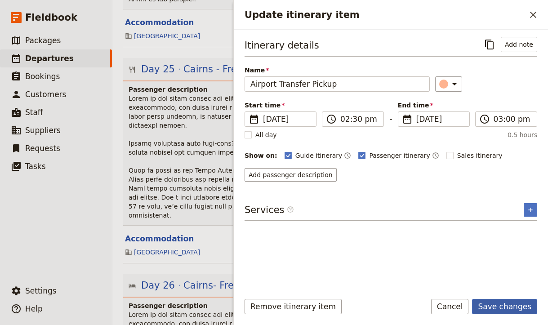
click at [513, 300] on button "Save changes" at bounding box center [504, 306] width 65 height 15
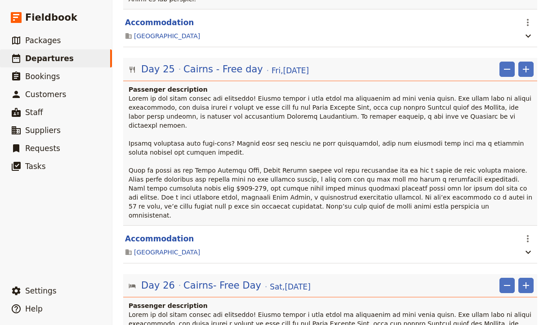
scroll to position [0, 0]
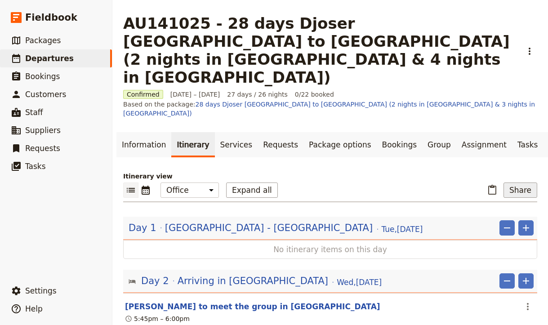
click at [526, 183] on button "Share" at bounding box center [521, 190] width 34 height 15
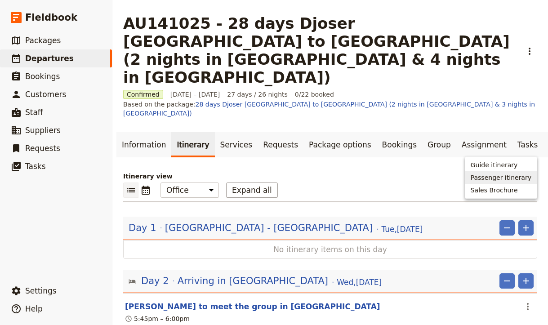
click at [518, 178] on span "Passenger itinerary" at bounding box center [501, 177] width 61 height 9
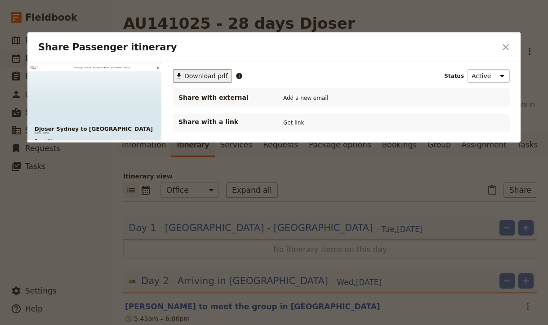
click at [201, 73] on span "Download pdf" at bounding box center [206, 75] width 44 height 9
click at [511, 48] on icon "Close dialog" at bounding box center [505, 47] width 11 height 11
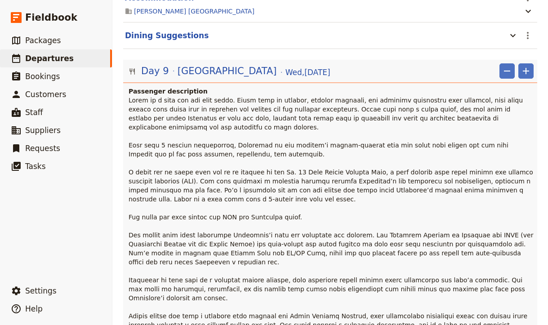
scroll to position [6047, 0]
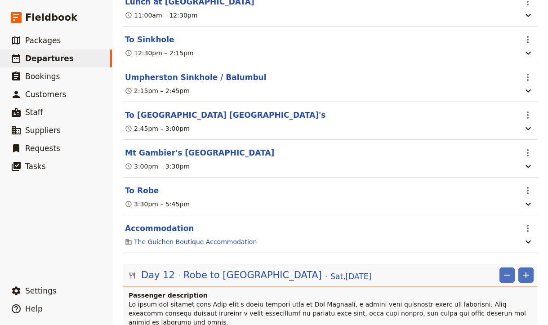
scroll to position [5687, 0]
